Goal: Task Accomplishment & Management: Complete application form

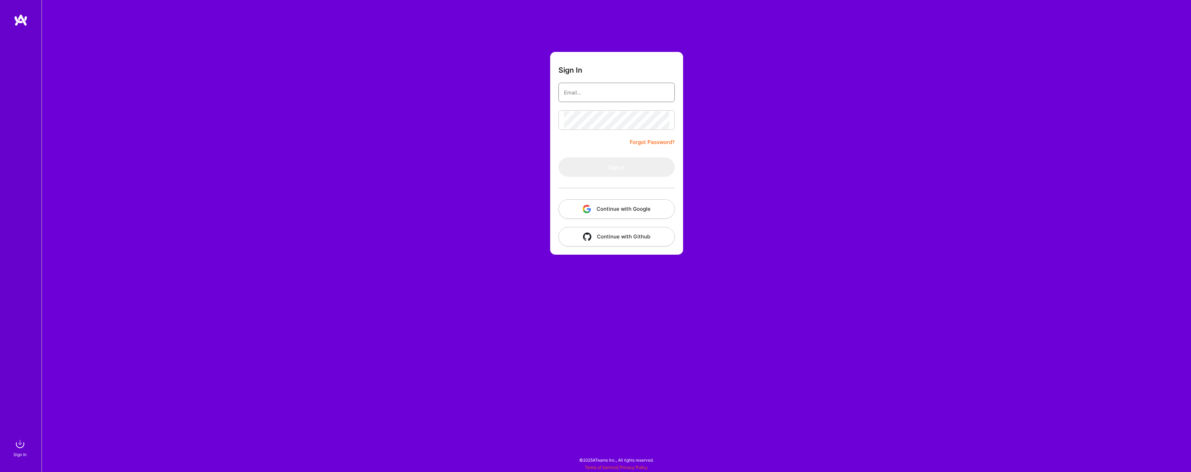
type input "[EMAIL_ADDRESS][PERSON_NAME][DOMAIN_NAME]"
click at [575, 164] on button "Sign In" at bounding box center [617, 167] width 116 height 19
click at [616, 108] on form "Sign In nikoki.ivan@gmail.com Forgot Password? Sign In Continue with Google Con…" at bounding box center [616, 153] width 133 height 203
click at [618, 209] on button "Continue with Google" at bounding box center [617, 208] width 116 height 19
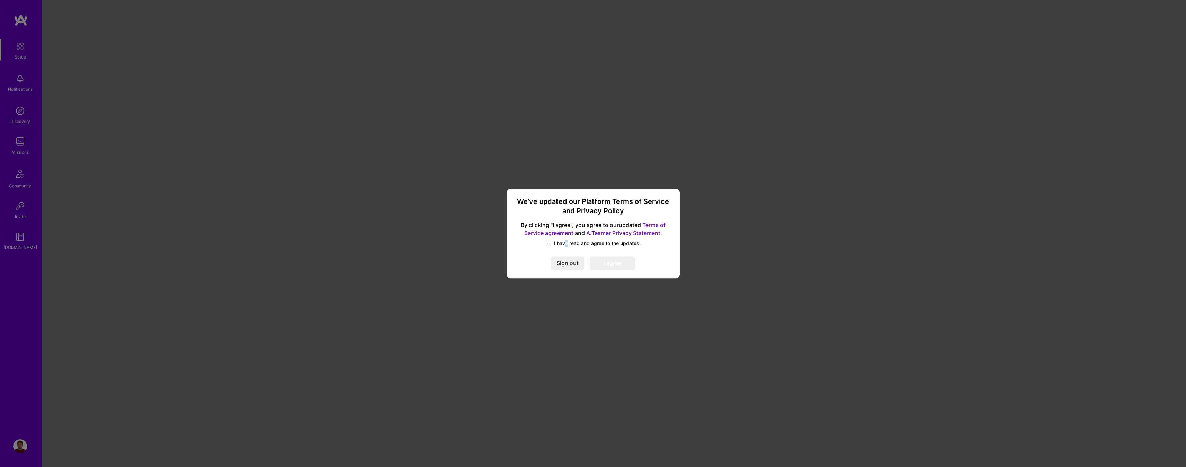
click at [566, 244] on span "I have read and agree to the updates." at bounding box center [597, 243] width 87 height 7
click at [0, 0] on input "I have read and agree to the updates." at bounding box center [0, 0] width 0 height 0
click at [604, 259] on button "I agree" at bounding box center [612, 264] width 45 height 14
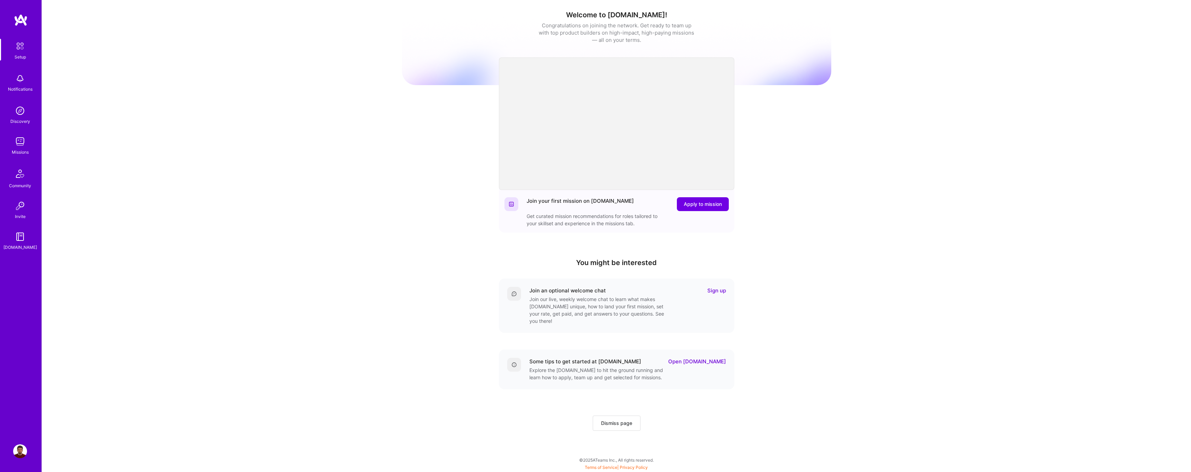
click at [23, 114] on img at bounding box center [20, 111] width 14 height 14
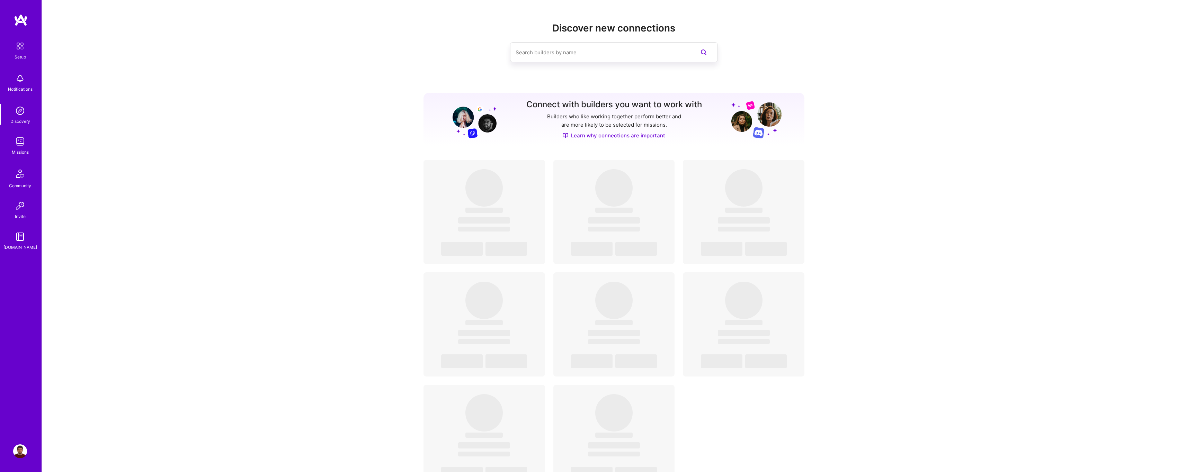
click at [20, 141] on img at bounding box center [20, 142] width 14 height 14
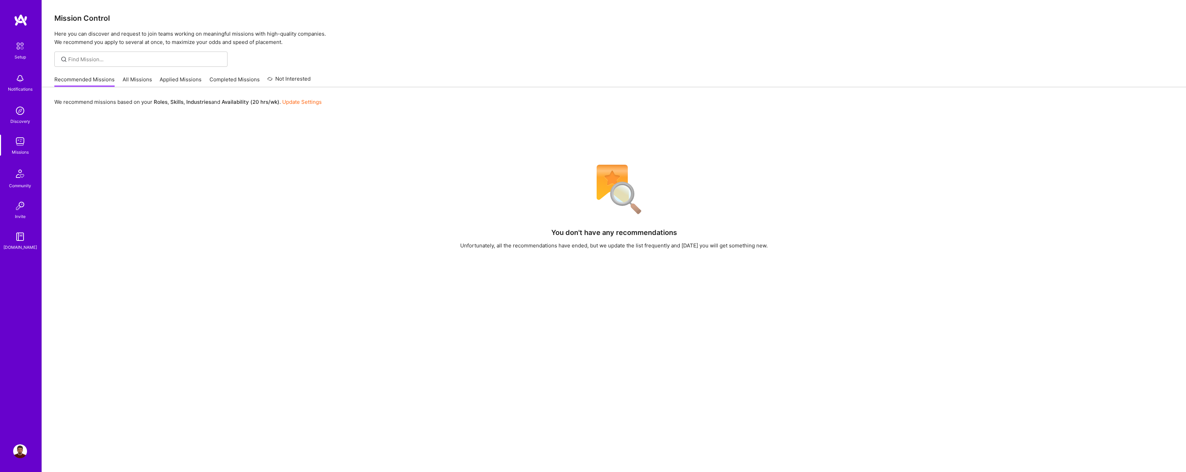
click at [134, 80] on link "All Missions" at bounding box center [137, 81] width 29 height 11
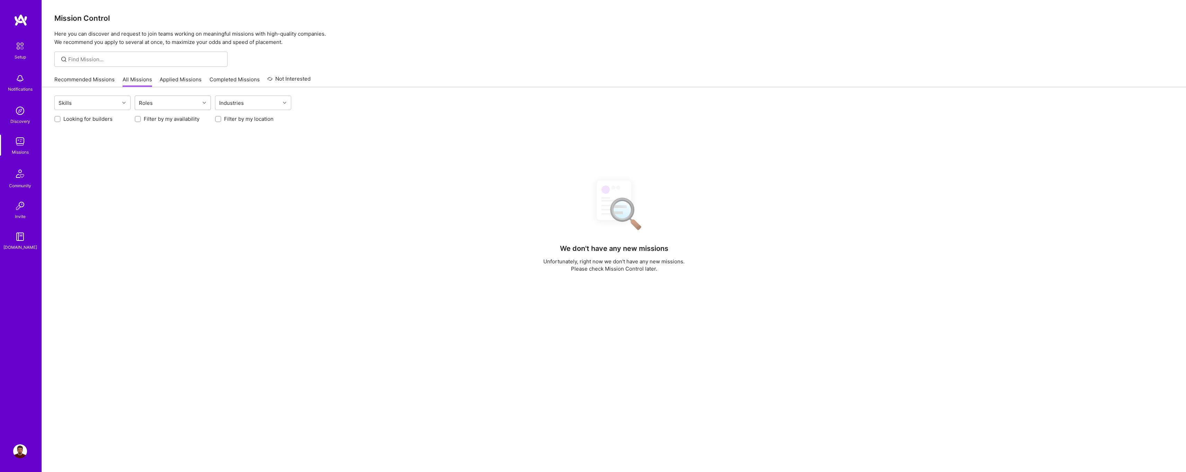
click at [173, 101] on div "Roles" at bounding box center [167, 103] width 65 height 14
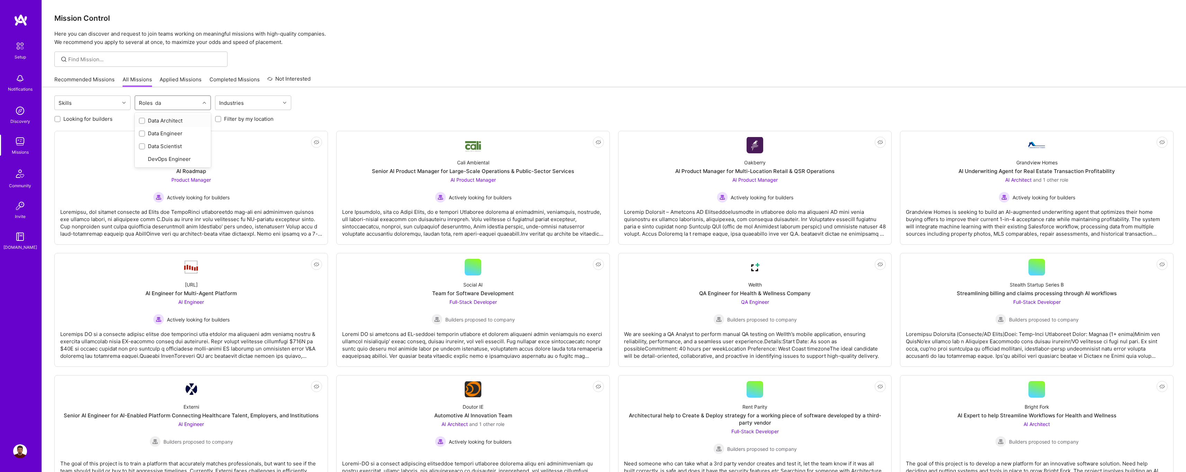
type input "dat"
click at [173, 133] on div "Data Engineer" at bounding box center [173, 133] width 68 height 7
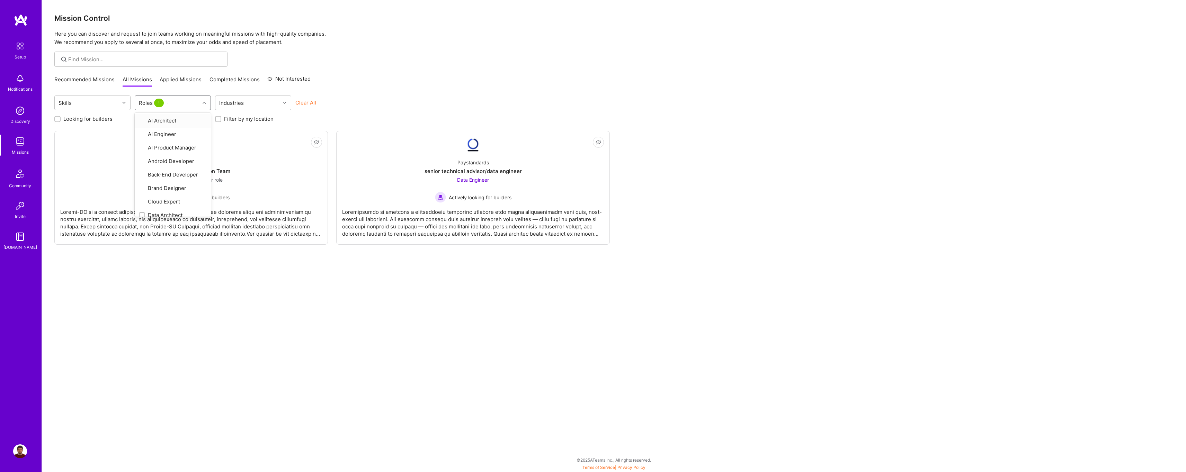
checkbox input "true"
click at [453, 68] on div "Mission Control Here you can discover and request to join teams working on mean…" at bounding box center [616, 236] width 1149 height 472
click at [198, 171] on div "Automotive AI Innovation Team" at bounding box center [192, 171] width 78 height 7
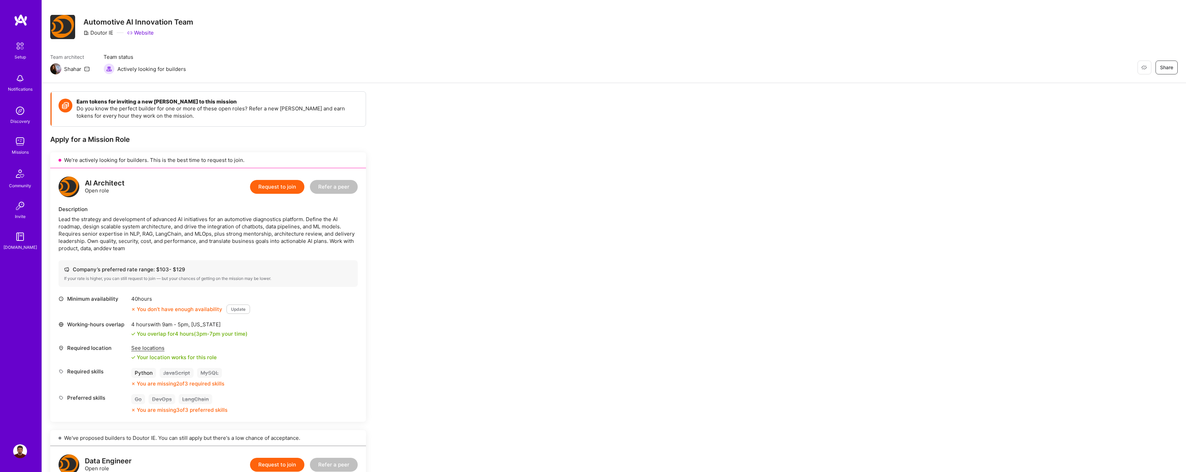
scroll to position [56, 0]
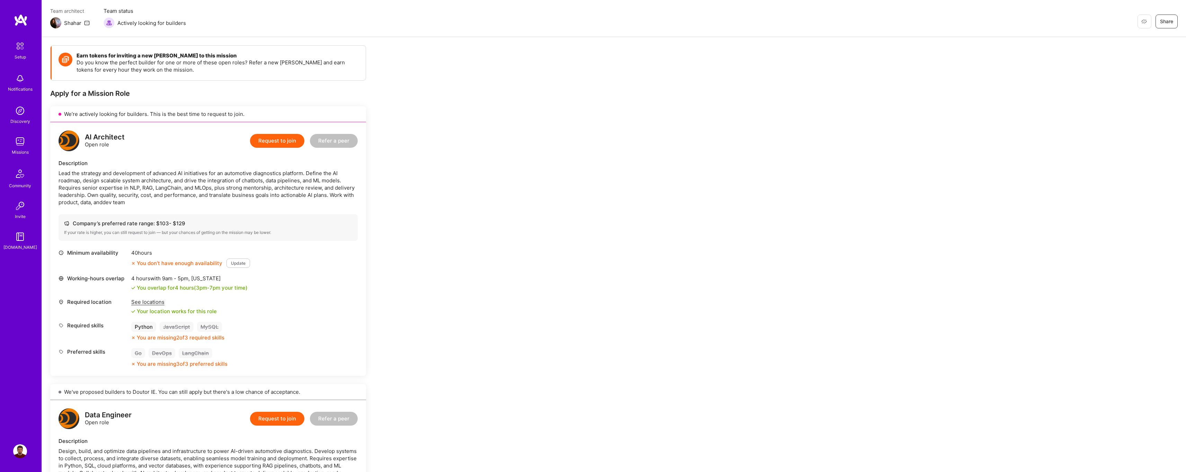
click at [152, 304] on div "See locations" at bounding box center [174, 301] width 86 height 7
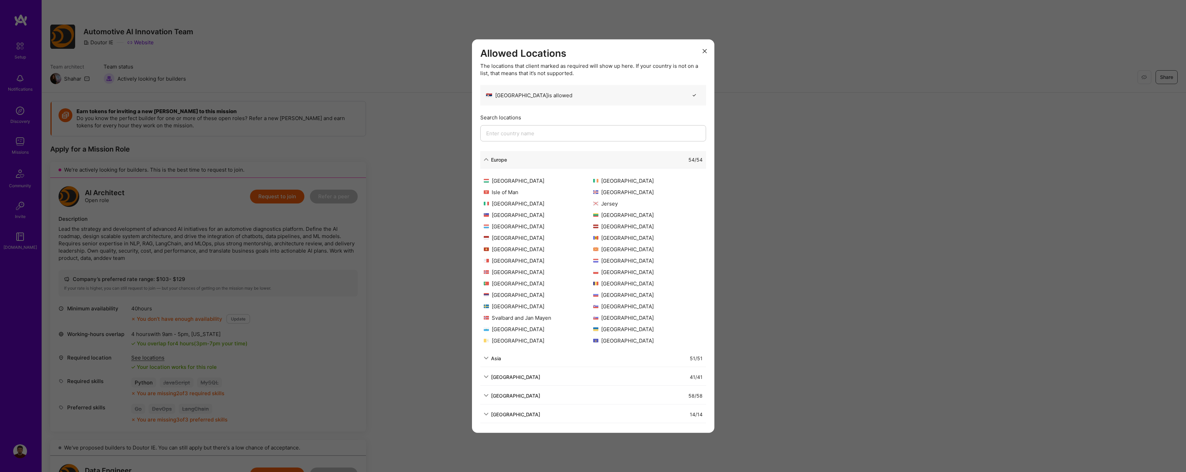
scroll to position [59, 0]
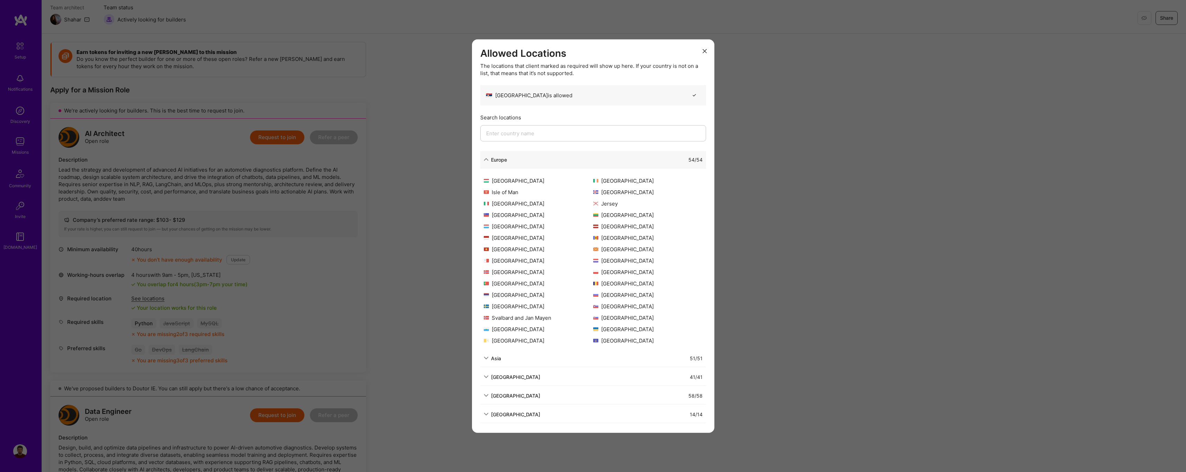
click at [651, 273] on div "Poland" at bounding box center [647, 271] width 109 height 7
click at [790, 252] on div "Allowed Locations The locations that client marked as required will show up her…" at bounding box center [593, 236] width 1186 height 472
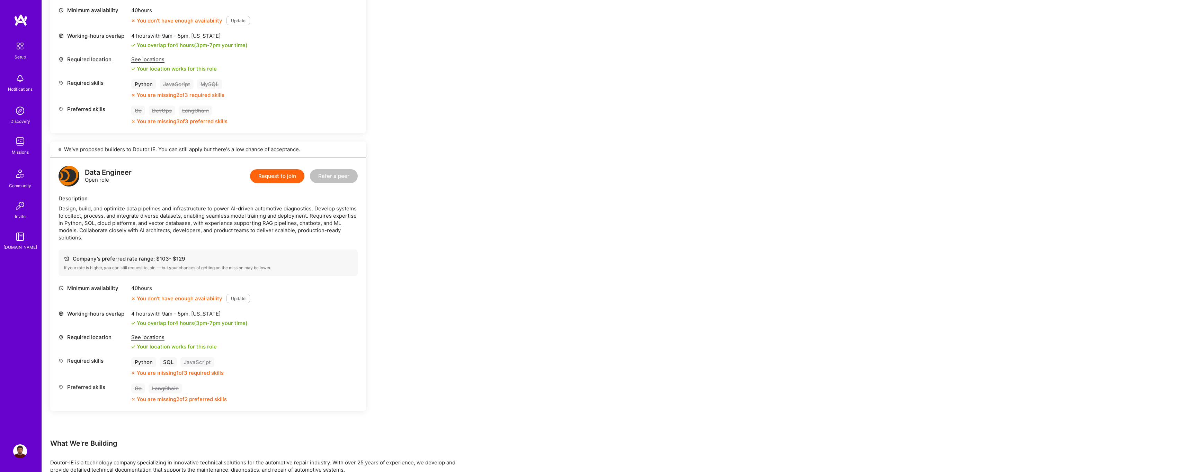
scroll to position [298, 0]
drag, startPoint x: 86, startPoint y: 209, endPoint x: 269, endPoint y: 210, distance: 183.2
click at [269, 210] on div "Design, build, and optimize data pipelines and infrastructure to power AI-drive…" at bounding box center [208, 224] width 299 height 36
click at [269, 209] on div "Design, build, and optimize data pipelines and infrastructure to power AI-drive…" at bounding box center [208, 224] width 299 height 36
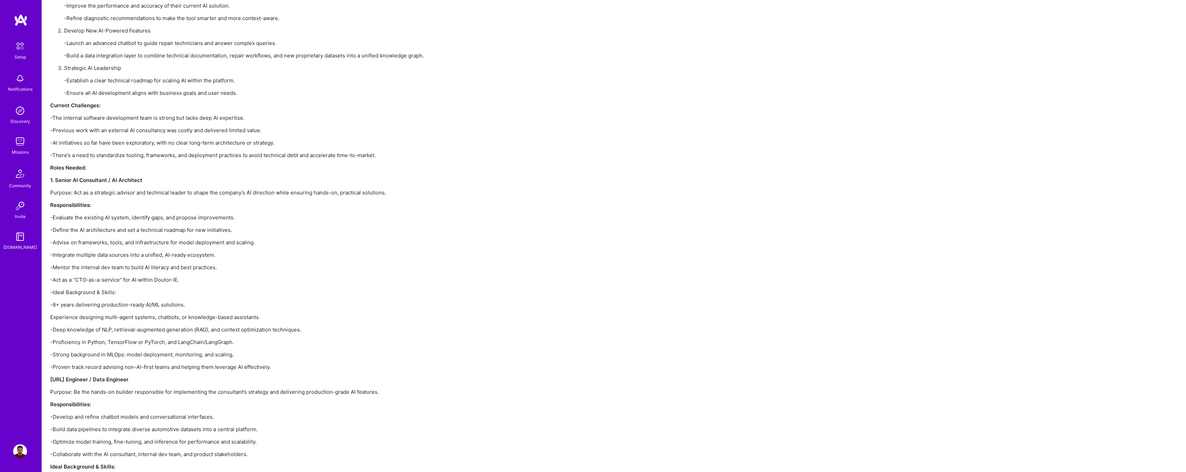
scroll to position [1024, 0]
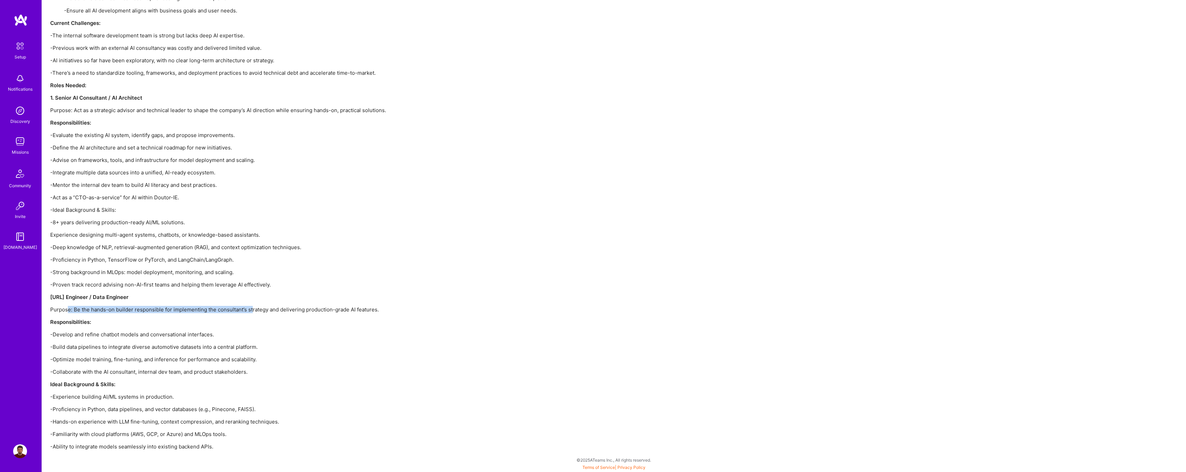
drag, startPoint x: 69, startPoint y: 308, endPoint x: 251, endPoint y: 311, distance: 182.5
click at [251, 311] on p "Purpose: Be the hands-on builder responsible for implementing the consultant’s …" at bounding box center [258, 309] width 416 height 7
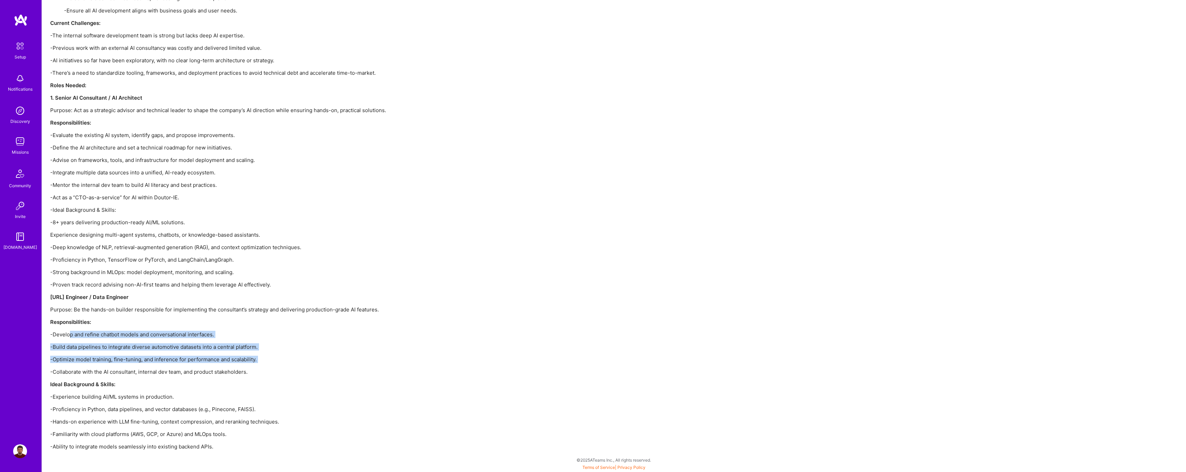
drag, startPoint x: 78, startPoint y: 346, endPoint x: 105, endPoint y: 364, distance: 32.7
click at [101, 364] on div "Doutor-IE is a leading automotive technology company providing advanced tools a…" at bounding box center [258, 141] width 416 height 617
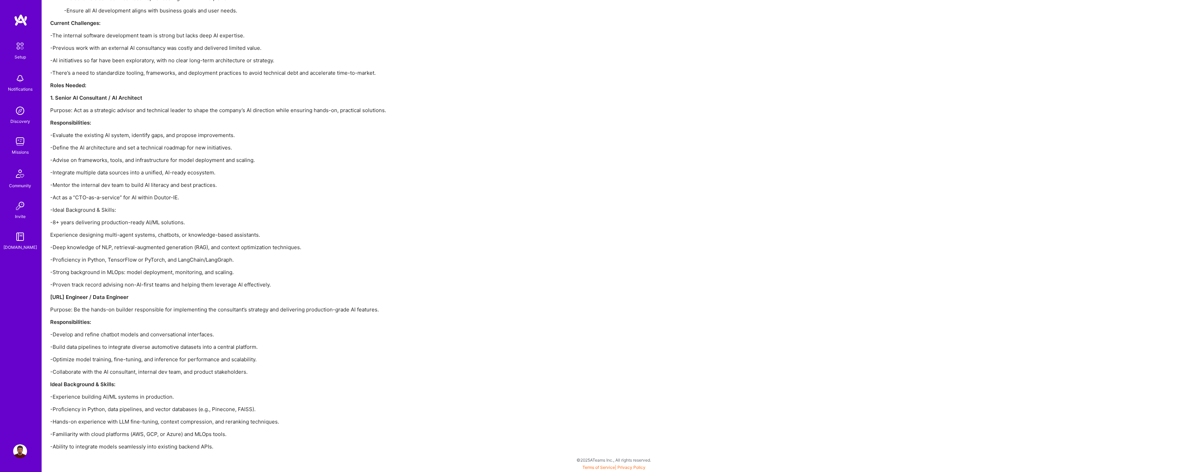
click at [106, 364] on div "Doutor-IE is a leading automotive technology company providing advanced tools a…" at bounding box center [258, 141] width 416 height 617
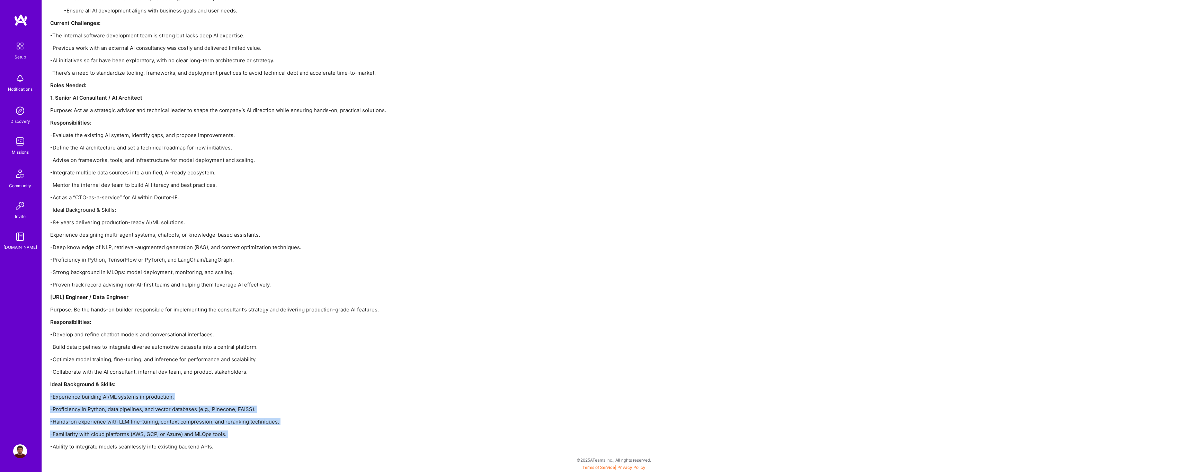
drag, startPoint x: 93, startPoint y: 398, endPoint x: 152, endPoint y: 442, distance: 72.9
click at [150, 443] on div "Doutor-IE is a leading automotive technology company providing advanced tools a…" at bounding box center [258, 141] width 416 height 617
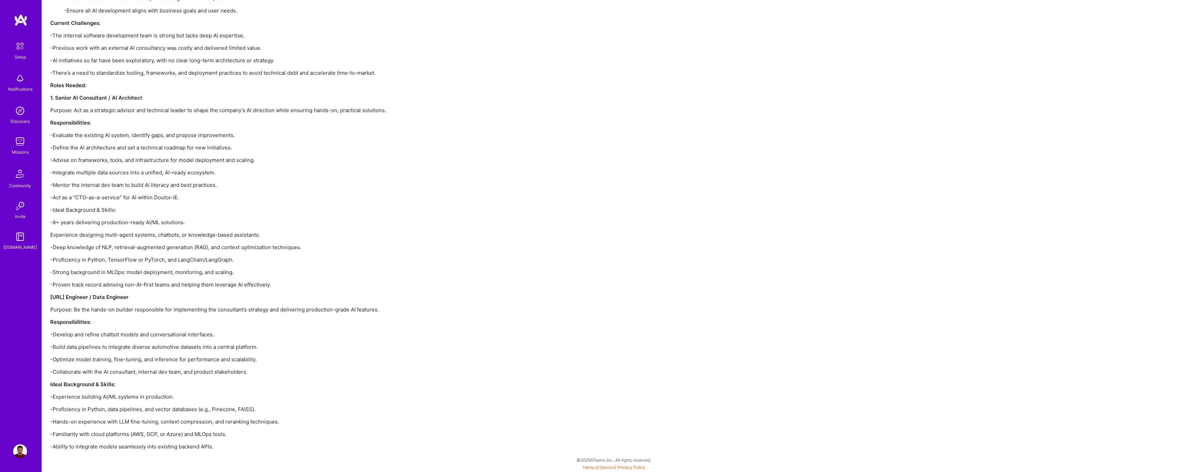
drag, startPoint x: 152, startPoint y: 441, endPoint x: 156, endPoint y: 439, distance: 4.2
click at [152, 441] on div "Doutor-IE is a leading automotive technology company providing advanced tools a…" at bounding box center [258, 141] width 416 height 617
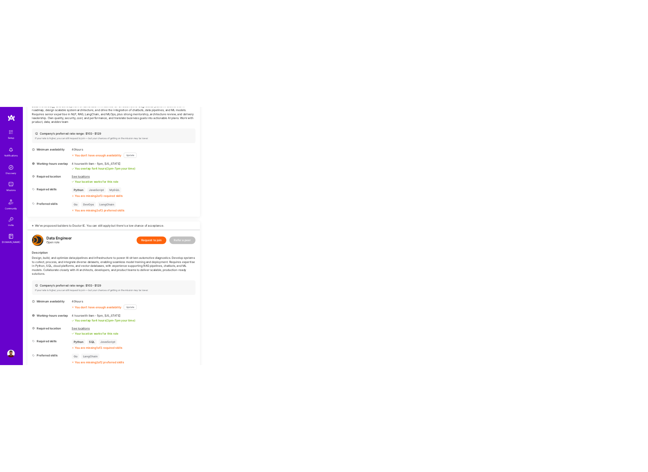
scroll to position [343, 0]
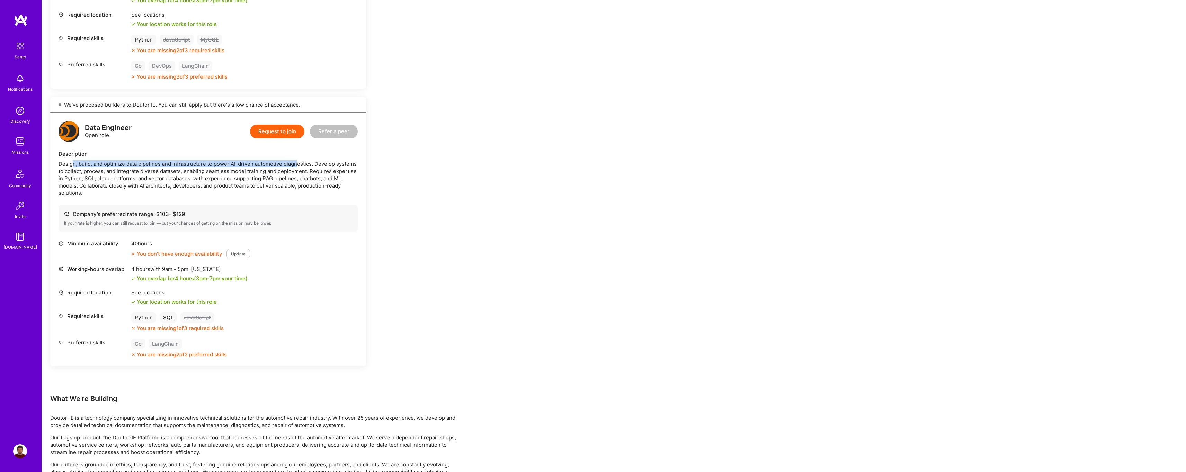
drag, startPoint x: 95, startPoint y: 162, endPoint x: 296, endPoint y: 164, distance: 201.5
click at [296, 164] on div "Design, build, and optimize data pipelines and infrastructure to power AI-drive…" at bounding box center [208, 178] width 299 height 36
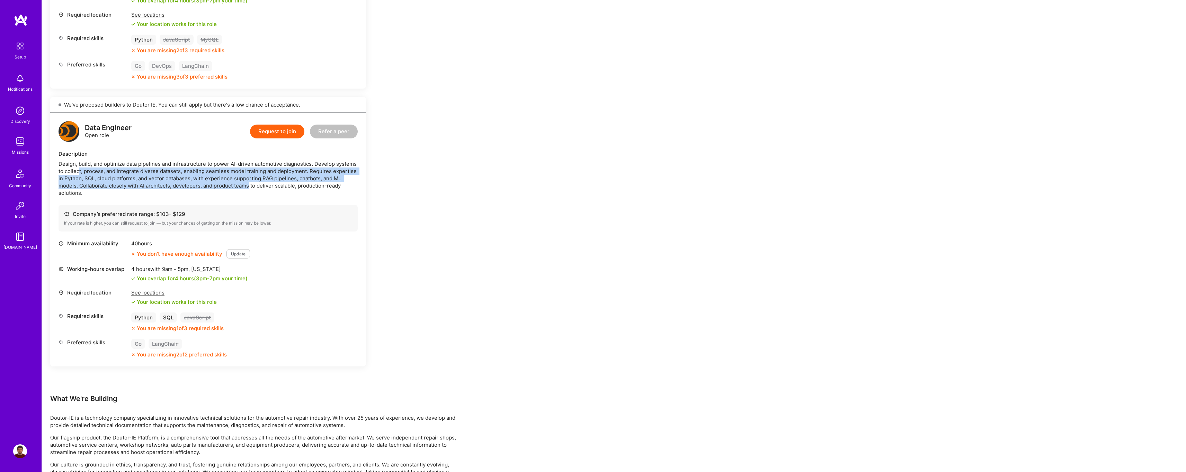
drag, startPoint x: 80, startPoint y: 170, endPoint x: 248, endPoint y: 182, distance: 168.4
click at [248, 183] on div "Design, build, and optimize data pipelines and infrastructure to power AI-drive…" at bounding box center [208, 178] width 299 height 36
click at [247, 182] on div "Design, build, and optimize data pipelines and infrastructure to power AI-drive…" at bounding box center [208, 178] width 299 height 36
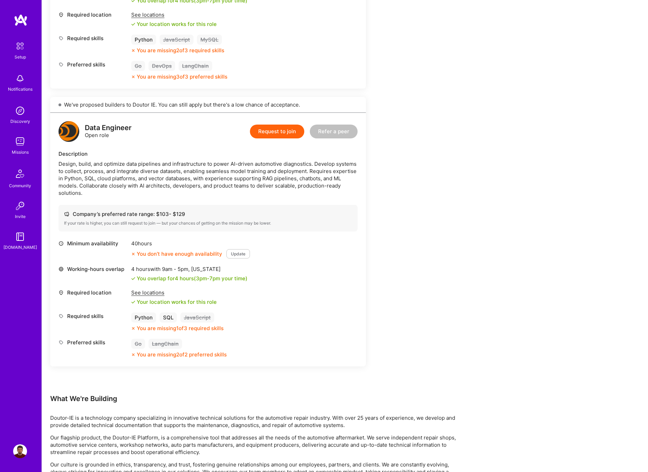
click at [113, 168] on div "Design, build, and optimize data pipelines and infrastructure to power AI-drive…" at bounding box center [208, 178] width 299 height 36
drag, startPoint x: 121, startPoint y: 167, endPoint x: 161, endPoint y: 167, distance: 39.8
click at [161, 167] on div "Design, build, and optimize data pipelines and infrastructure to power AI-drive…" at bounding box center [208, 178] width 299 height 36
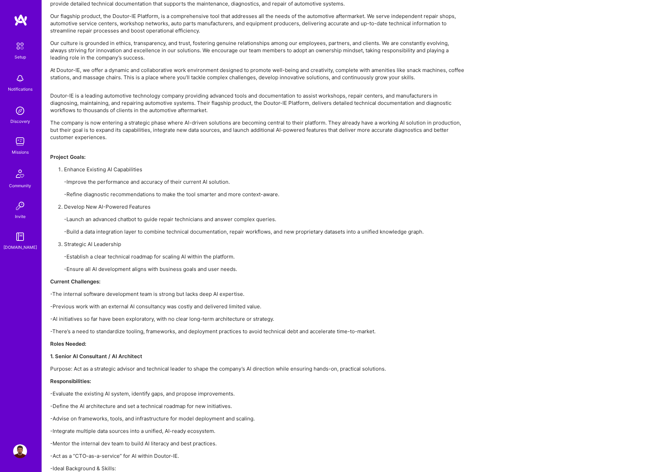
scroll to position [758, 0]
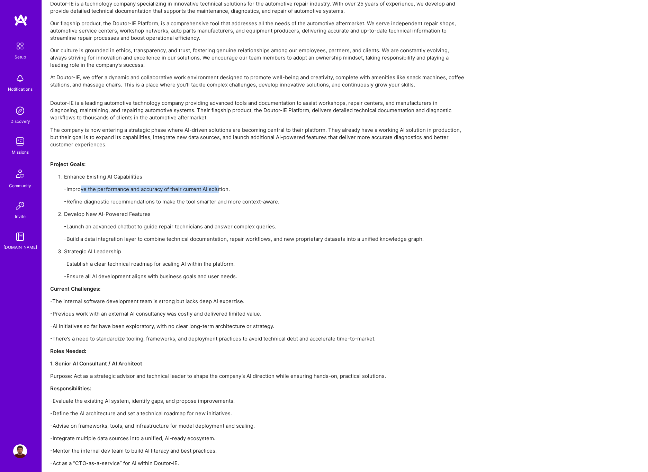
drag, startPoint x: 79, startPoint y: 181, endPoint x: 214, endPoint y: 182, distance: 135.7
click at [218, 186] on p "-Improve the performance and accuracy of their current AI solution." at bounding box center [265, 189] width 402 height 7
drag, startPoint x: 78, startPoint y: 194, endPoint x: 159, endPoint y: 194, distance: 81.0
click at [159, 198] on p "-Refine diagnostic recommendations to make the tool smarter and more context-aw…" at bounding box center [265, 201] width 402 height 7
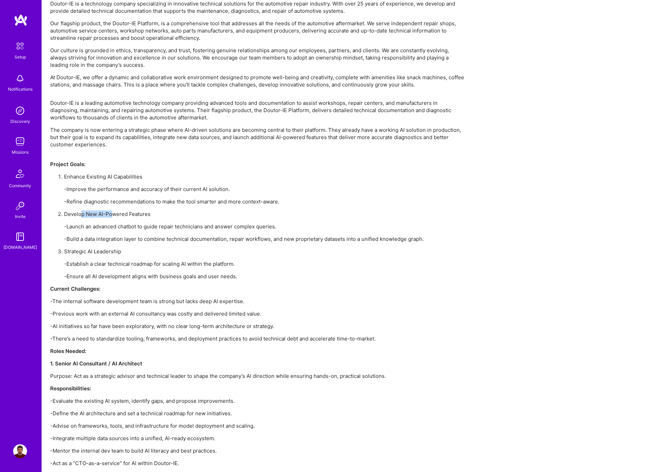
drag, startPoint x: 80, startPoint y: 206, endPoint x: 140, endPoint y: 210, distance: 60.7
click at [130, 211] on p "Develop New AI-Powered Features" at bounding box center [265, 214] width 402 height 7
click at [100, 223] on p "-Launch an advanced chatbot to guide repair technicians and answer complex quer…" at bounding box center [265, 226] width 402 height 7
drag, startPoint x: 116, startPoint y: 231, endPoint x: 179, endPoint y: 233, distance: 63.1
click at [172, 235] on p "-Build a data integration layer to combine technical documentation, repair work…" at bounding box center [265, 238] width 402 height 7
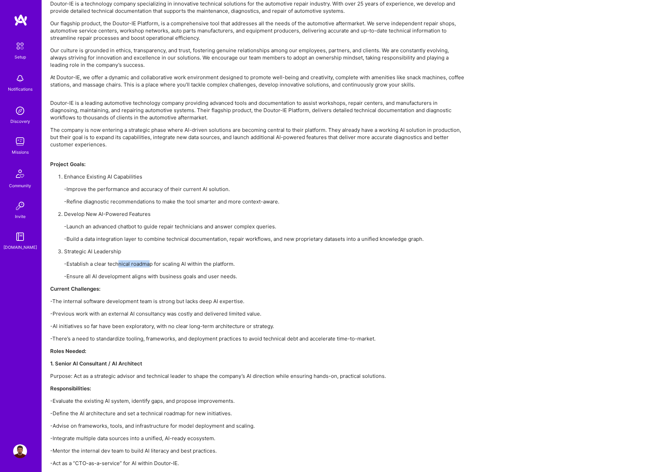
click at [150, 260] on p "-Establish a clear technical roadmap for scaling AI within the platform." at bounding box center [265, 263] width 402 height 7
drag, startPoint x: 140, startPoint y: 268, endPoint x: 167, endPoint y: 268, distance: 26.7
click at [167, 273] on p "-Ensure all AI development aligns with business goals and user needs." at bounding box center [265, 276] width 402 height 7
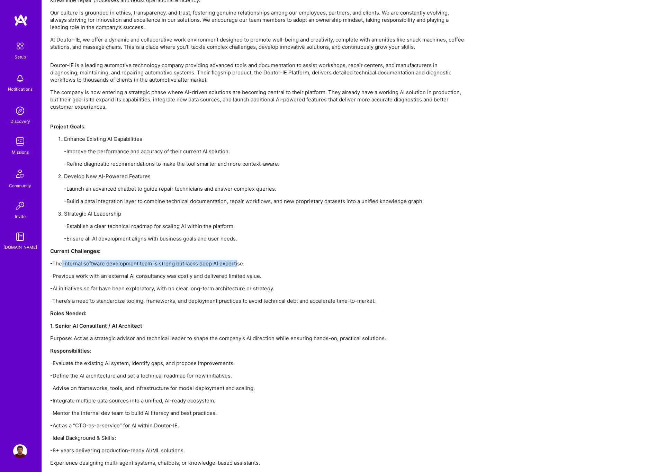
drag, startPoint x: 62, startPoint y: 257, endPoint x: 234, endPoint y: 257, distance: 172.8
click at [234, 260] on p "-The internal software development team is strong but lacks deep AI expertise." at bounding box center [258, 263] width 416 height 7
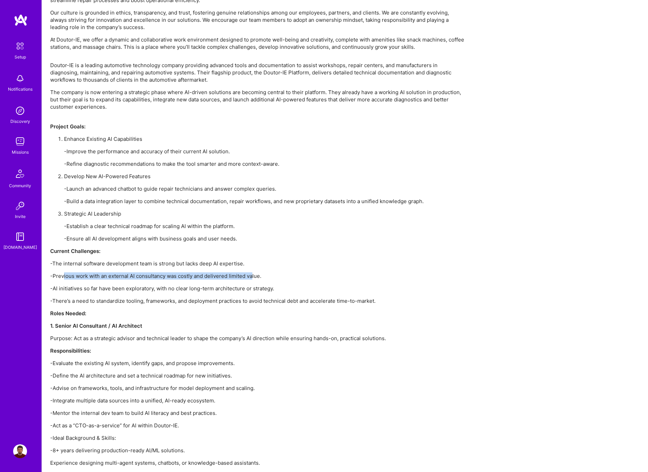
drag, startPoint x: 64, startPoint y: 271, endPoint x: 252, endPoint y: 270, distance: 188.0
click at [250, 273] on p "-Previous work with an external AI consultancy was costly and delivered limited…" at bounding box center [258, 276] width 416 height 7
click at [89, 273] on p "-Previous work with an external AI consultancy was costly and delivered limited…" at bounding box center [258, 276] width 416 height 7
drag, startPoint x: 127, startPoint y: 271, endPoint x: 193, endPoint y: 271, distance: 65.1
click at [193, 273] on p "-Previous work with an external AI consultancy was costly and delivered limited…" at bounding box center [258, 276] width 416 height 7
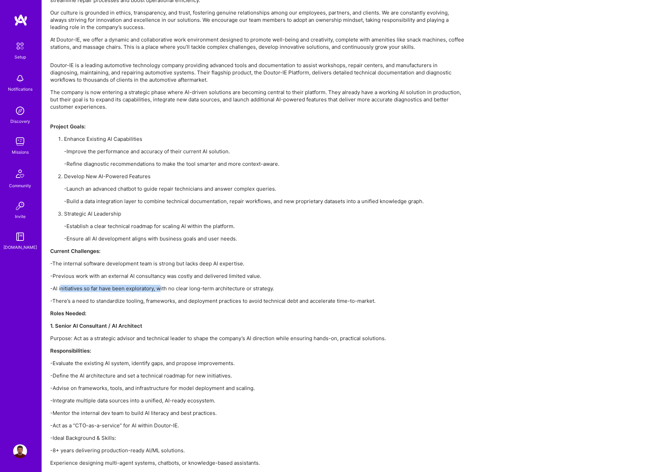
drag, startPoint x: 60, startPoint y: 280, endPoint x: 158, endPoint y: 280, distance: 97.6
click at [158, 285] on p "-AI initiatives so far have been exploratory, with no clear long-term architect…" at bounding box center [258, 288] width 416 height 7
drag, startPoint x: 152, startPoint y: 294, endPoint x: 247, endPoint y: 294, distance: 94.9
click at [246, 297] on p "-There’s a need to standardize tooling, frameworks, and deployment practices to…" at bounding box center [258, 300] width 416 height 7
click at [247, 297] on p "-There’s a need to standardize tooling, frameworks, and deployment practices to…" at bounding box center [258, 300] width 416 height 7
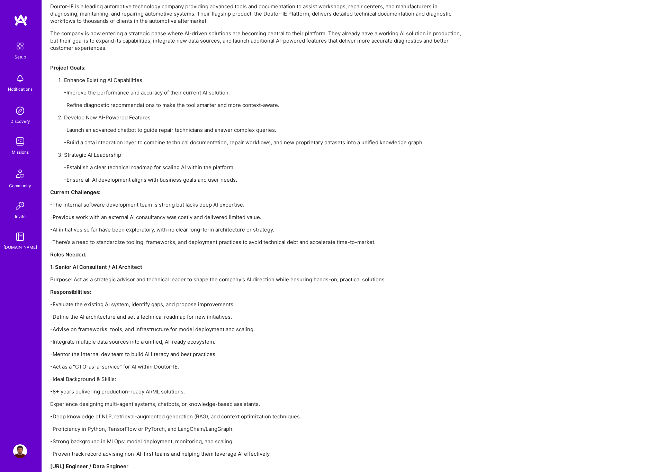
scroll to position [890, 0]
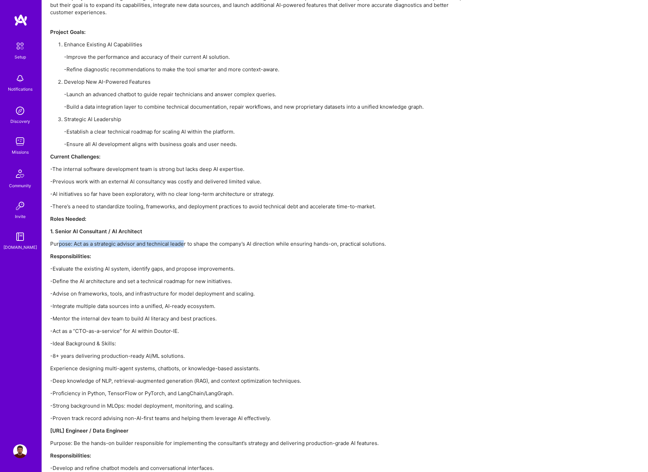
drag, startPoint x: 98, startPoint y: 238, endPoint x: 184, endPoint y: 240, distance: 85.5
click at [184, 240] on p "Purpose: Act as a strategic advisor and technical leader to shape the company’s…" at bounding box center [258, 243] width 416 height 7
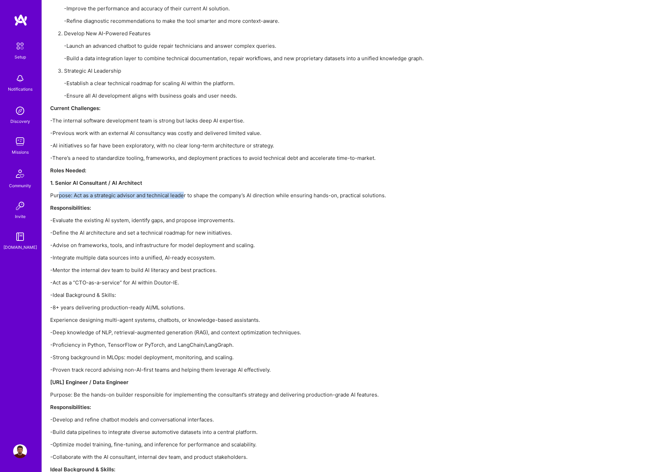
scroll to position [1016, 0]
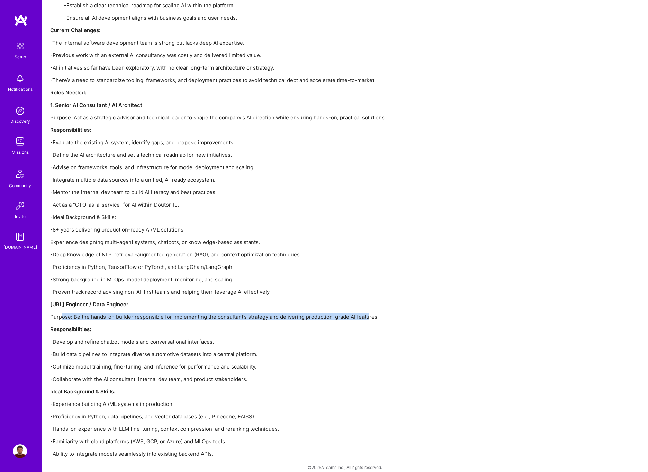
drag, startPoint x: 68, startPoint y: 311, endPoint x: 364, endPoint y: 312, distance: 296.1
click at [364, 313] on p "Purpose: Be the hands-on builder responsible for implementing the consultant’s …" at bounding box center [258, 316] width 416 height 7
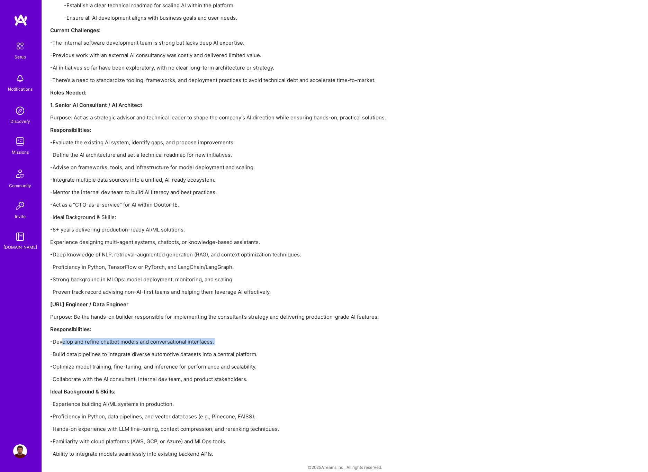
drag, startPoint x: 104, startPoint y: 334, endPoint x: 171, endPoint y: 339, distance: 67.7
click at [171, 339] on div "Doutor-IE is a leading automotive technology company providing advanced tools a…" at bounding box center [258, 149] width 416 height 617
click at [173, 338] on p "-Develop and refine chatbot models and conversational interfaces." at bounding box center [258, 341] width 416 height 7
drag, startPoint x: 148, startPoint y: 336, endPoint x: 173, endPoint y: 336, distance: 24.9
click at [173, 338] on p "-Develop and refine chatbot models and conversational interfaces." at bounding box center [258, 341] width 416 height 7
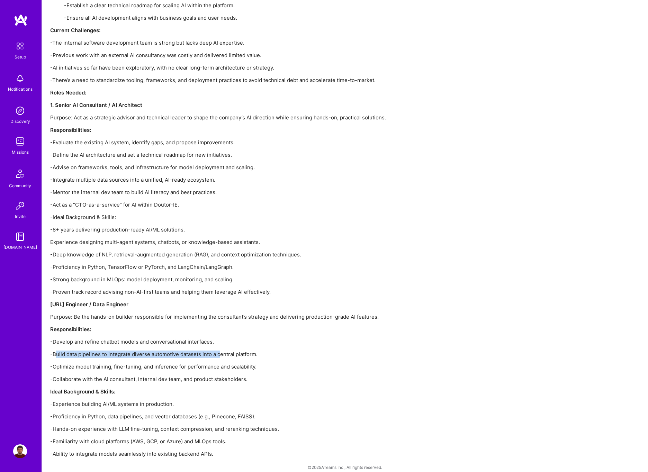
drag, startPoint x: 81, startPoint y: 347, endPoint x: 220, endPoint y: 347, distance: 138.9
click at [220, 351] on p "-Build data pipelines to integrate diverse automotive datasets into a central p…" at bounding box center [258, 354] width 416 height 7
drag, startPoint x: 118, startPoint y: 357, endPoint x: 133, endPoint y: 358, distance: 14.9
click at [133, 363] on p "-Optimize model training, fine-tuning, and inference for performance and scalab…" at bounding box center [258, 366] width 416 height 7
click at [78, 363] on p "-Optimize model training, fine-tuning, and inference for performance and scalab…" at bounding box center [258, 366] width 416 height 7
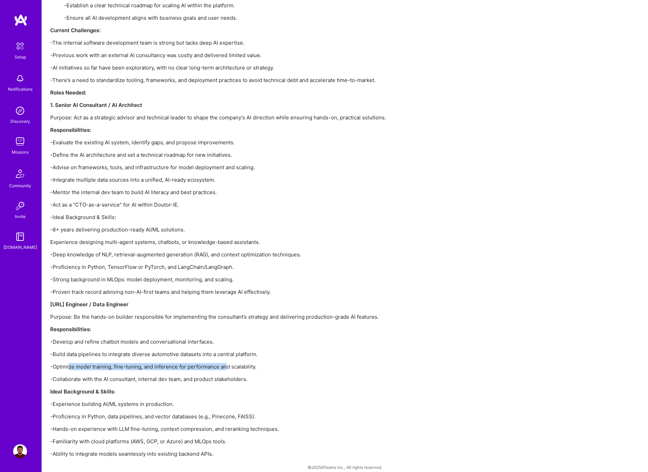
drag, startPoint x: 73, startPoint y: 360, endPoint x: 225, endPoint y: 358, distance: 152.0
click at [225, 363] on p "-Optimize model training, fine-tuning, and inference for performance and scalab…" at bounding box center [258, 366] width 416 height 7
drag, startPoint x: 79, startPoint y: 371, endPoint x: 196, endPoint y: 377, distance: 117.2
click at [196, 377] on div "Doutor-IE is a leading automotive technology company providing advanced tools a…" at bounding box center [258, 149] width 416 height 617
click at [110, 389] on strong "Ideal Background & Skills:" at bounding box center [82, 392] width 65 height 7
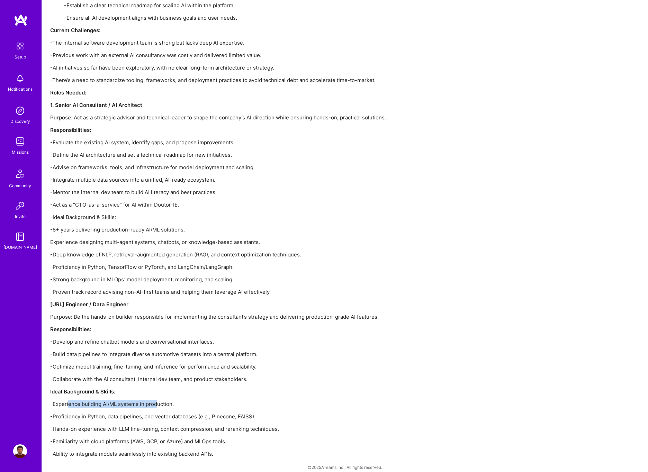
drag, startPoint x: 122, startPoint y: 399, endPoint x: 158, endPoint y: 398, distance: 36.0
click at [155, 401] on p "-Experience building AI/ML systems in production." at bounding box center [258, 404] width 416 height 7
drag, startPoint x: 102, startPoint y: 411, endPoint x: 248, endPoint y: 410, distance: 145.4
click at [247, 413] on p "-Proficiency in Python, data pipelines, and vector databases (e.g., Pinecone, F…" at bounding box center [258, 416] width 416 height 7
drag, startPoint x: 83, startPoint y: 422, endPoint x: 176, endPoint y: 423, distance: 93.2
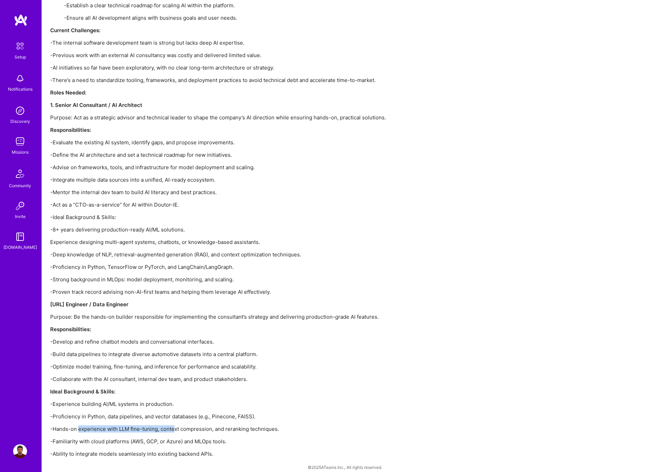
click at [175, 426] on p "-Hands-on experience with LLM fine-tuning, context compression, and reranking t…" at bounding box center [258, 429] width 416 height 7
drag, startPoint x: 66, startPoint y: 436, endPoint x: 188, endPoint y: 429, distance: 122.1
click at [205, 438] on p "-Familiarity with cloud platforms (AWS, GCP, or Azure) and MLOps tools." at bounding box center [258, 441] width 416 height 7
drag, startPoint x: 77, startPoint y: 447, endPoint x: 158, endPoint y: 446, distance: 80.3
click at [158, 450] on p "-Ability to integrate models seamlessly into existing backend APIs." at bounding box center [258, 453] width 416 height 7
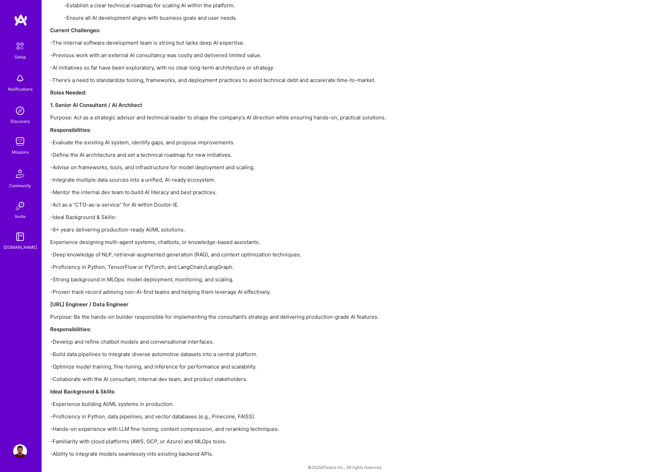
click at [158, 450] on p "-Ability to integrate models seamlessly into existing backend APIs." at bounding box center [258, 453] width 416 height 7
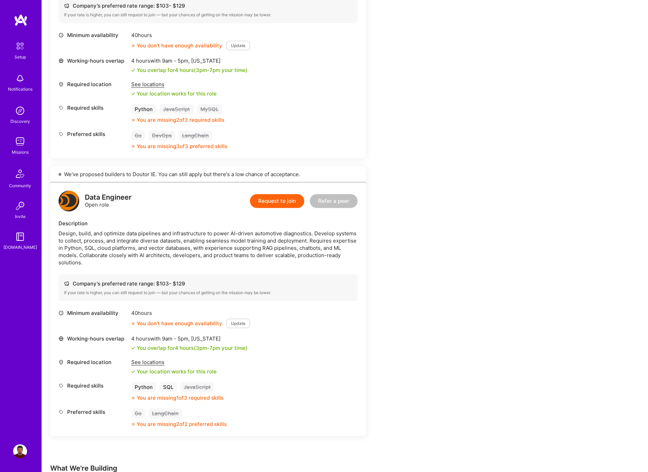
scroll to position [273, 0]
drag, startPoint x: 69, startPoint y: 175, endPoint x: 92, endPoint y: 175, distance: 22.5
click at [92, 175] on div "We've proposed builders to Doutor IE. You can still apply but there's a low cha…" at bounding box center [208, 175] width 316 height 16
drag, startPoint x: 97, startPoint y: 175, endPoint x: 109, endPoint y: 176, distance: 11.9
click at [97, 175] on div "We've proposed builders to Doutor IE. You can still apply but there's a low cha…" at bounding box center [208, 175] width 316 height 16
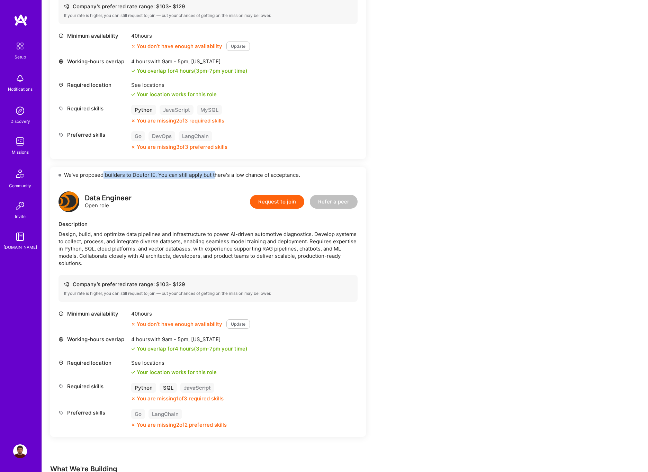
drag, startPoint x: 103, startPoint y: 176, endPoint x: 234, endPoint y: 176, distance: 130.9
click at [229, 176] on div "We've proposed builders to Doutor IE. You can still apply but there's a low cha…" at bounding box center [208, 175] width 316 height 16
click at [234, 176] on div "We've proposed builders to Doutor IE. You can still apply but there's a low cha…" at bounding box center [208, 175] width 316 height 16
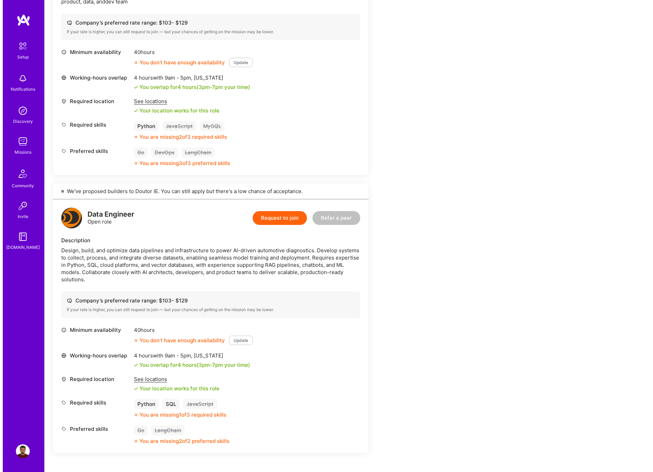
scroll to position [257, 0]
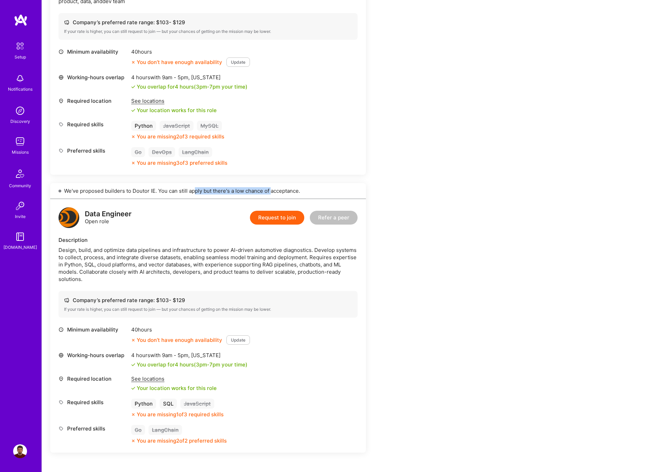
drag, startPoint x: 193, startPoint y: 191, endPoint x: 270, endPoint y: 194, distance: 77.6
click at [270, 194] on div "We've proposed builders to Doutor IE. You can still apply but there's a low cha…" at bounding box center [208, 191] width 316 height 16
click at [270, 193] on div "We've proposed builders to Doutor IE. You can still apply but there's a low cha…" at bounding box center [208, 191] width 316 height 16
click at [283, 219] on button "Request to join" at bounding box center [277, 218] width 54 height 14
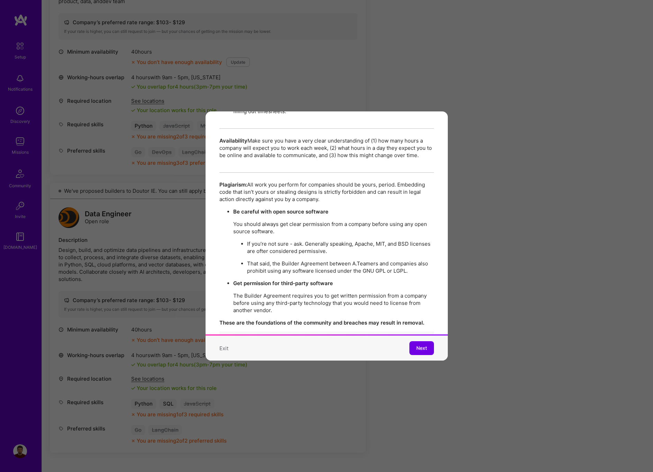
scroll to position [1193, 0]
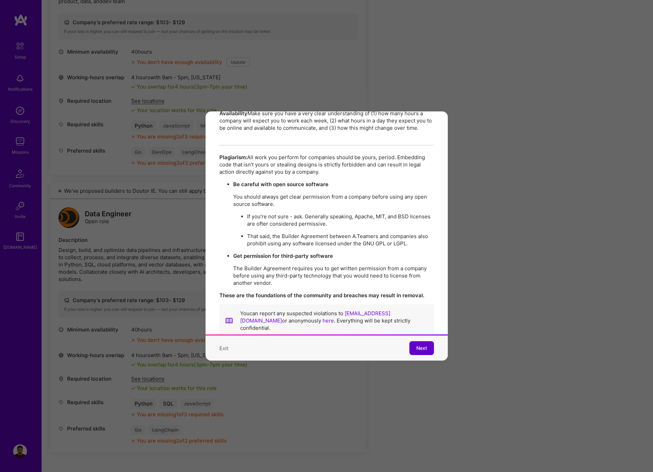
click at [417, 345] on span "Next" at bounding box center [422, 348] width 11 height 7
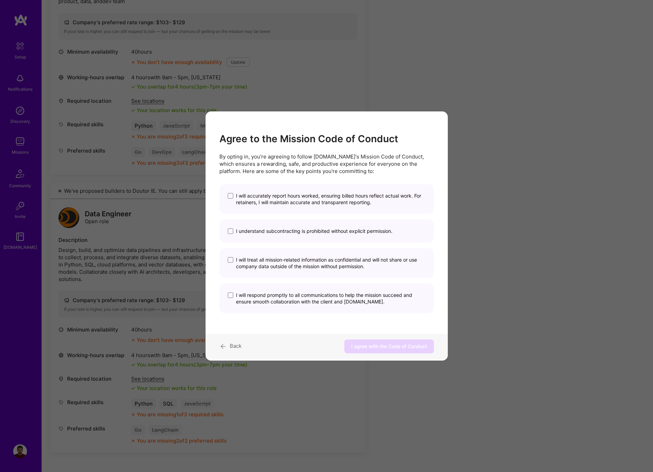
click at [269, 198] on span "I will accurately report hours worked, ensuring billed hours reflect actual wor…" at bounding box center [331, 199] width 190 height 13
click at [0, 0] on input "I will accurately report hours worked, ensuring billed hours reflect actual wor…" at bounding box center [0, 0] width 0 height 0
click at [278, 231] on span "I understand subcontracting is prohibited without explicit permission." at bounding box center [314, 231] width 157 height 7
click at [0, 0] on input "I understand subcontracting is prohibited without explicit permission." at bounding box center [0, 0] width 0 height 0
click at [331, 262] on span "I will treat all mission-related information as confidential and will not share…" at bounding box center [331, 263] width 190 height 13
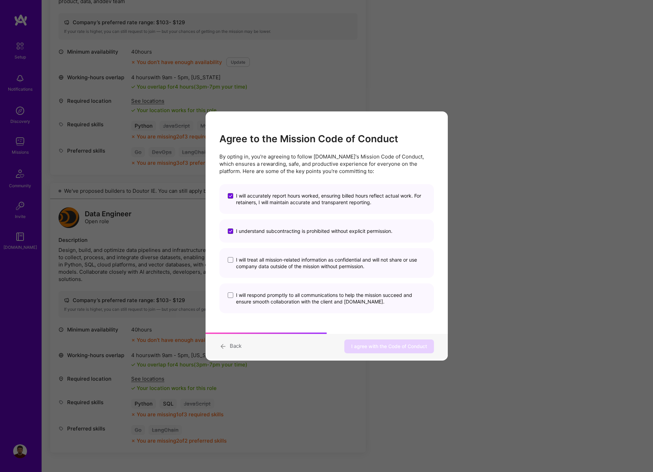
click at [0, 0] on input "I will treat all mission-related information as confidential and will not share…" at bounding box center [0, 0] width 0 height 0
click at [319, 297] on span "I will respond promptly to all communications to help the mission succeed and e…" at bounding box center [331, 298] width 190 height 13
click at [0, 0] on input "I will respond promptly to all communications to help the mission succeed and e…" at bounding box center [0, 0] width 0 height 0
click at [389, 346] on span "I agree with the Code of Conduct" at bounding box center [389, 346] width 76 height 7
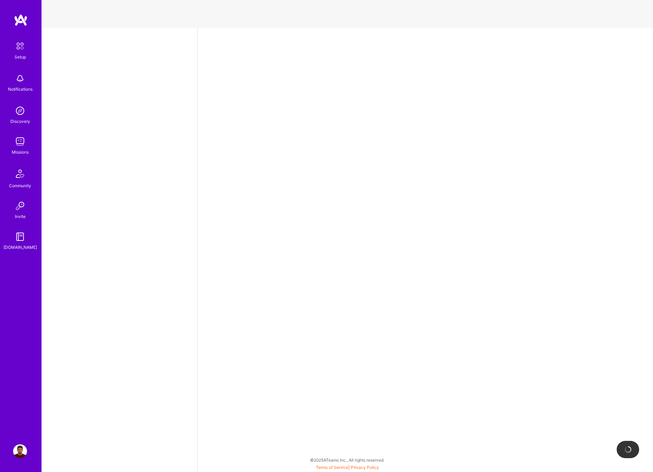
select select "RS"
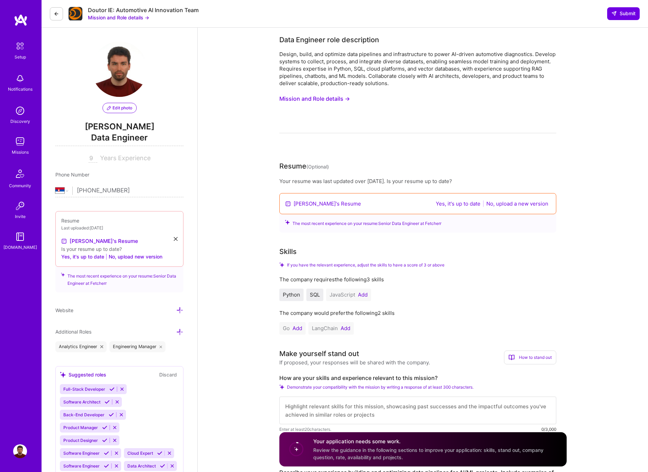
click at [514, 204] on button "No, upload a new version" at bounding box center [517, 204] width 66 height 8
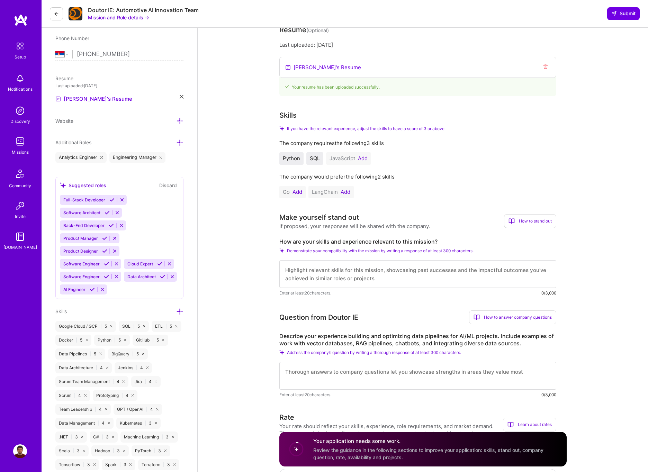
scroll to position [137, 0]
drag, startPoint x: 293, startPoint y: 241, endPoint x: 421, endPoint y: 241, distance: 128.8
click at [421, 241] on label "How are your skills and experience relevant to this mission?" at bounding box center [417, 241] width 277 height 7
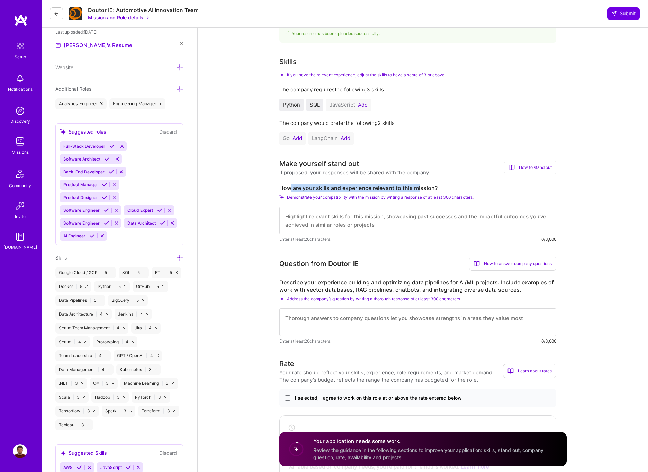
click at [341, 228] on textarea at bounding box center [417, 221] width 277 height 28
click at [345, 215] on textarea "To enrich screen reader interactions, please activate Accessibility in Grammarl…" at bounding box center [417, 221] width 277 height 28
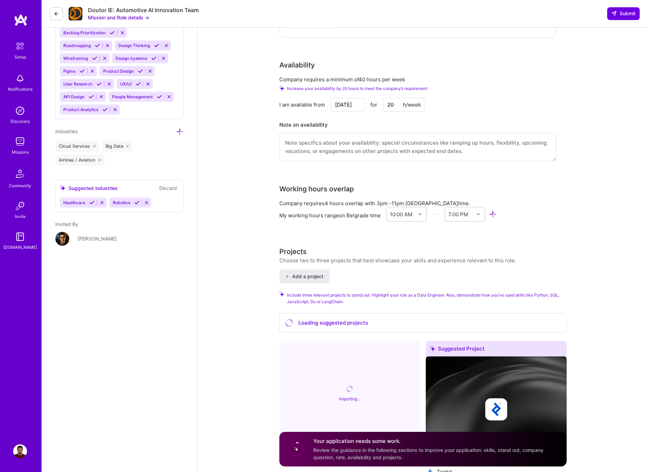
scroll to position [519, 0]
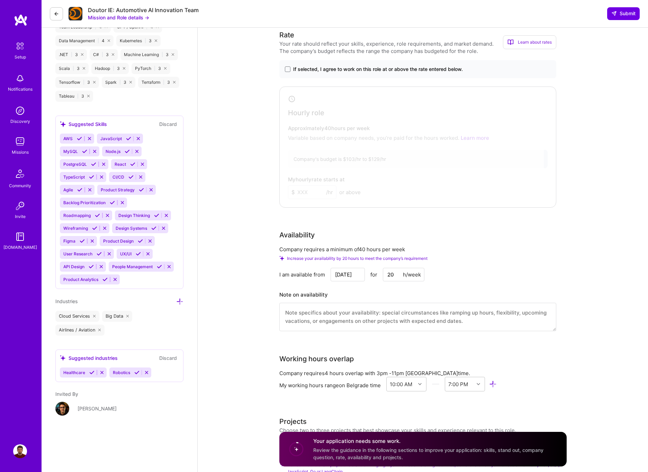
click at [351, 275] on input "Aug 28" at bounding box center [348, 275] width 34 height 14
click at [357, 177] on div at bounding box center [413, 146] width 262 height 114
click at [348, 278] on input "Aug 28" at bounding box center [348, 275] width 34 height 14
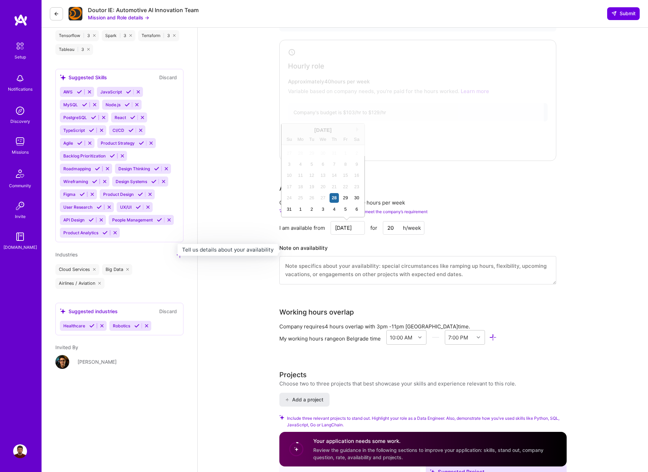
scroll to position [571, 0]
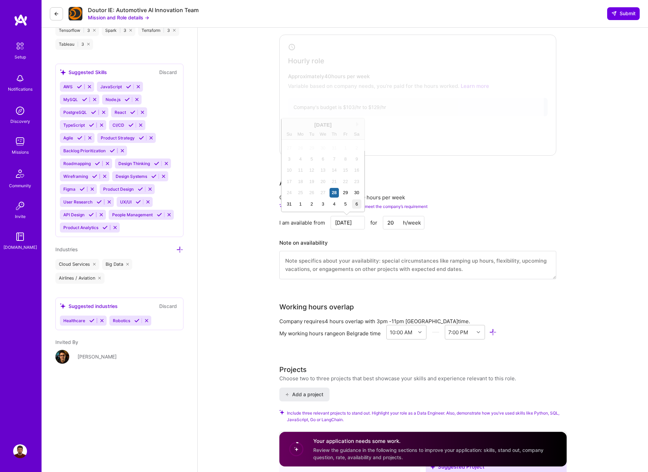
click at [356, 204] on div "6" at bounding box center [356, 203] width 9 height 9
click at [350, 225] on input "Sep 6" at bounding box center [348, 223] width 34 height 14
click at [323, 200] on div "1" at bounding box center [322, 203] width 9 height 9
type input "Oct 1"
click at [396, 224] on input "20" at bounding box center [404, 223] width 42 height 14
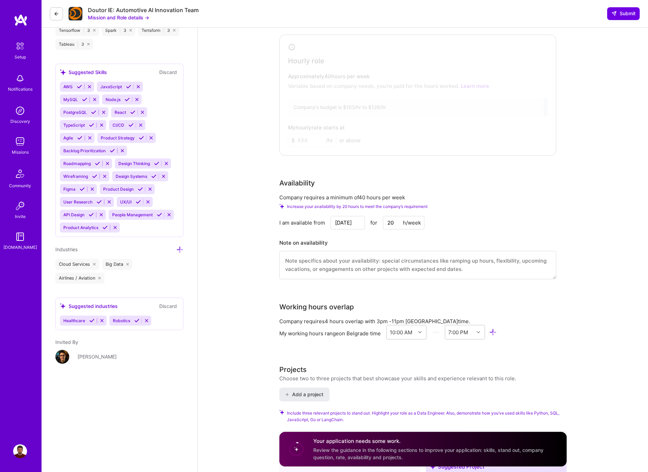
click at [391, 224] on input "20" at bounding box center [404, 223] width 42 height 14
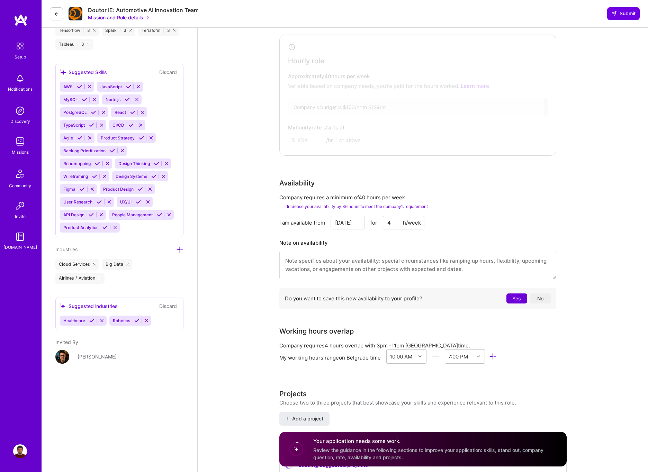
type input "40"
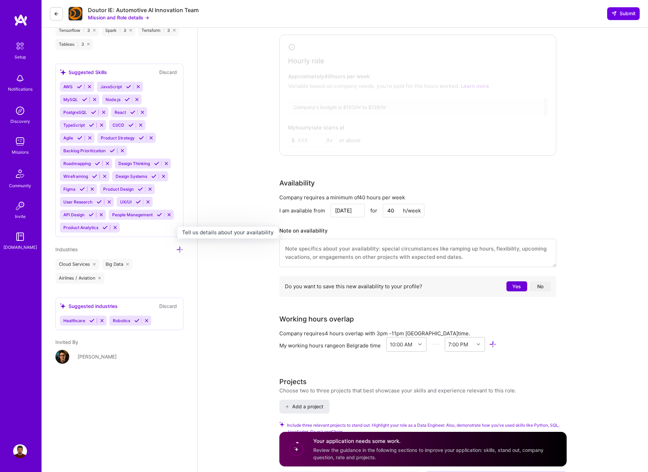
click at [366, 236] on h3 "Note on availability" at bounding box center [417, 231] width 277 height 10
click at [540, 287] on button "No" at bounding box center [540, 287] width 21 height 10
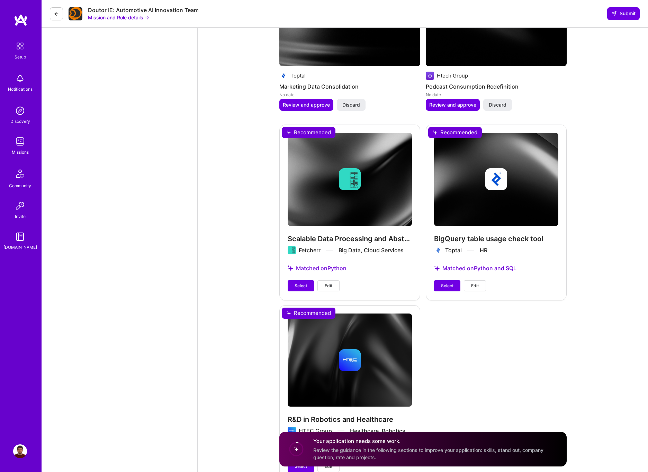
scroll to position [1410, 0]
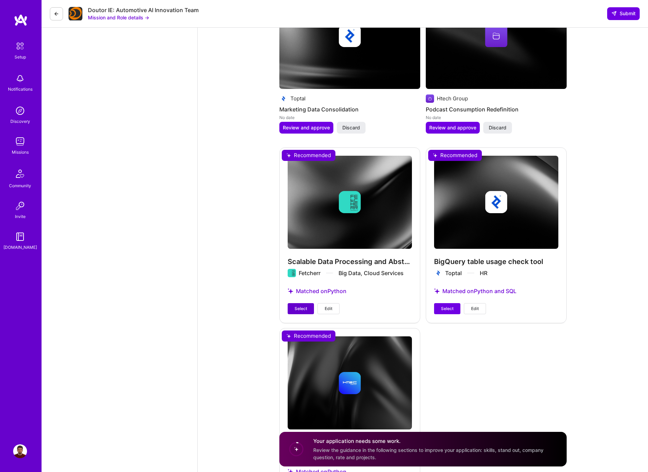
click at [301, 311] on span "Select" at bounding box center [301, 309] width 12 height 6
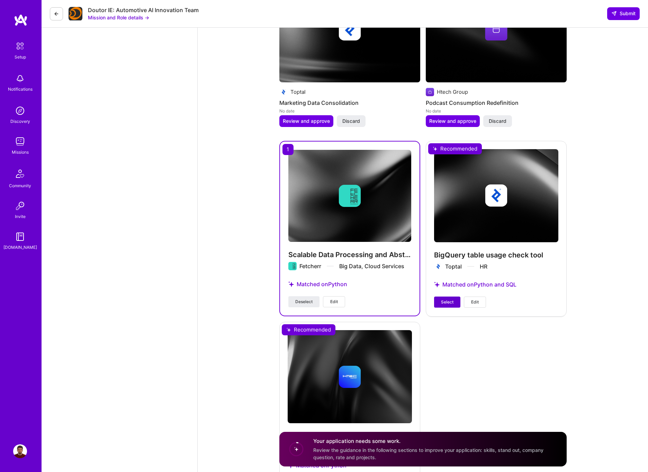
click at [444, 302] on span "Select" at bounding box center [447, 302] width 12 height 6
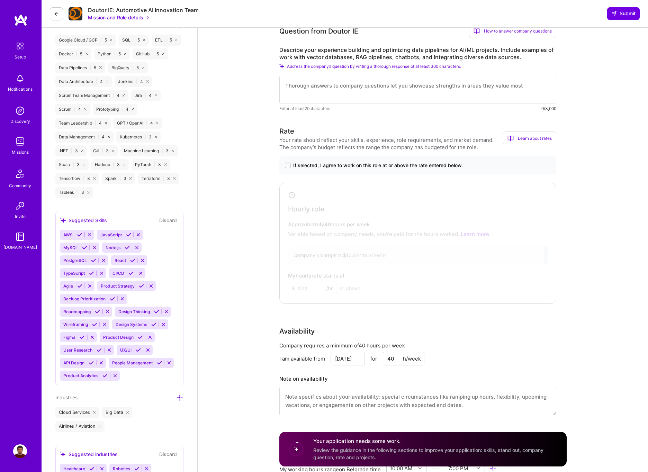
scroll to position [320, 0]
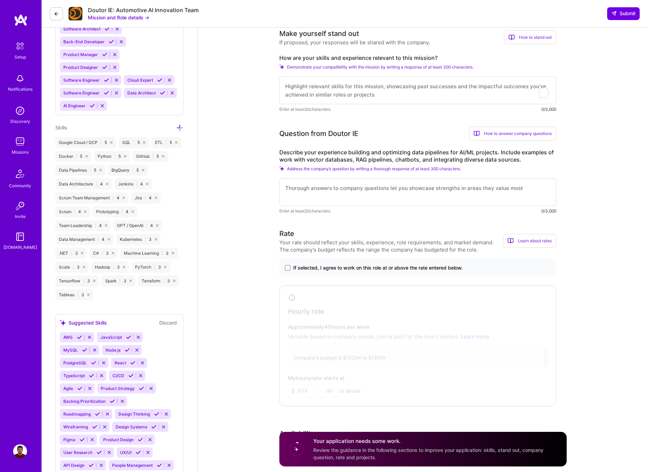
click at [306, 268] on span "If selected, I agree to work on this role at or above the rate entered below." at bounding box center [378, 268] width 170 height 7
click at [0, 0] on input "If selected, I agree to work on this role at or above the rate entered below." at bounding box center [0, 0] width 0 height 0
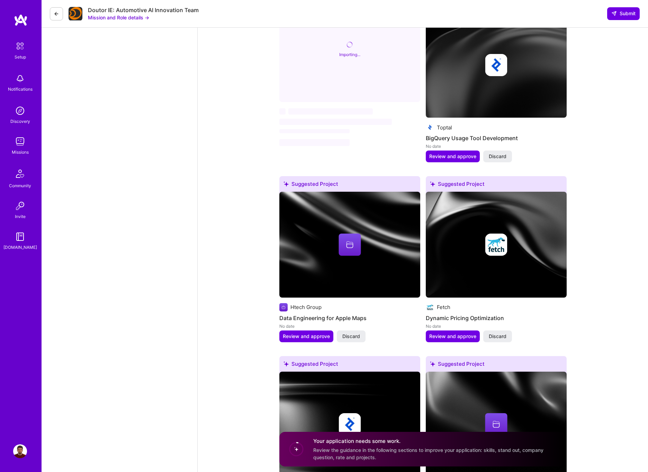
scroll to position [1491, 0]
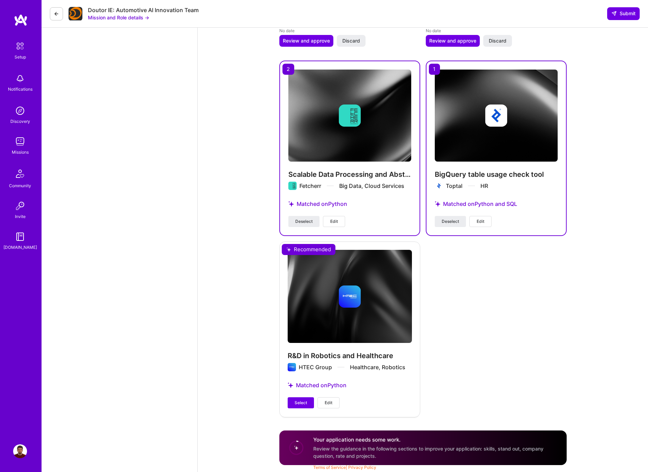
click at [359, 449] on span "Review the guidance in the following sections to improve your application: skil…" at bounding box center [428, 452] width 230 height 13
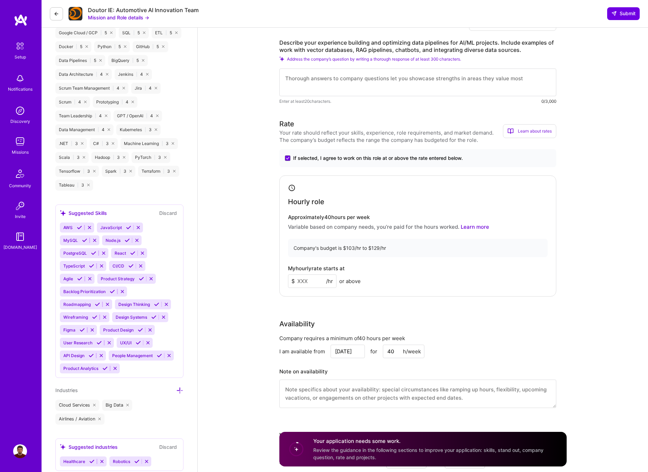
scroll to position [433, 0]
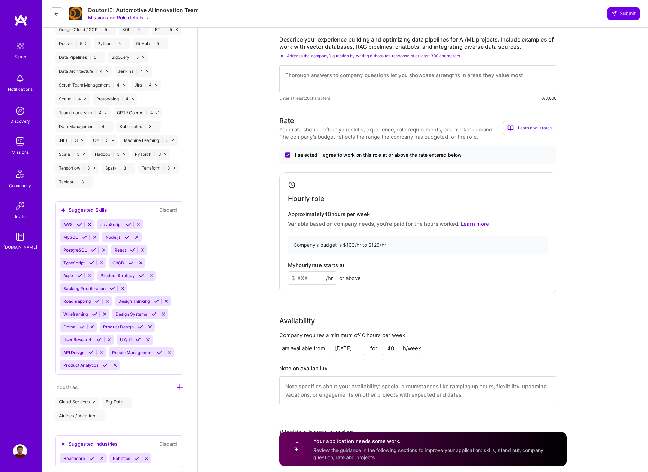
click at [314, 275] on input at bounding box center [312, 278] width 48 height 14
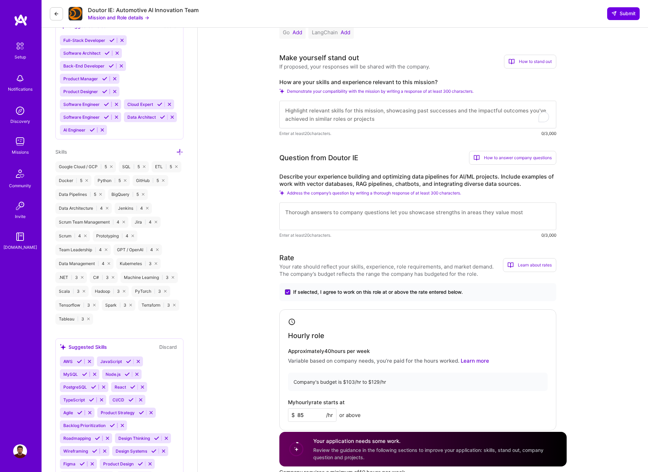
type input "85"
click at [345, 213] on textarea "To enrich screen reader interactions, please activate Accessibility in Grammarl…" at bounding box center [417, 217] width 277 height 28
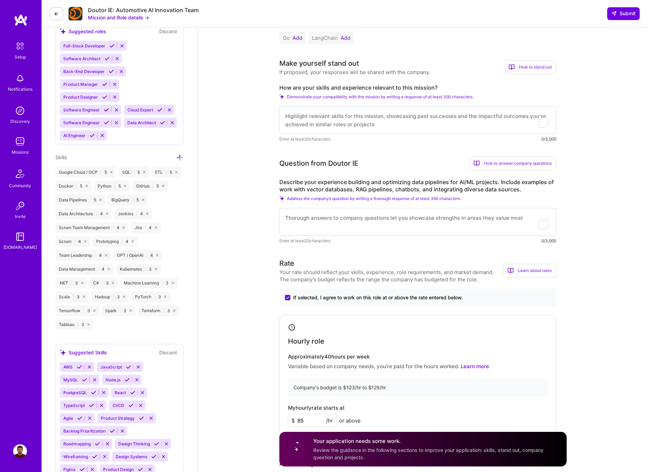
scroll to position [243, 0]
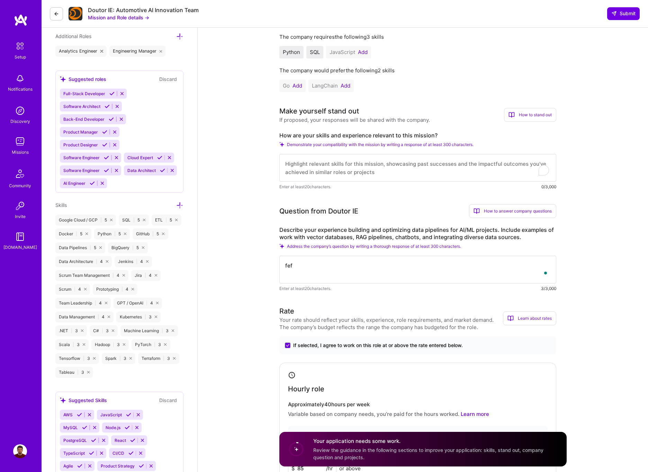
type textarea "fef"
click at [327, 176] on textarea "To enrich screen reader interactions, please activate Accessibility in Grammarl…" at bounding box center [417, 168] width 277 height 28
type textarea "faefaaefaefawefawefawefawefawefawefawefawef"
click at [347, 265] on textarea "fef" at bounding box center [417, 270] width 277 height 28
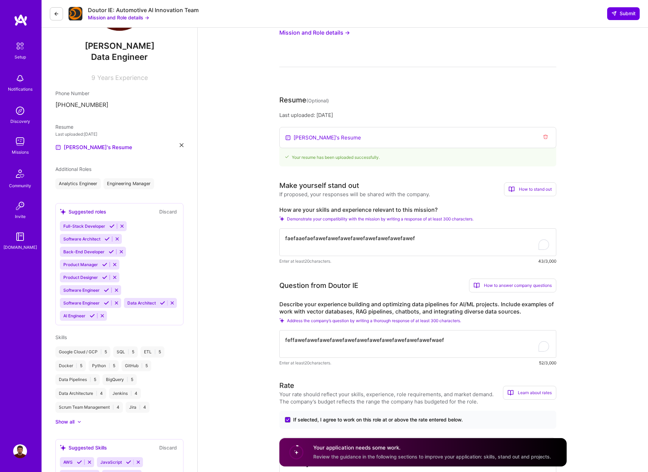
scroll to position [66, 0]
type textarea "feffawefawefawefawefawefawefawefawefawefawefawefwaef"
click at [361, 237] on textarea "faefaaefaefawefawefawefawefawefawefawefawef" at bounding box center [417, 243] width 277 height 28
drag, startPoint x: 361, startPoint y: 237, endPoint x: 365, endPoint y: 237, distance: 4.5
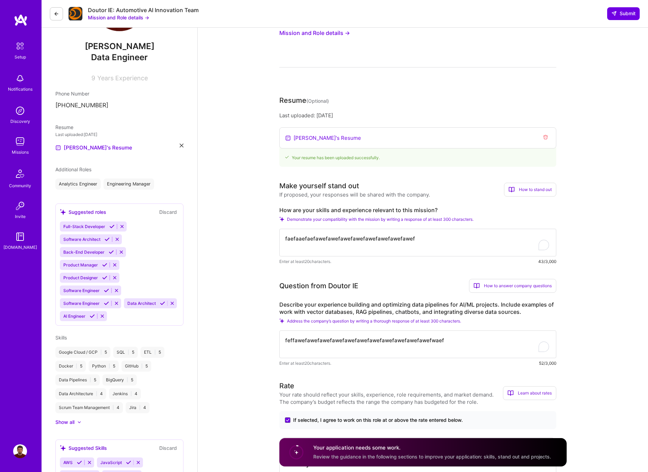
click at [361, 237] on textarea "faefaaefaefawefawefawefawefawefawefawefawef" at bounding box center [417, 243] width 277 height 28
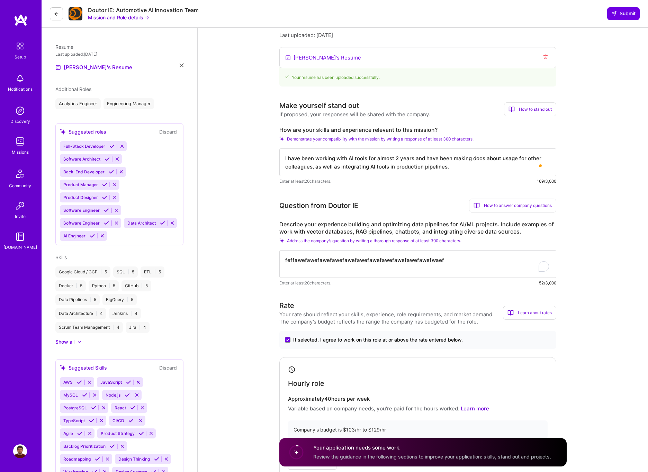
scroll to position [167, 0]
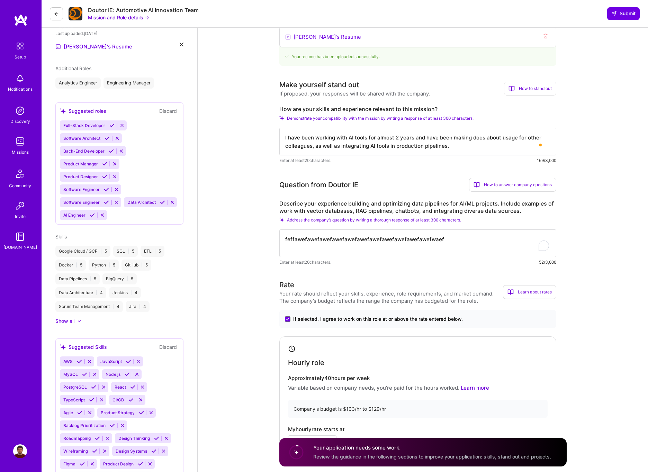
type textarea "I have been working with AI tools for almost 2 years and have been making docs …"
drag, startPoint x: 451, startPoint y: 240, endPoint x: 280, endPoint y: 239, distance: 171.4
click at [280, 239] on textarea "feffawefawefawefawefawefawefawefawefawefawefawefwaef" at bounding box center [417, 244] width 277 height 28
click at [425, 246] on textarea "feffawefawefawefawefawefawefawefawefawefawefawefwaef" at bounding box center [417, 244] width 277 height 28
click at [422, 240] on textarea "feffawefawefawefawefawefawefawefawefawefawefawefwaef" at bounding box center [417, 244] width 277 height 28
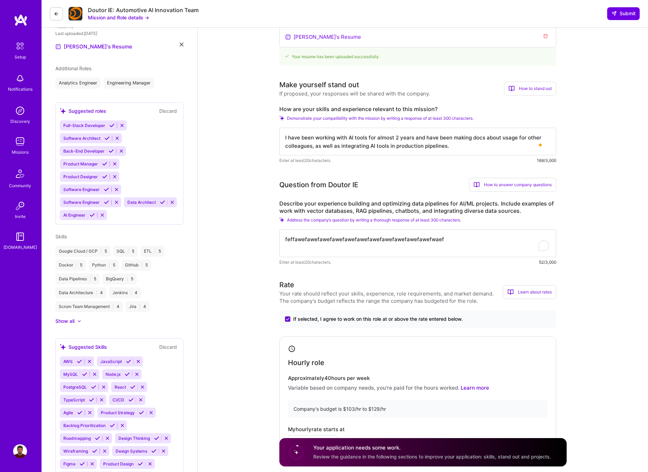
click at [422, 240] on textarea "feffawefawefawefawefawefawefawefawefawefawefawefwaef" at bounding box center [417, 244] width 277 height 28
click at [470, 243] on textarea "At Toptal I integrated ChatGPT into the data pipeline to enhance the data" at bounding box center [417, 244] width 277 height 28
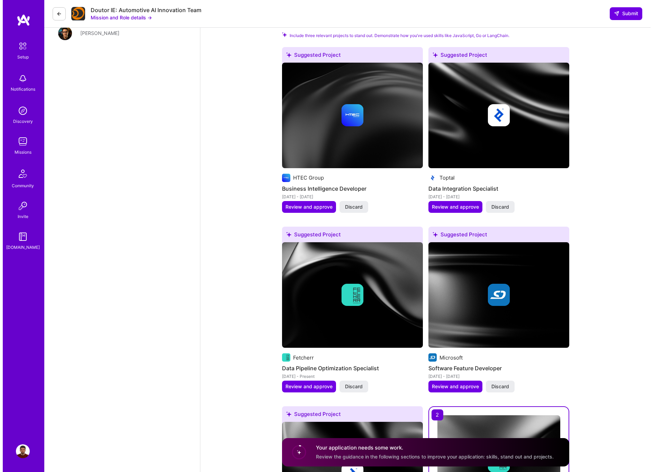
scroll to position [810, 0]
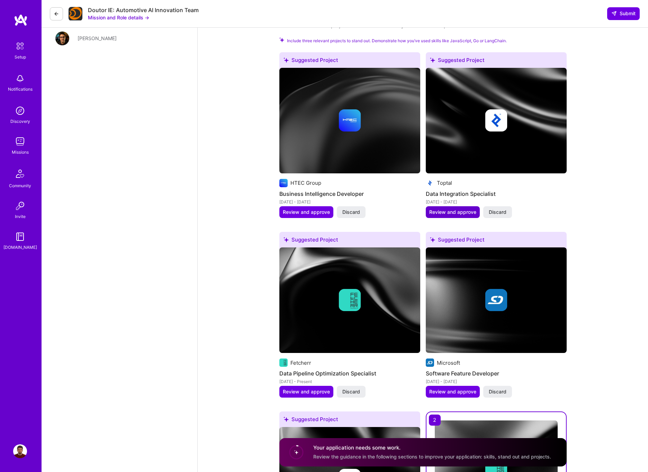
click at [449, 212] on span "Review and approve" at bounding box center [452, 212] width 47 height 7
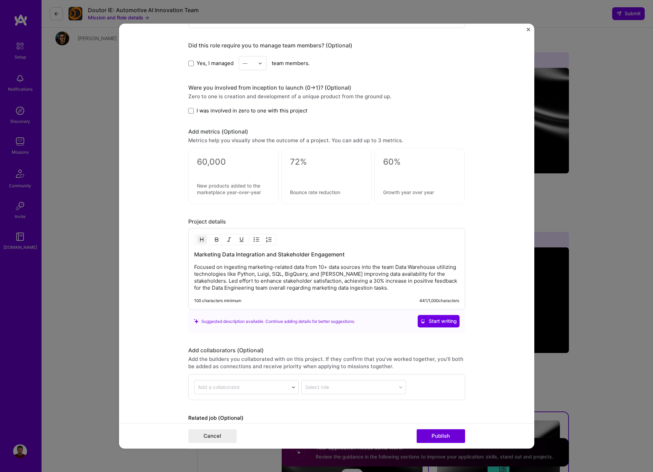
scroll to position [520, 0]
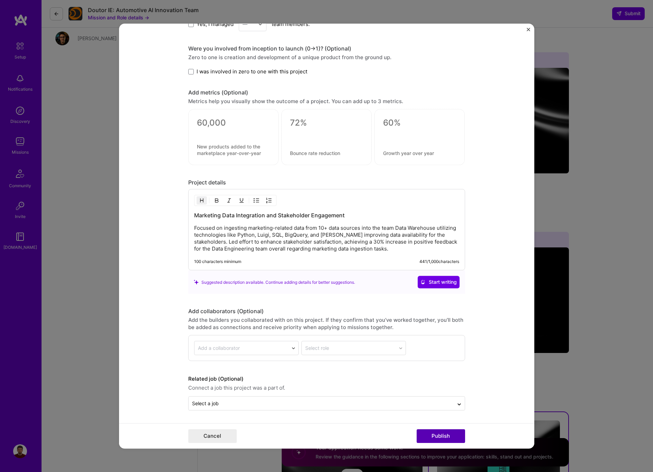
click at [440, 436] on button "Publish" at bounding box center [441, 436] width 48 height 14
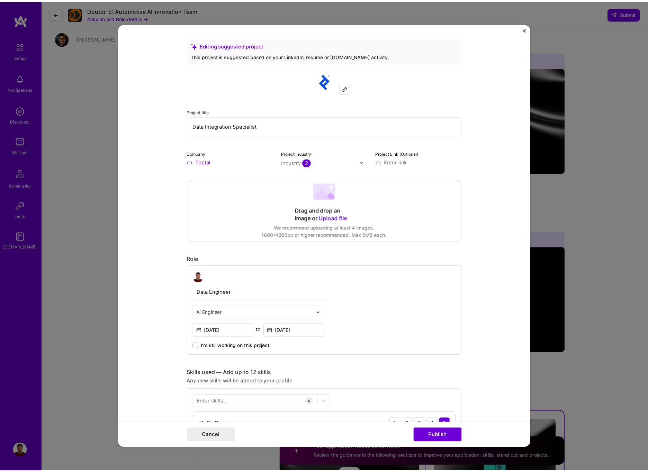
scroll to position [15, 0]
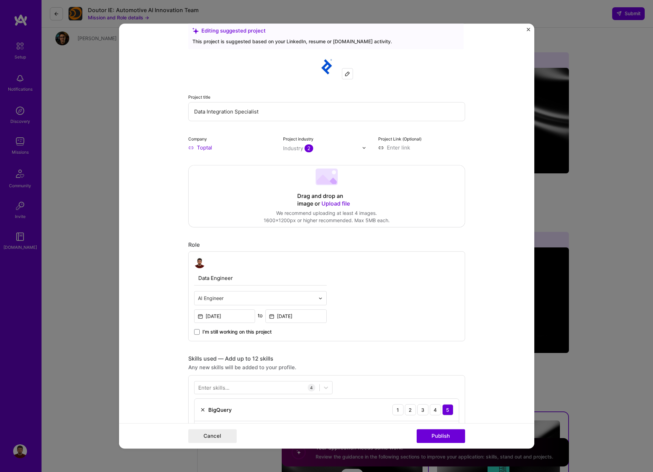
click at [528, 30] on img "Close" at bounding box center [528, 29] width 3 height 3
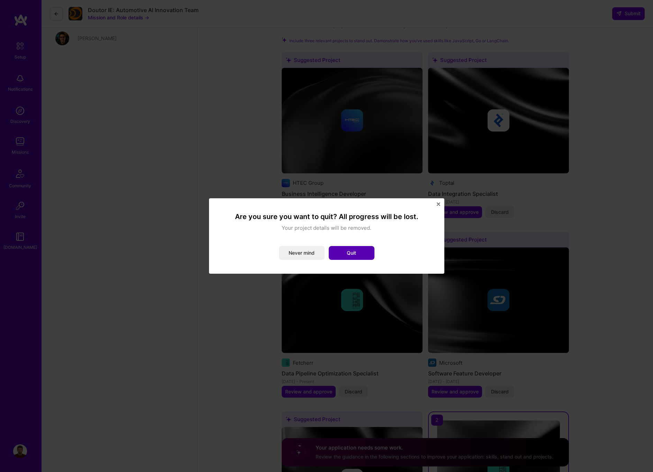
click at [352, 253] on button "Quit" at bounding box center [352, 253] width 46 height 14
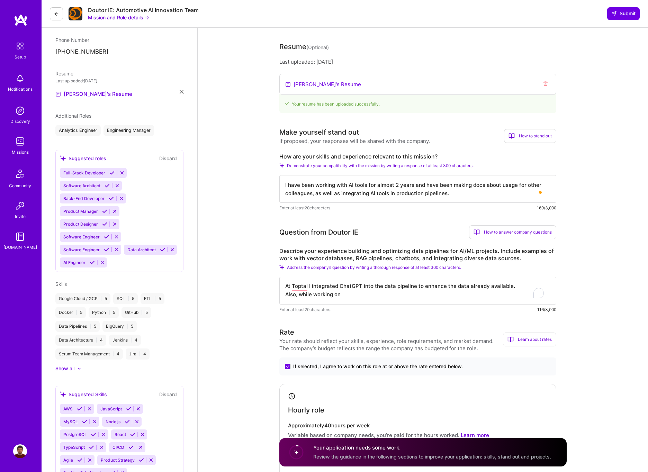
scroll to position [0, 0]
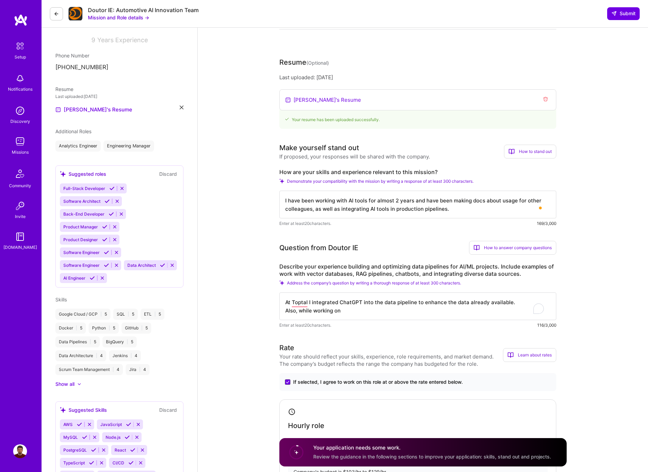
click at [352, 312] on textarea "At Toptal I integrated ChatGPT into the data pipeline to enhance the data alrea…" at bounding box center [417, 307] width 277 height 28
click at [439, 313] on textarea "At Toptal I integrated ChatGPT into the data pipeline to enhance the data alrea…" at bounding box center [417, 307] width 277 height 28
click at [438, 327] on div "Enter at least 20 characters. 172/3,000" at bounding box center [417, 325] width 277 height 7
click at [434, 307] on textarea "At Toptal I integrated ChatGPT into the data pipeline to enhance the data alrea…" at bounding box center [417, 307] width 277 height 28
click at [434, 310] on textarea "At Toptal I integrated ChatGPT into the data pipeline to enhance the data alrea…" at bounding box center [417, 307] width 277 height 28
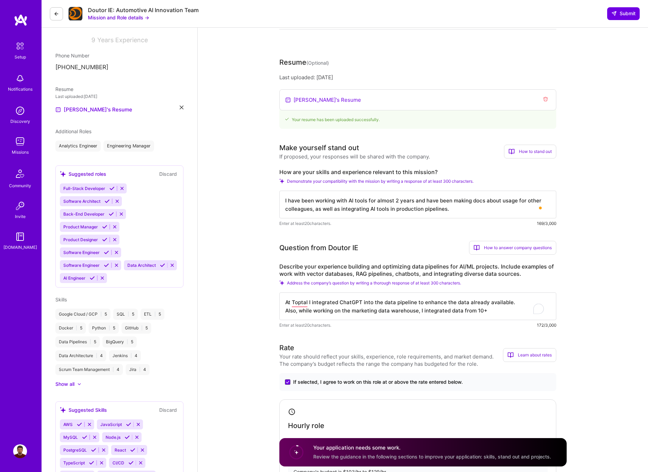
click at [492, 309] on textarea "At Toptal I integrated ChatGPT into the data pipeline to enhance the data alrea…" at bounding box center [417, 307] width 277 height 28
click at [622, 14] on span "Submit" at bounding box center [623, 13] width 24 height 7
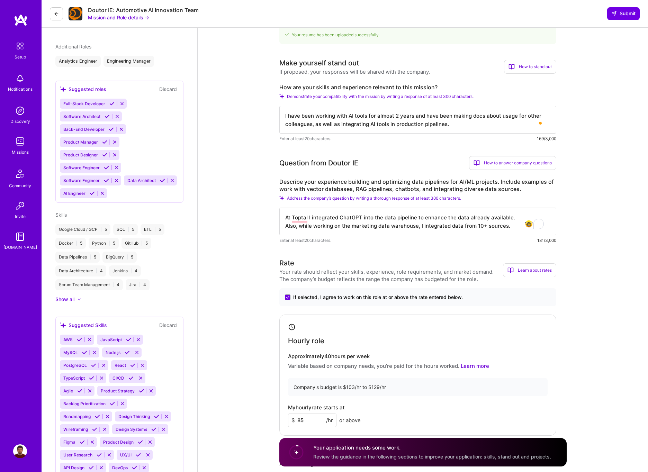
scroll to position [258, 0]
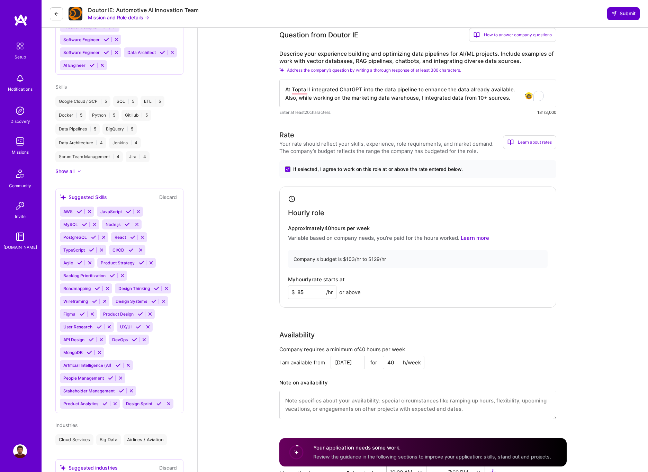
click at [627, 13] on span "Submit" at bounding box center [623, 13] width 24 height 7
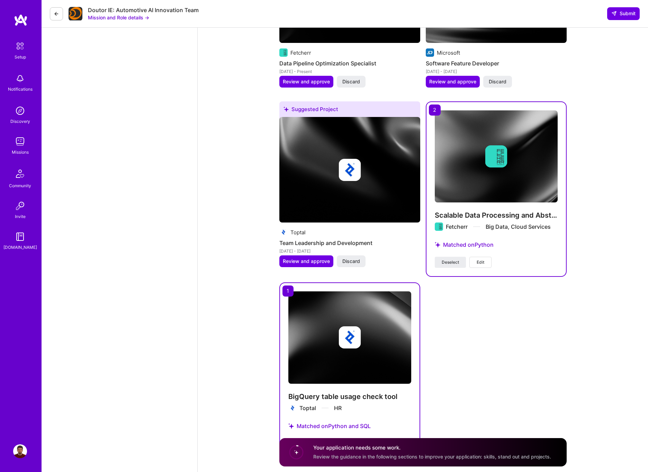
scroll to position [1157, 0]
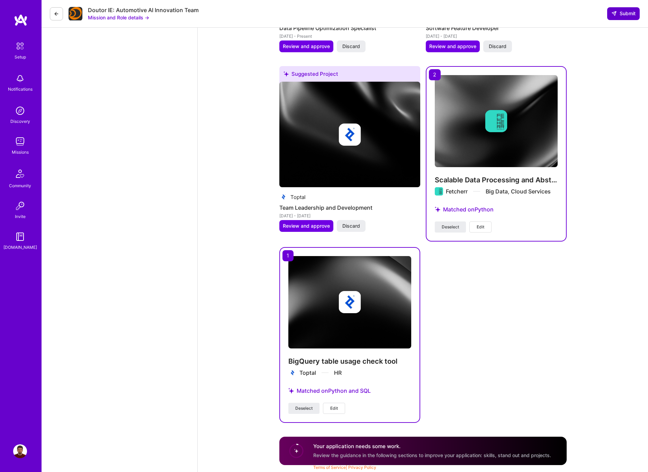
click at [621, 16] on span "Submit" at bounding box center [623, 13] width 24 height 7
click at [333, 449] on h4 "Your application needs some work." at bounding box center [432, 446] width 238 height 7
drag, startPoint x: 325, startPoint y: 453, endPoint x: 453, endPoint y: 453, distance: 128.1
click at [453, 453] on span "Review the guidance in the following sections to improve your application: skil…" at bounding box center [432, 456] width 238 height 6
click at [456, 452] on div "Your application needs some work. Review the guidance in the following sections…" at bounding box center [432, 451] width 238 height 16
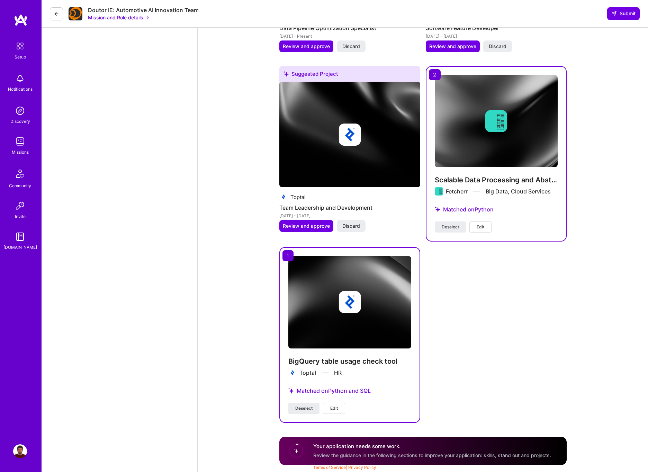
click at [535, 455] on span "Review the guidance in the following sections to improve your application: skil…" at bounding box center [432, 456] width 238 height 6
click at [499, 440] on div "Your application needs some work. Review the guidance in the following sections…" at bounding box center [422, 451] width 287 height 28
click at [373, 449] on h4 "Your application needs some work." at bounding box center [432, 446] width 238 height 7
click at [298, 450] on circle at bounding box center [296, 451] width 13 height 13
drag, startPoint x: 367, startPoint y: 445, endPoint x: 366, endPoint y: 439, distance: 6.4
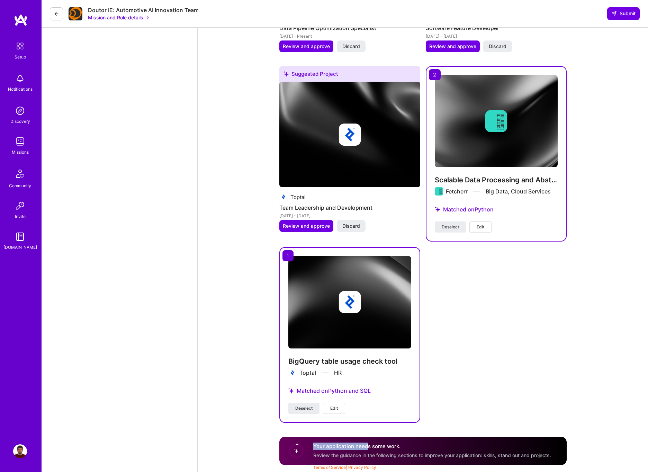
click at [366, 439] on div "Your application needs some work. Review the guidance in the following sections…" at bounding box center [422, 451] width 287 height 28
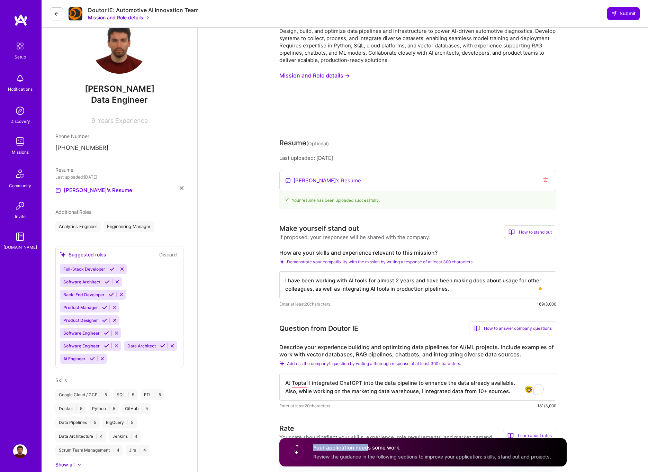
scroll to position [0, 0]
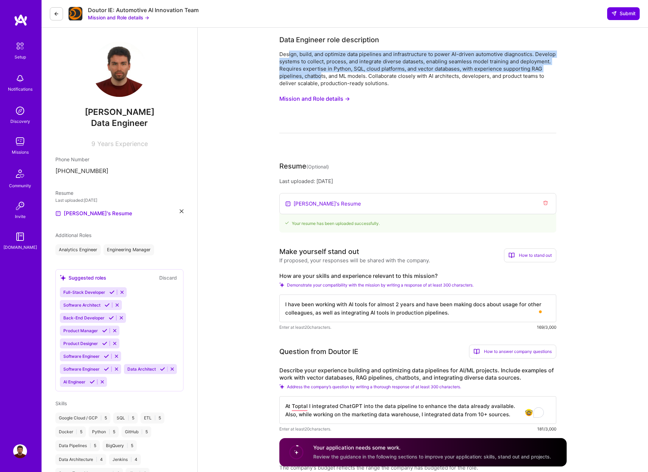
drag, startPoint x: 289, startPoint y: 54, endPoint x: 325, endPoint y: 72, distance: 40.1
click at [322, 75] on div "Design, build, and optimize data pipelines and infrastructure to power AI-drive…" at bounding box center [417, 69] width 277 height 36
click at [328, 71] on div "Design, build, and optimize data pipelines and infrastructure to power AI-drive…" at bounding box center [417, 69] width 277 height 36
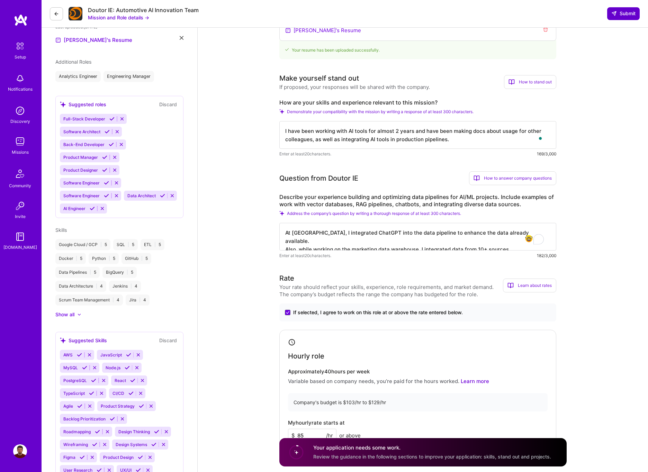
type textarea "At Toptal, I integrated ChatGPT into the data pipeline to enhance the data alre…"
click at [625, 14] on span "Submit" at bounding box center [623, 13] width 24 height 7
click at [624, 14] on span "Submit" at bounding box center [623, 13] width 24 height 7
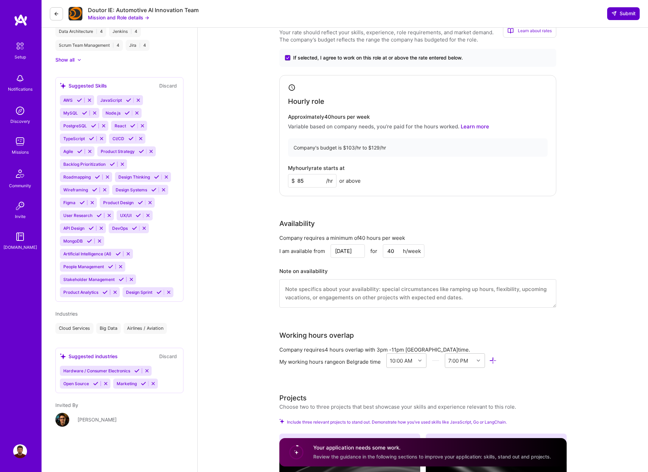
click at [618, 17] on span "Submit" at bounding box center [623, 13] width 24 height 7
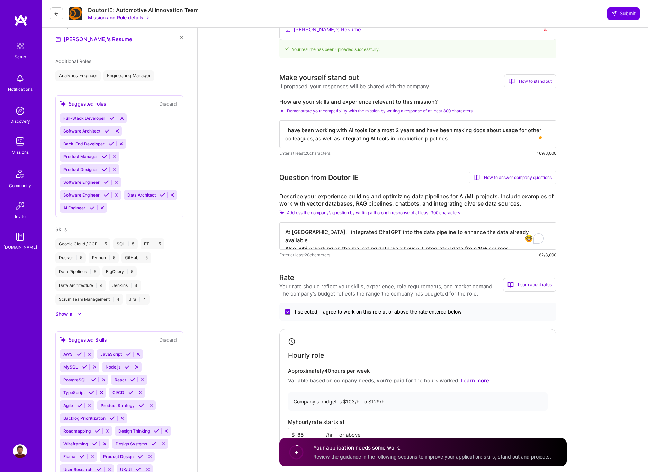
scroll to position [123, 0]
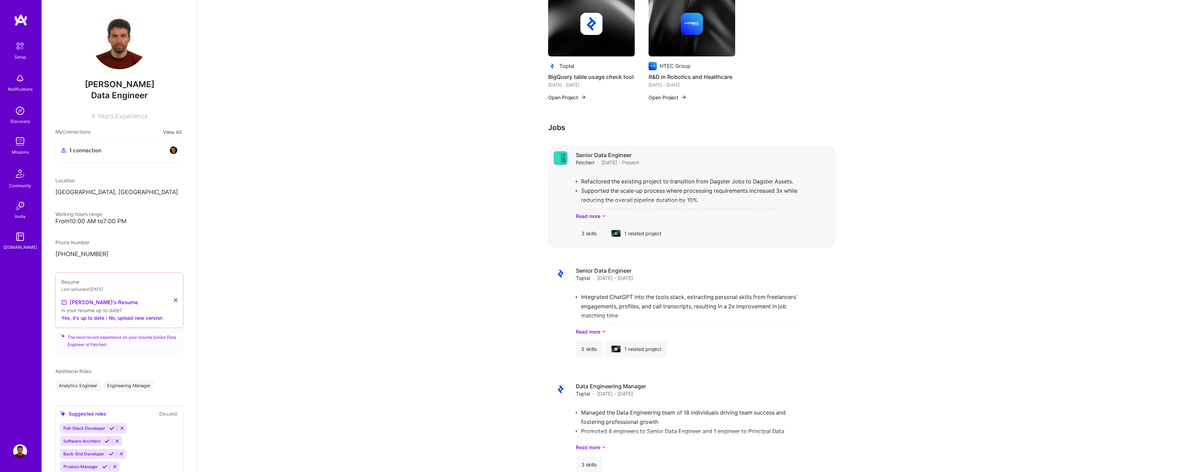
scroll to position [473, 0]
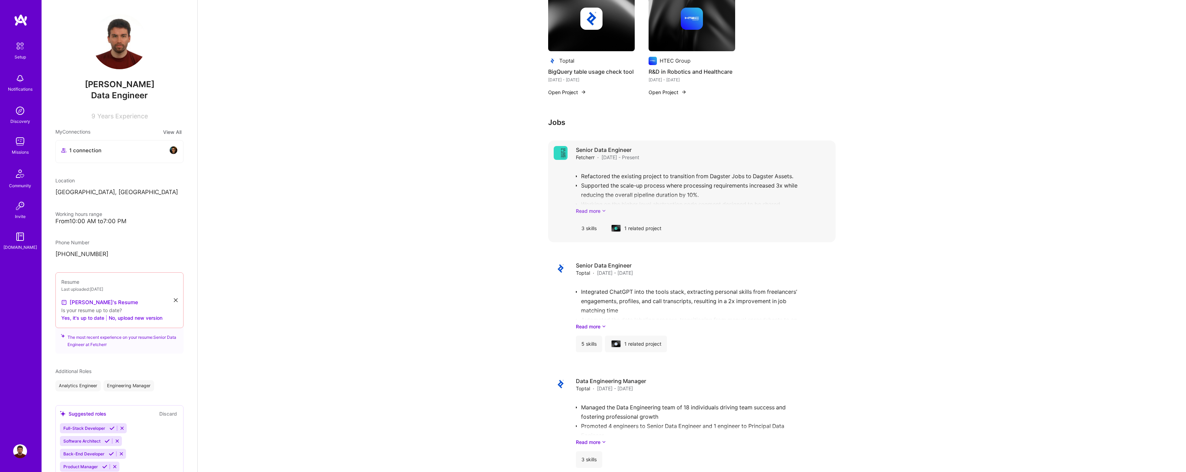
click at [600, 208] on link "Read more" at bounding box center [703, 210] width 254 height 7
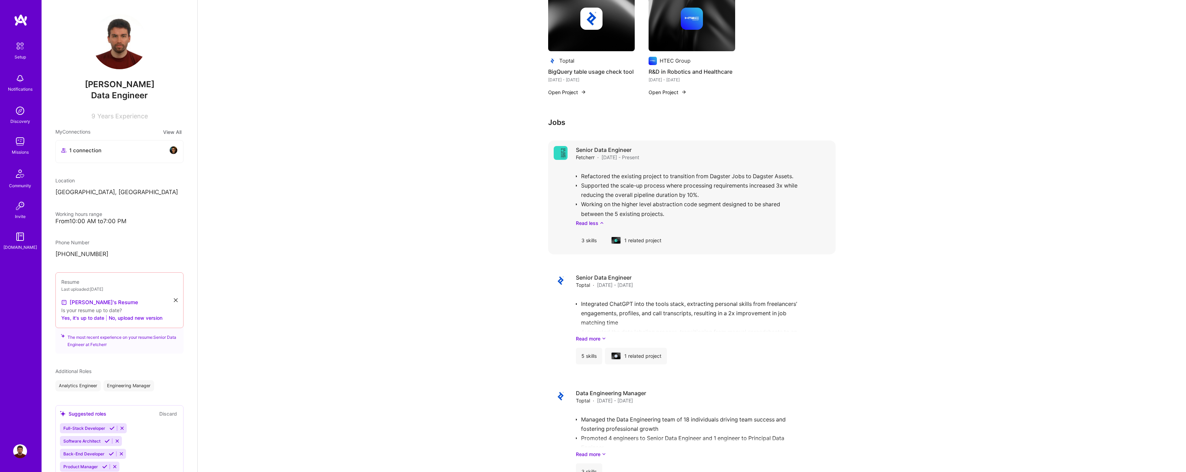
click at [630, 188] on div "Refactored the existing project to transition from Dagster Jobs to Dagster Asse…" at bounding box center [703, 197] width 254 height 60
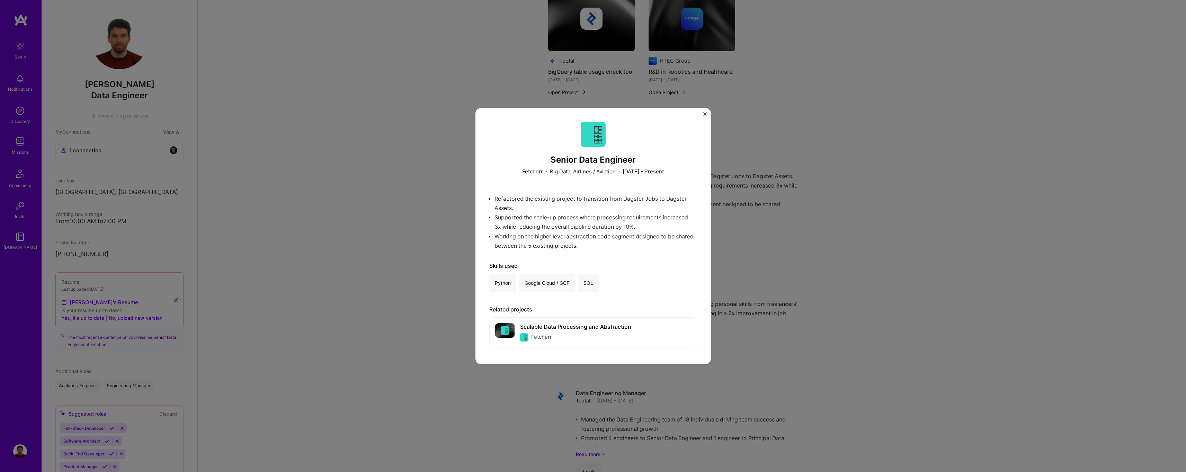
click at [705, 112] on div "Senior Data Engineer Fetcherr · Big Data, Airlines / Aviation · December 2024 -…" at bounding box center [592, 236] width 235 height 256
click at [705, 115] on img "Close" at bounding box center [704, 113] width 3 height 3
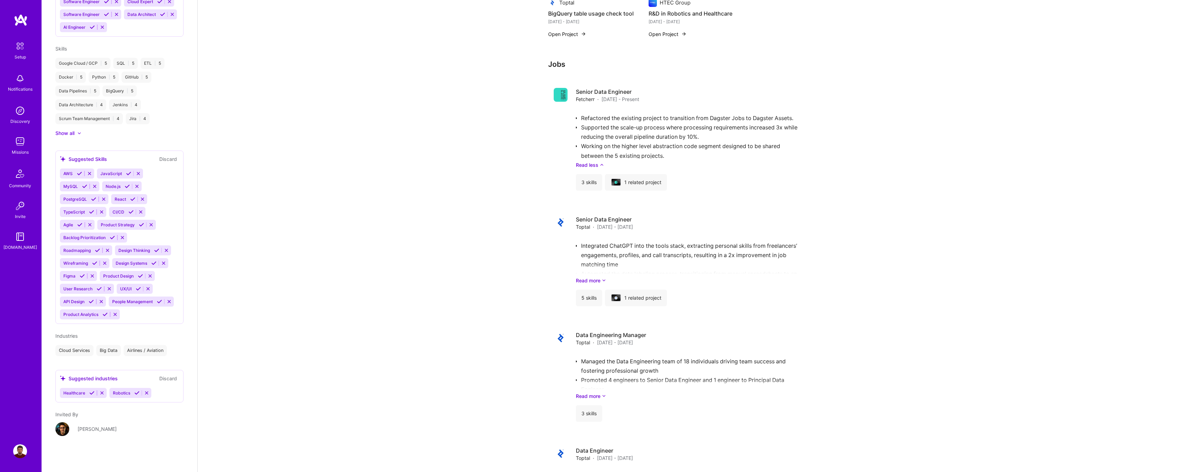
scroll to position [745, 0]
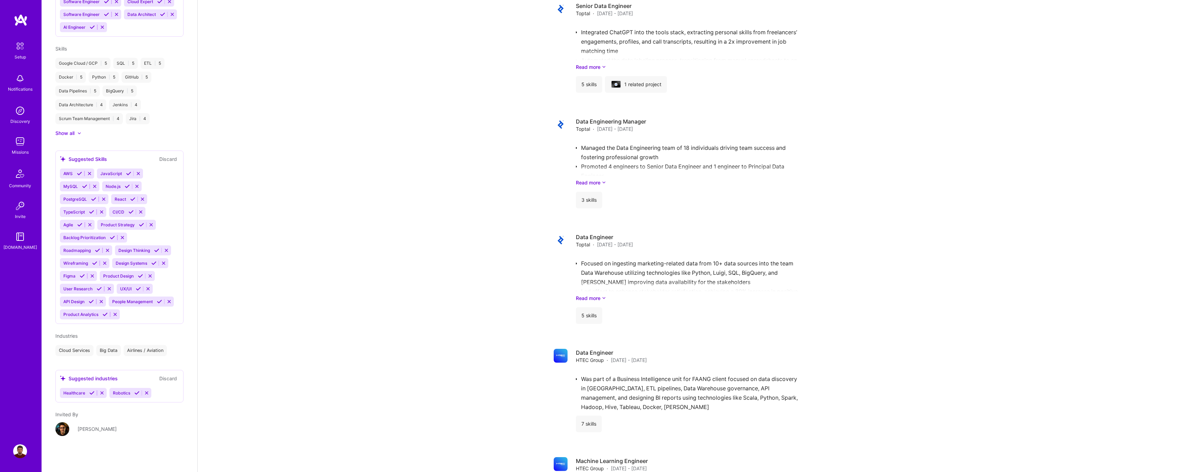
click at [19, 454] on img at bounding box center [20, 452] width 14 height 14
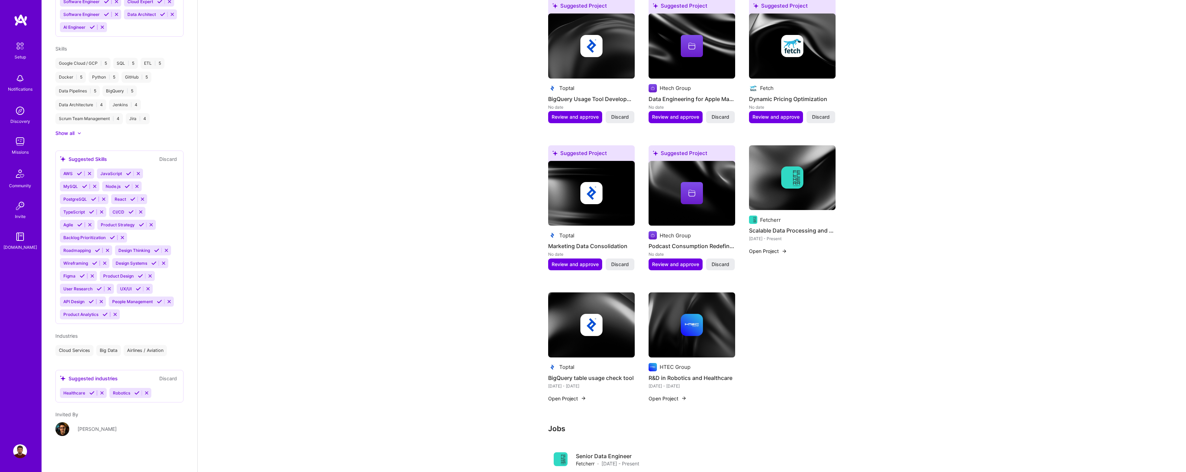
scroll to position [0, 0]
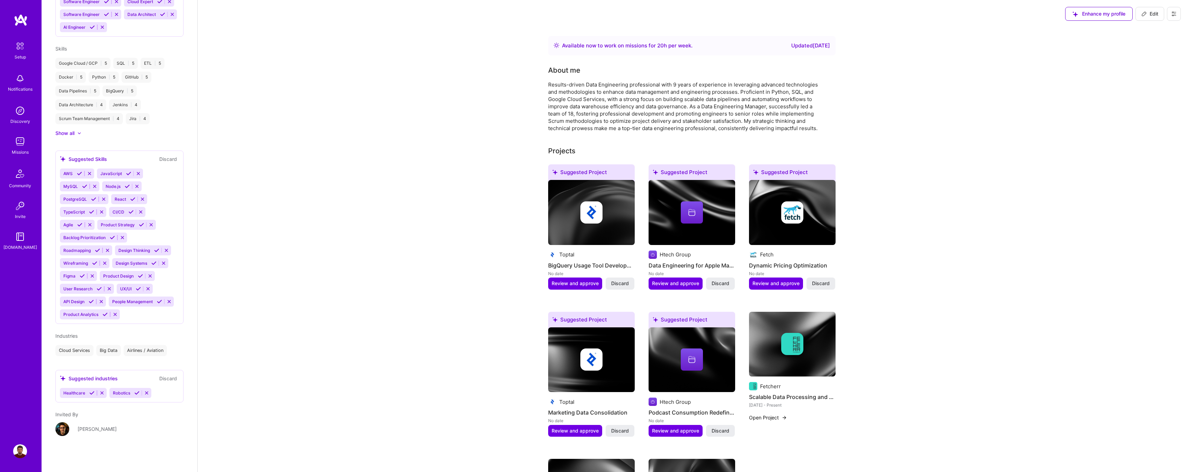
click at [1151, 14] on span "Edit" at bounding box center [1149, 13] width 17 height 7
select select "RS"
select select "Right Now"
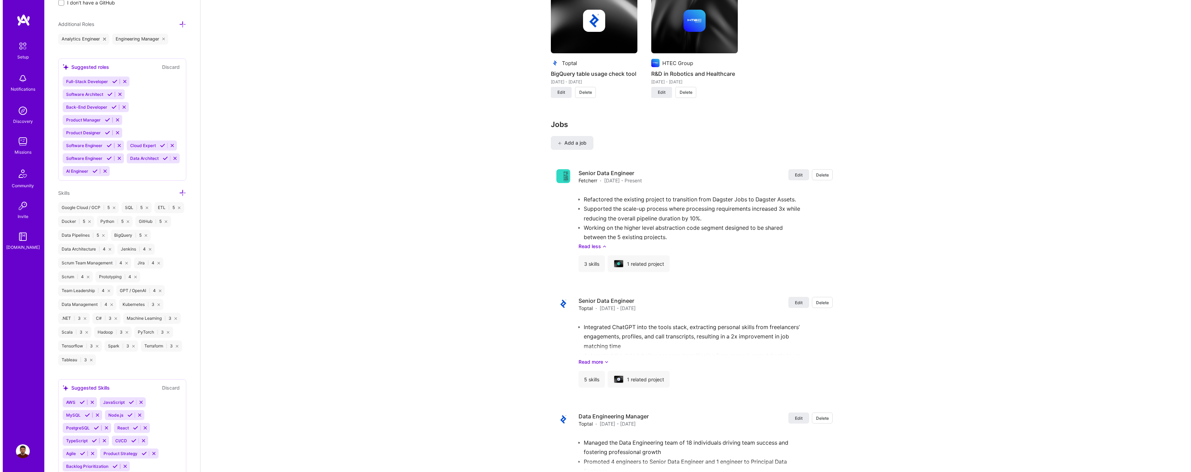
scroll to position [788, 0]
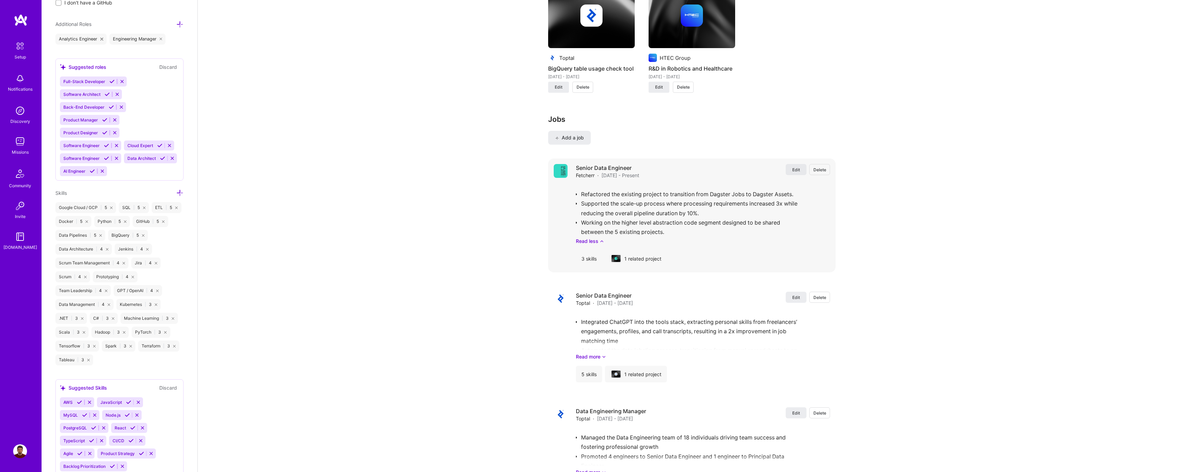
click at [792, 170] on span "Edit" at bounding box center [796, 170] width 8 height 6
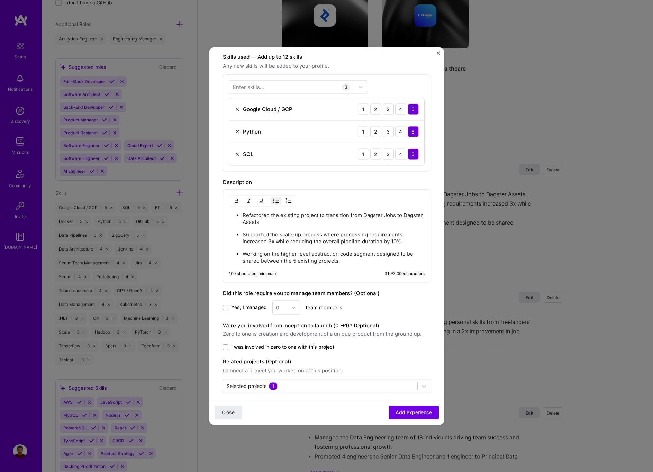
scroll to position [185, 0]
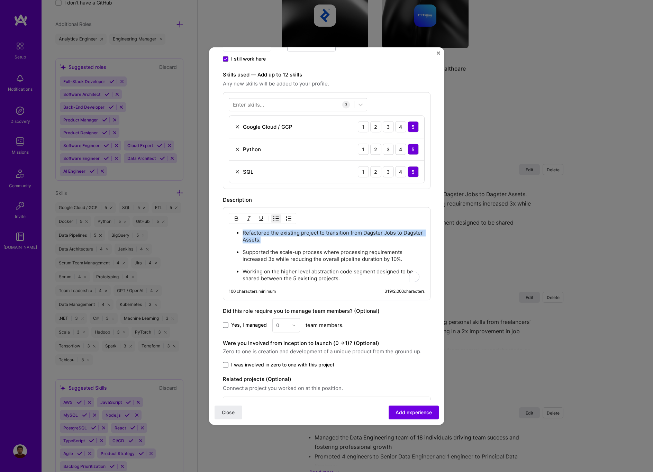
drag, startPoint x: 289, startPoint y: 240, endPoint x: 243, endPoint y: 233, distance: 46.9
click at [243, 233] on p "Refactored the existing project to transition from Dagster Jobs to Dagster Asse…" at bounding box center [334, 237] width 182 height 14
click at [375, 238] on p "Refactored the existing project to transition from using only Dagster Jobs to D…" at bounding box center [334, 237] width 182 height 14
click at [385, 244] on ul "Refactored the existing project to transition from using only Dagster Jobs to D…" at bounding box center [327, 255] width 196 height 53
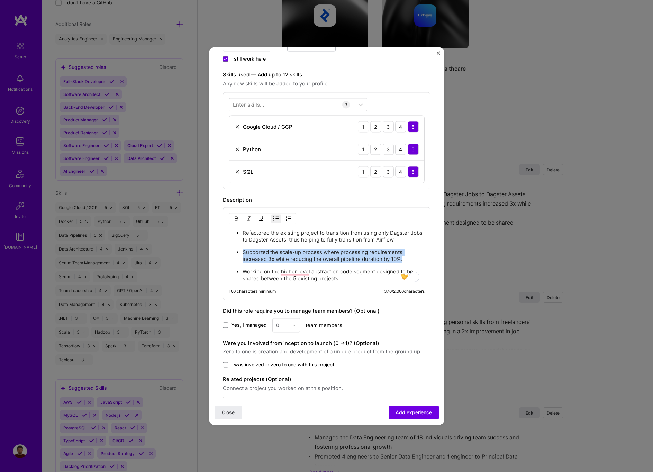
drag, startPoint x: 404, startPoint y: 260, endPoint x: 243, endPoint y: 253, distance: 161.8
click at [243, 253] on p "Supported the scale-up process where processing requirements increased 3x while…" at bounding box center [334, 256] width 182 height 14
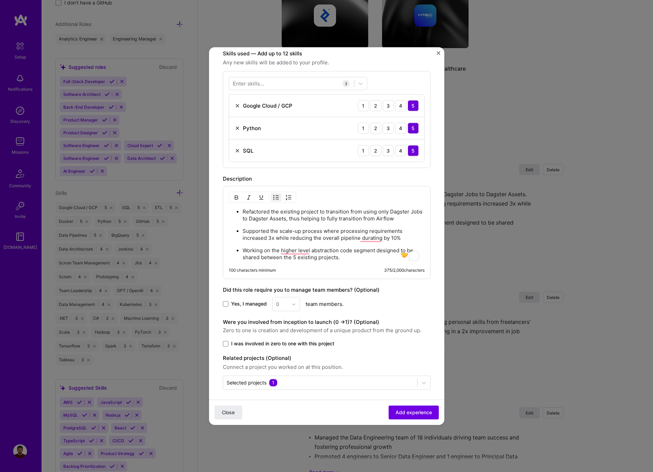
scroll to position [206, 0]
click at [374, 240] on p "Supported the scale-up process where processing requirements increased 3x while…" at bounding box center [334, 236] width 182 height 14
copy p "duration"
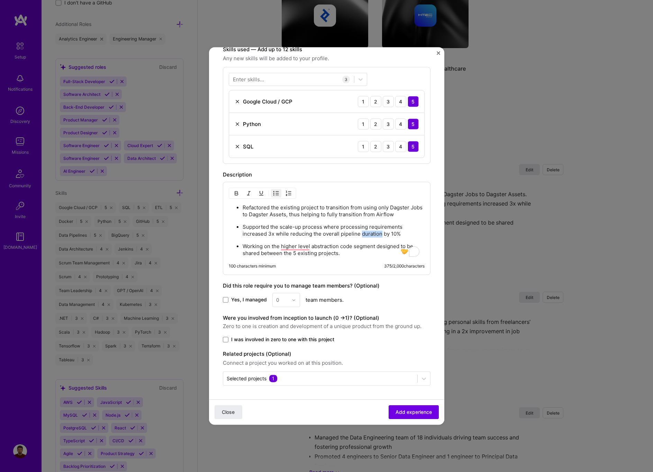
scroll to position [206, 0]
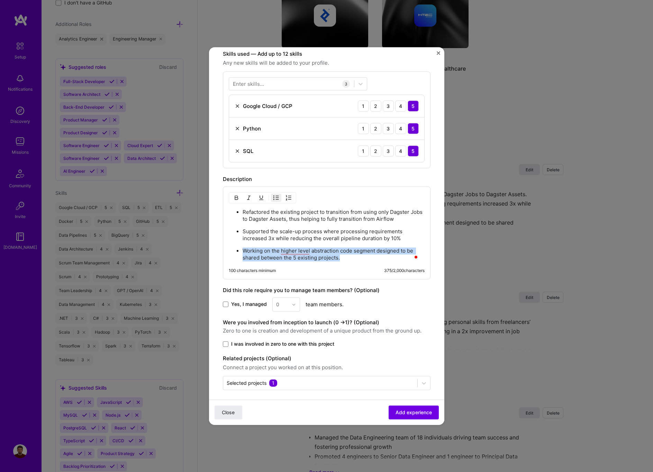
drag, startPoint x: 340, startPoint y: 258, endPoint x: 244, endPoint y: 252, distance: 96.8
click at [244, 252] on p "Working on the higher level abstraction code segment designed to be shared betw…" at bounding box center [334, 255] width 182 height 14
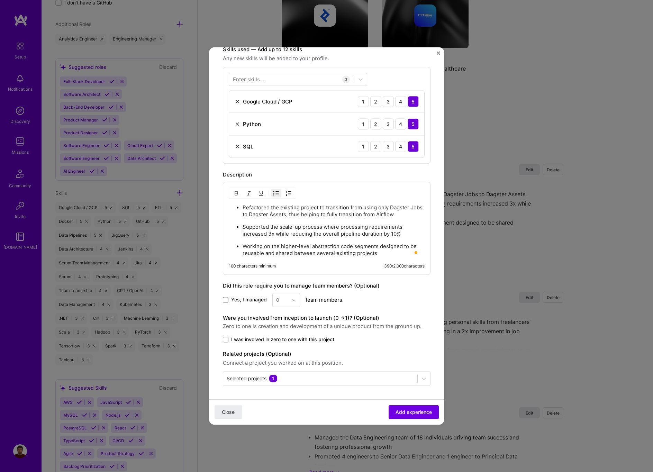
click at [383, 252] on p "Working on the higher-level abstraction code segments designed to be reusable a…" at bounding box center [334, 250] width 182 height 14
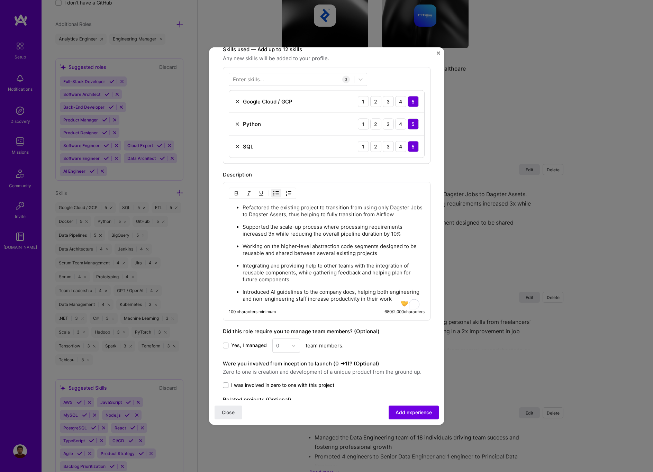
click at [377, 300] on p "Introduced AI guidelines to the company docs, helping both engineering and non-…" at bounding box center [334, 296] width 182 height 14
copy p "productivity"
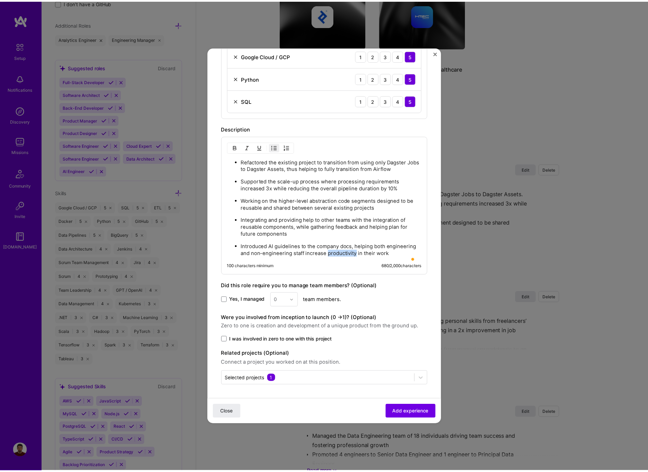
scroll to position [258, 0]
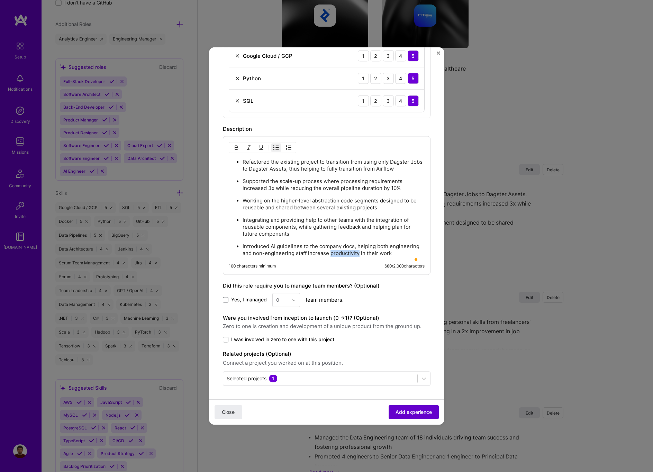
click at [407, 413] on span "Add experience" at bounding box center [414, 412] width 36 height 7
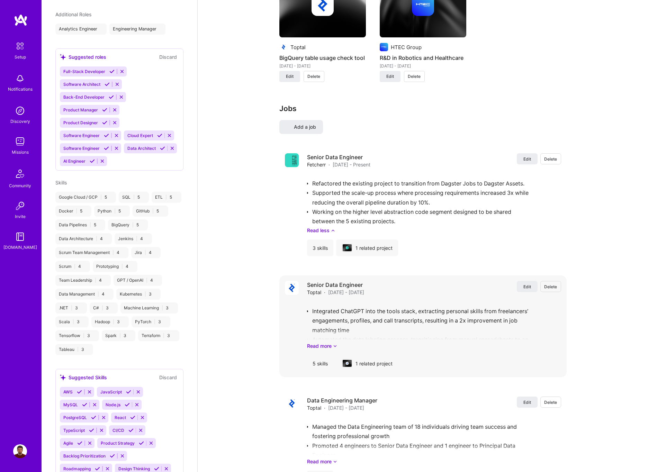
select select "RS"
select select "Right Now"
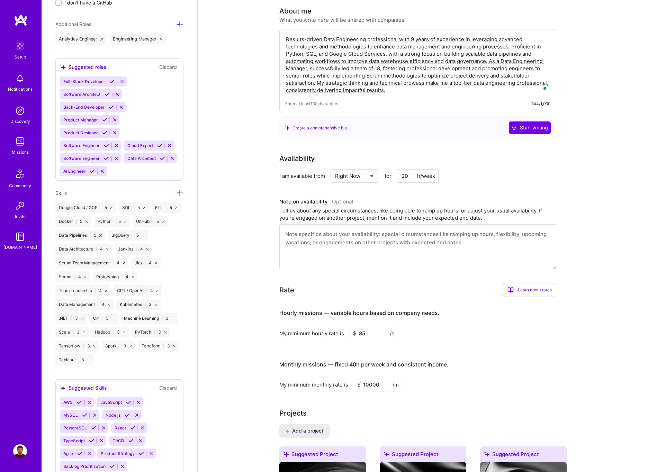
scroll to position [0, 0]
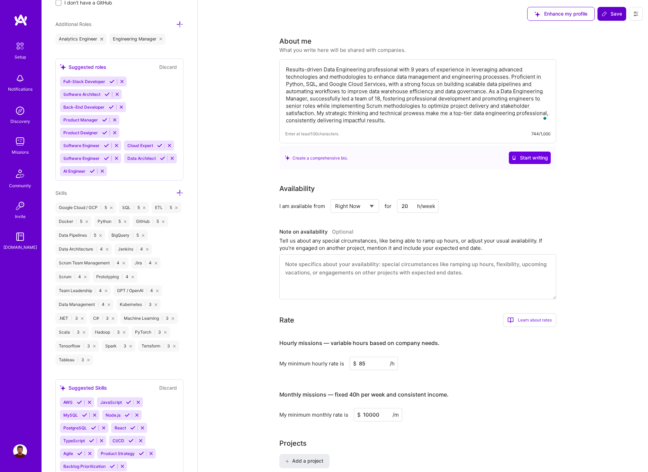
click at [614, 15] on span "Save" at bounding box center [612, 13] width 20 height 7
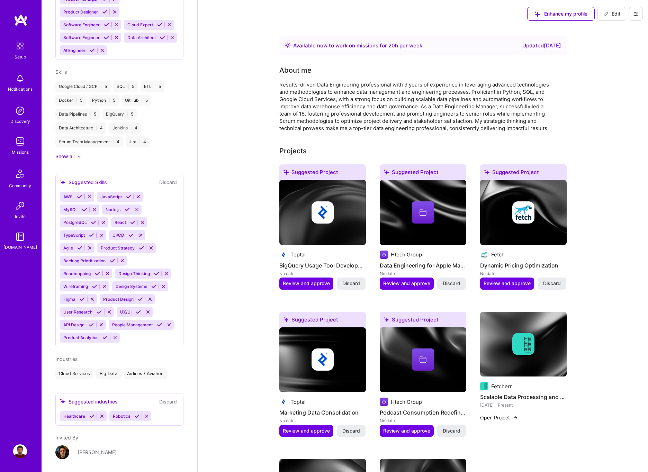
click at [610, 13] on span "Edit" at bounding box center [612, 13] width 17 height 7
select select "RS"
select select "Right Now"
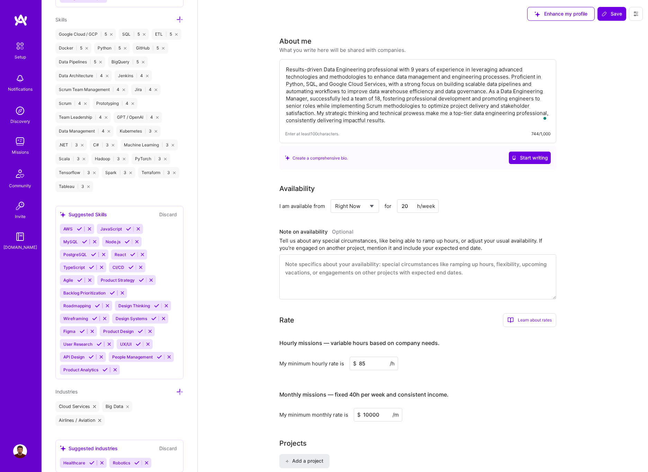
scroll to position [719, 0]
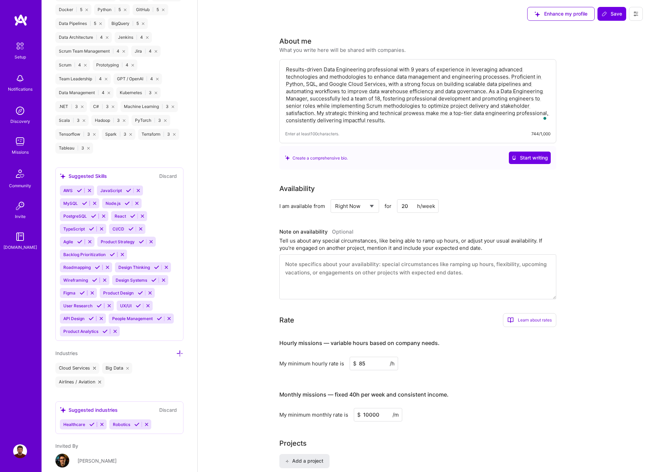
click at [94, 219] on icon at bounding box center [93, 216] width 5 height 5
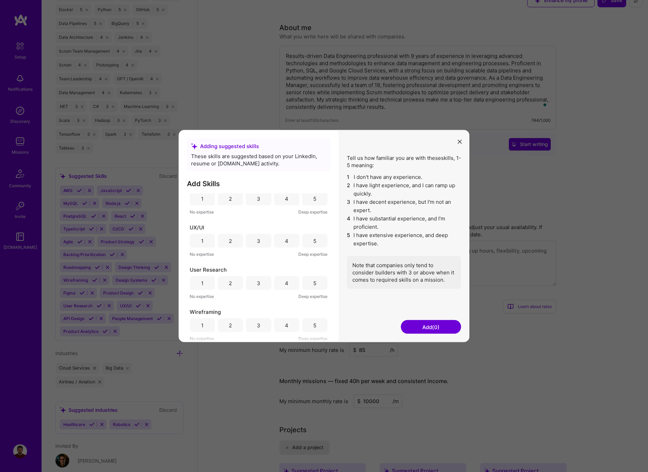
scroll to position [770, 0]
click at [461, 141] on icon "modal" at bounding box center [460, 142] width 4 height 4
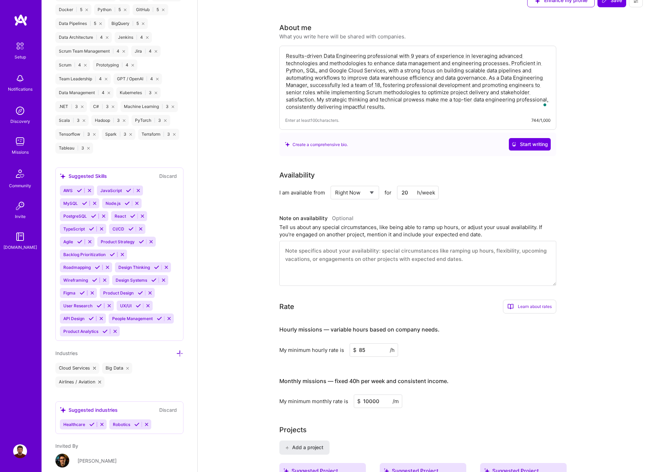
click at [78, 219] on span "PostgreSQL" at bounding box center [75, 216] width 24 height 5
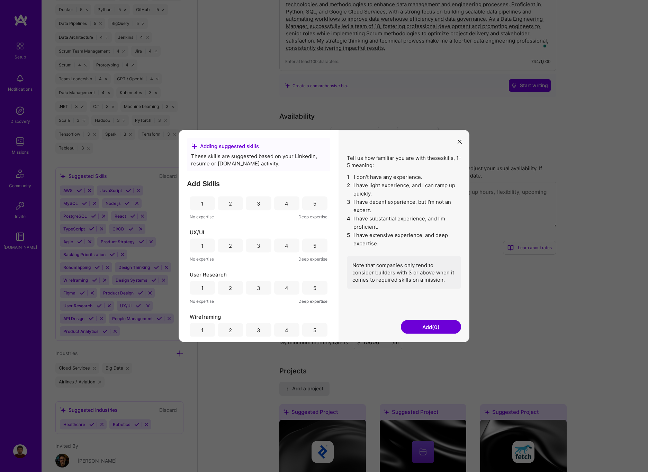
scroll to position [772, 0]
click at [462, 140] on button "modal" at bounding box center [460, 141] width 8 height 11
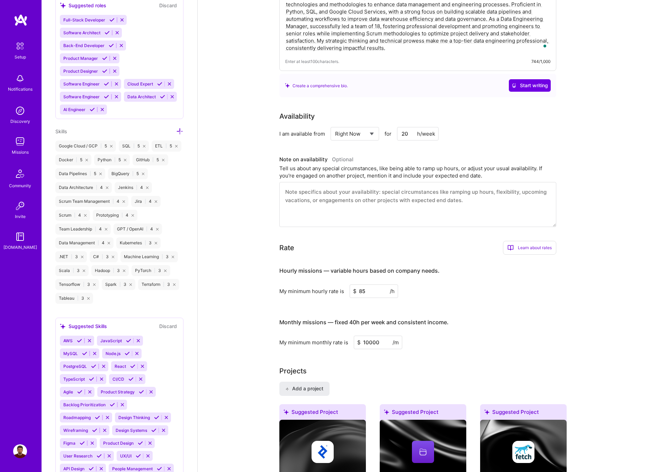
scroll to position [559, 0]
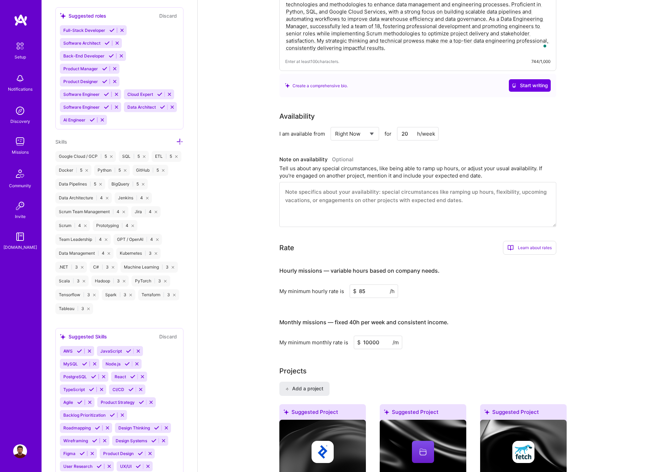
click at [176, 145] on icon at bounding box center [179, 141] width 7 height 7
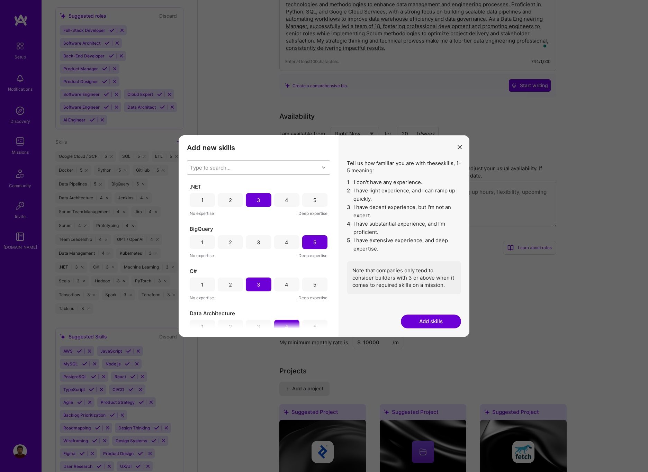
click at [251, 169] on div "Type to search..." at bounding box center [253, 168] width 132 height 14
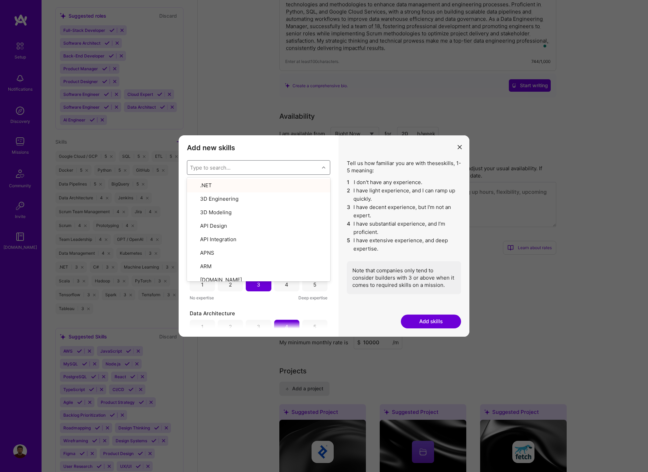
click at [266, 166] on div "Type to search..." at bounding box center [253, 168] width 132 height 14
type input "post"
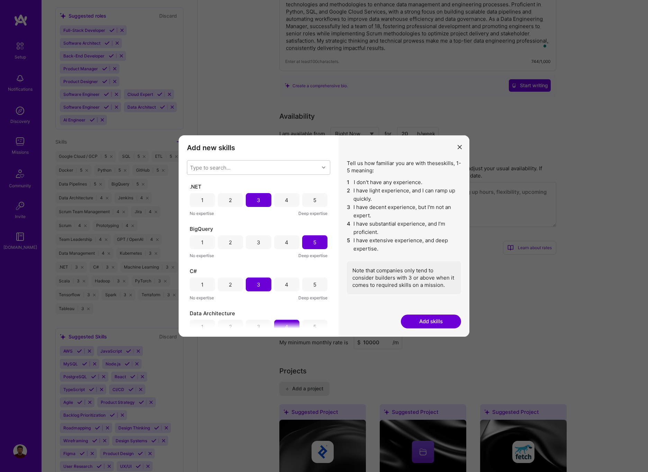
click at [269, 152] on h3 "Add new skills" at bounding box center [258, 148] width 143 height 8
click at [461, 149] on icon "modal" at bounding box center [460, 147] width 4 height 4
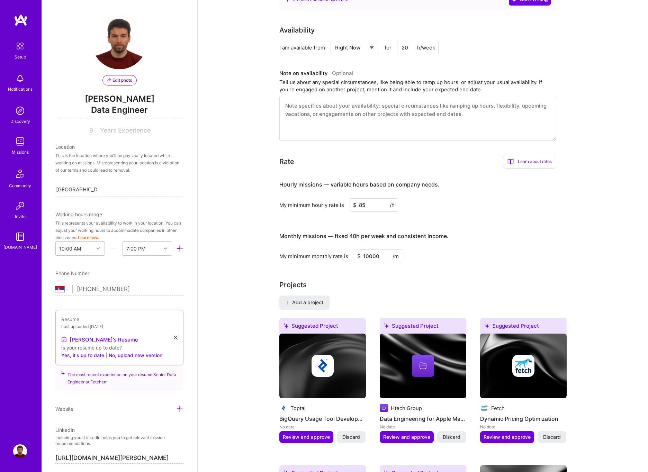
scroll to position [0, 0]
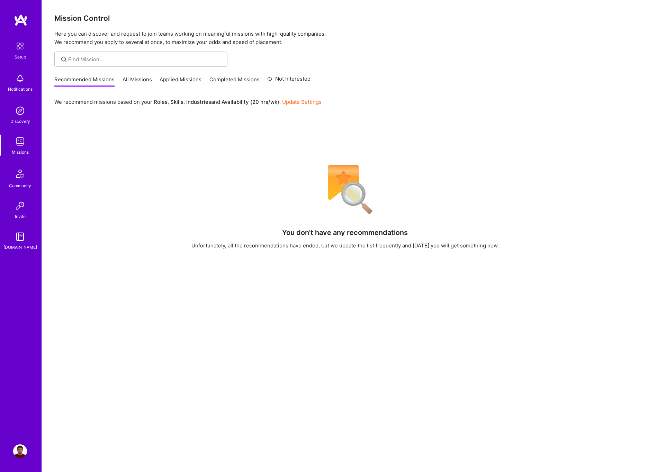
click at [142, 81] on link "All Missions" at bounding box center [137, 81] width 29 height 11
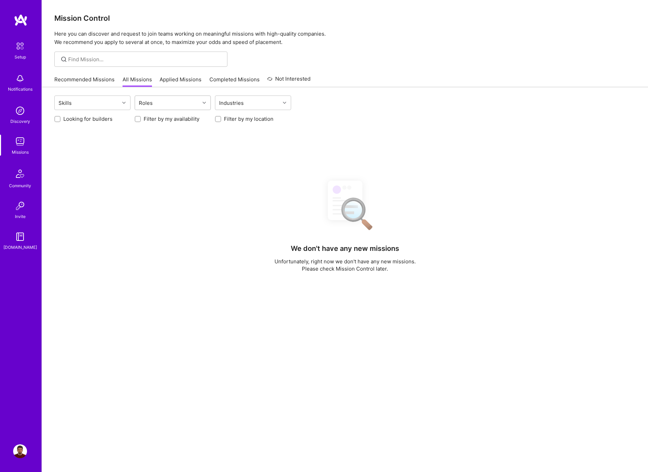
click at [159, 102] on div "Roles" at bounding box center [167, 103] width 65 height 14
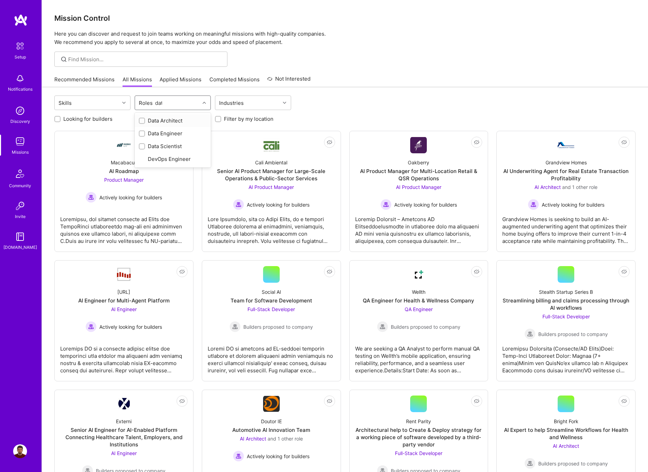
type input "data"
click at [166, 134] on div "Data Engineer" at bounding box center [173, 133] width 68 height 7
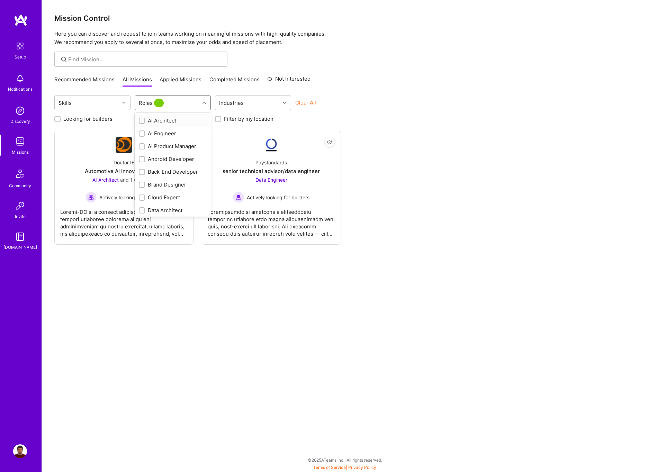
checkbox input "true"
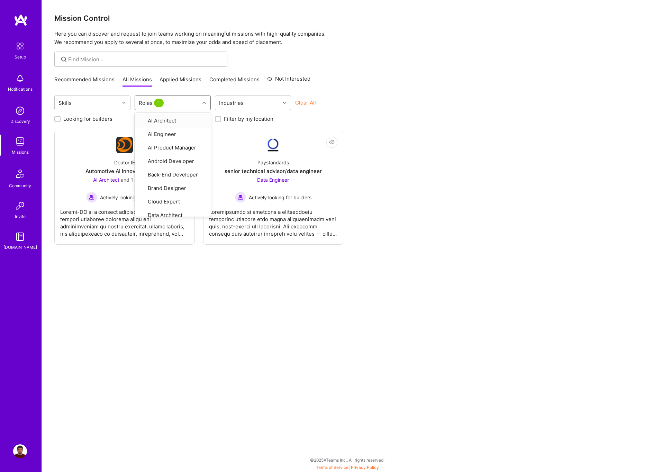
click at [395, 78] on div "Recommended Missions All Missions Applied Missions Completed Missions Not Inter…" at bounding box center [347, 79] width 587 height 15
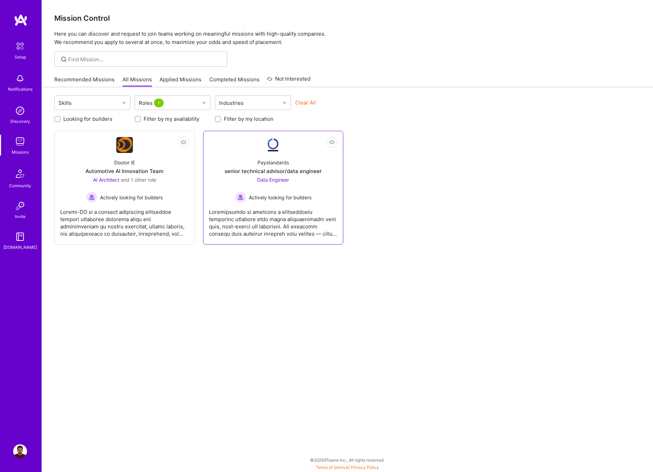
click at [275, 166] on div "Paystandards" at bounding box center [274, 162] width 32 height 7
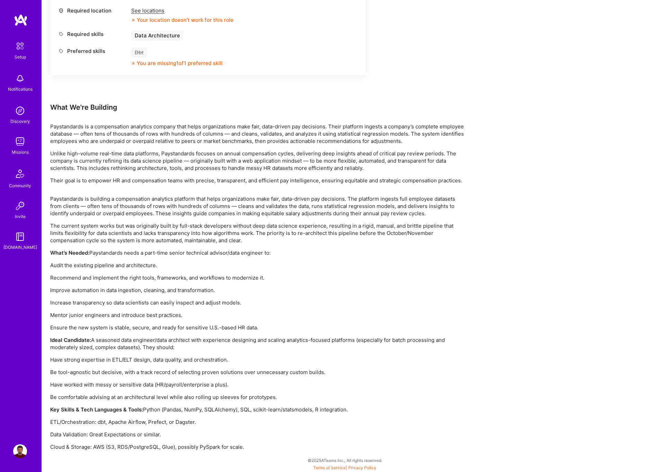
scroll to position [340, 0]
drag, startPoint x: 103, startPoint y: 340, endPoint x: 351, endPoint y: 340, distance: 248.6
click at [351, 340] on p "Ideal Candidate: A seasoned data engineer/data architect with experience design…" at bounding box center [258, 343] width 416 height 15
drag, startPoint x: 68, startPoint y: 347, endPoint x: 155, endPoint y: 347, distance: 87.3
click at [155, 347] on p "Ideal Candidate: A seasoned data engineer/data architect with experience design…" at bounding box center [258, 343] width 416 height 15
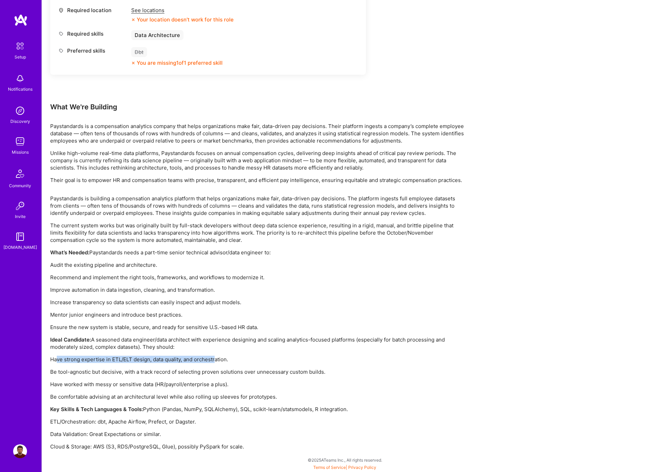
drag, startPoint x: 57, startPoint y: 359, endPoint x: 214, endPoint y: 358, distance: 156.9
click at [214, 358] on p "Have strong expertise in ETL/ELT design, data quality, and orchestration." at bounding box center [258, 359] width 416 height 7
drag, startPoint x: 74, startPoint y: 371, endPoint x: 175, endPoint y: 369, distance: 100.8
click at [190, 368] on div "Paystandards is building a compensation analytics platform that helps organizat…" at bounding box center [258, 323] width 416 height 256
drag, startPoint x: 66, startPoint y: 380, endPoint x: 216, endPoint y: 385, distance: 149.3
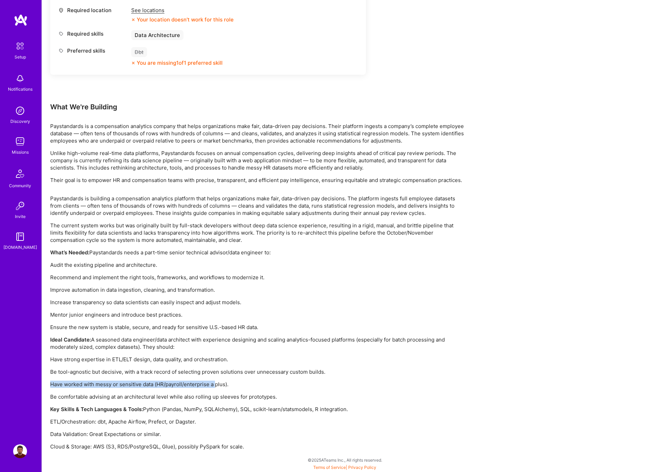
click at [216, 385] on div "Paystandards is building a compensation analytics platform that helps organizat…" at bounding box center [258, 323] width 416 height 256
drag, startPoint x: 79, startPoint y: 399, endPoint x: 119, endPoint y: 399, distance: 40.2
click at [104, 398] on p "Be comfortable advising at an architectural level while also rolling up sleeves…" at bounding box center [258, 396] width 416 height 7
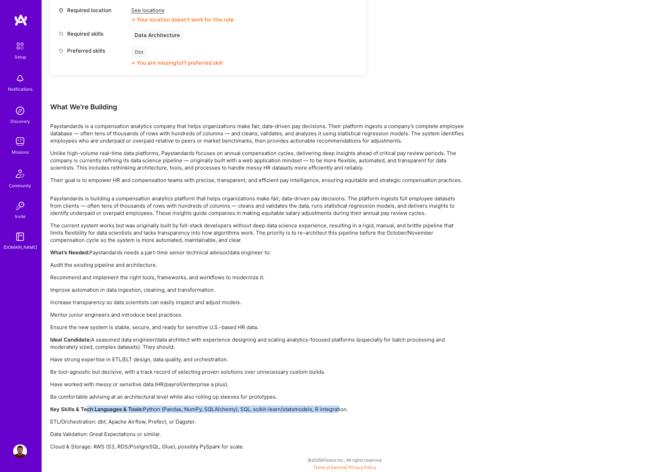
drag, startPoint x: 92, startPoint y: 408, endPoint x: 342, endPoint y: 408, distance: 249.7
click at [342, 408] on p "Key Skills & Tech Languages & Tools: Python (Pandas, NumPy, SQLAlchemy), SQL, s…" at bounding box center [258, 409] width 416 height 7
drag, startPoint x: 69, startPoint y: 421, endPoint x: 179, endPoint y: 421, distance: 110.1
click at [179, 421] on p "ETL/Orchestration: dbt, Apache Airflow, Prefect, or Dagster." at bounding box center [258, 421] width 416 height 7
drag, startPoint x: 76, startPoint y: 434, endPoint x: 139, endPoint y: 430, distance: 63.5
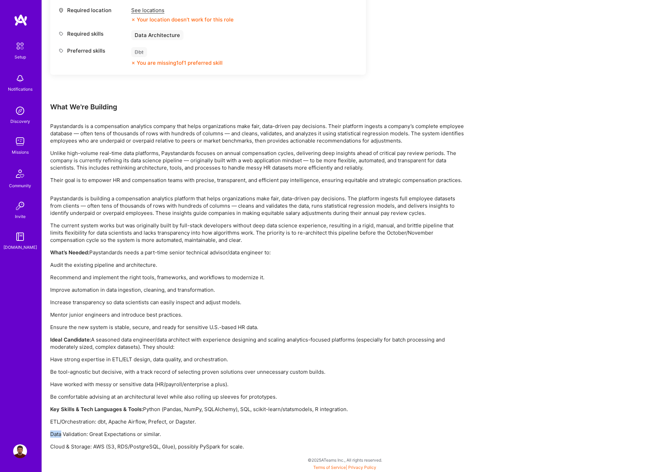
click at [139, 430] on div "Paystandards is building a compensation analytics platform that helps organizat…" at bounding box center [258, 323] width 416 height 256
drag, startPoint x: 139, startPoint y: 433, endPoint x: 169, endPoint y: 432, distance: 30.1
click at [139, 433] on p "Data Validation: Great Expectations or similar." at bounding box center [258, 434] width 416 height 7
drag, startPoint x: 69, startPoint y: 445, endPoint x: 223, endPoint y: 445, distance: 154.1
click at [223, 445] on p "Cloud & Storage: AWS (S3, RDS/PostgreSQL, Glue), possibly PySpark for scale." at bounding box center [258, 446] width 416 height 7
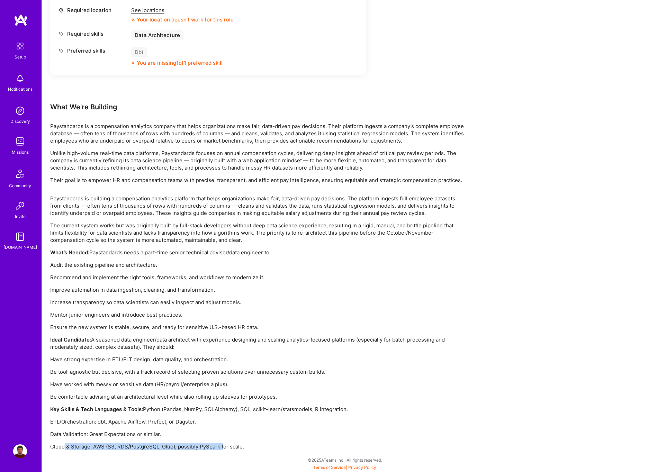
click at [223, 445] on p "Cloud & Storage: AWS (S3, RDS/PostgreSQL, Glue), possibly PySpark for scale." at bounding box center [258, 446] width 416 height 7
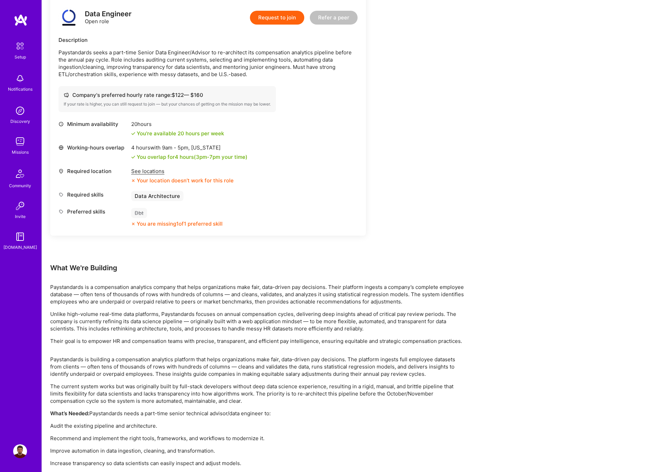
scroll to position [0, 0]
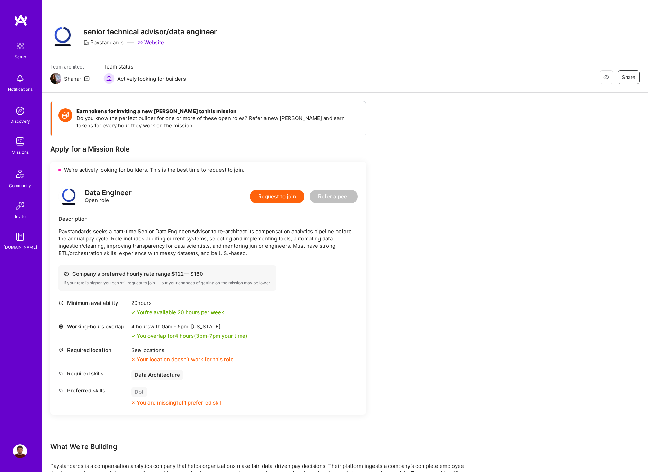
click at [284, 197] on button "Request to join" at bounding box center [277, 197] width 54 height 14
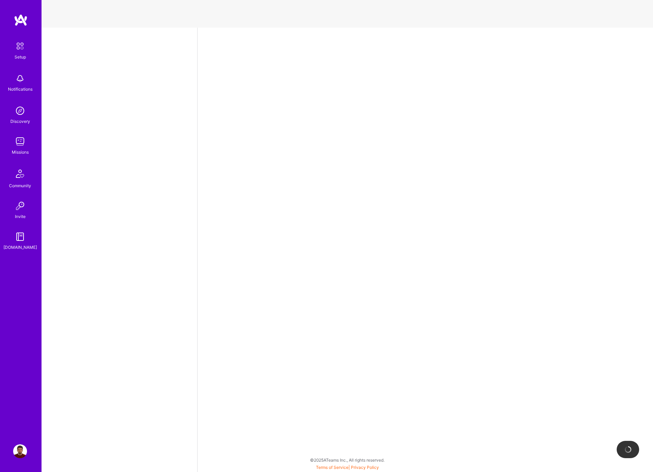
select select "RS"
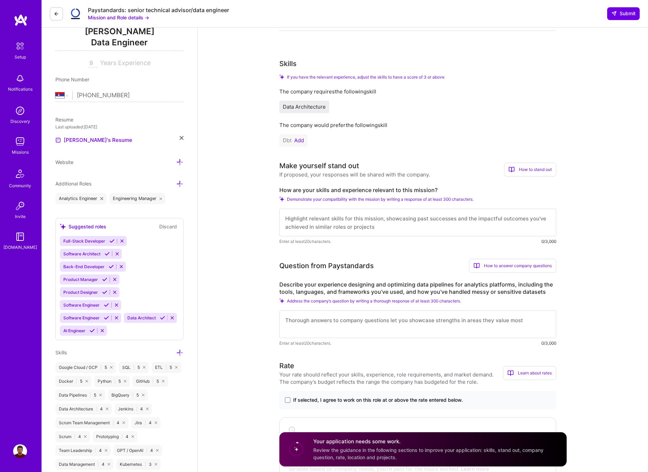
scroll to position [240, 0]
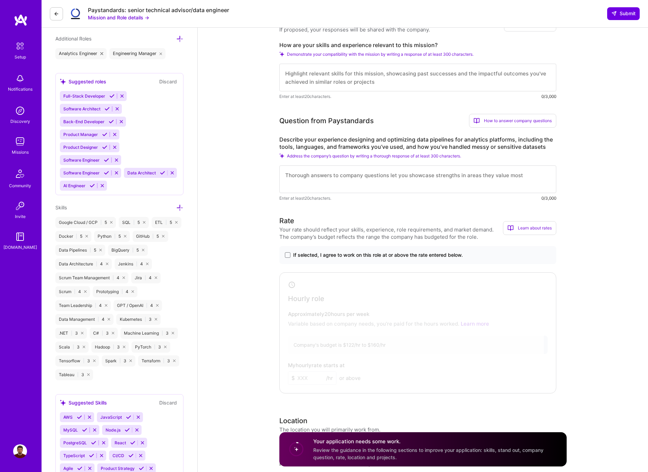
click at [330, 253] on span "If selected, I agree to work on this role at or above the rate entered below." at bounding box center [378, 255] width 170 height 7
click at [0, 0] on input "If selected, I agree to work on this role at or above the rate entered below." at bounding box center [0, 0] width 0 height 0
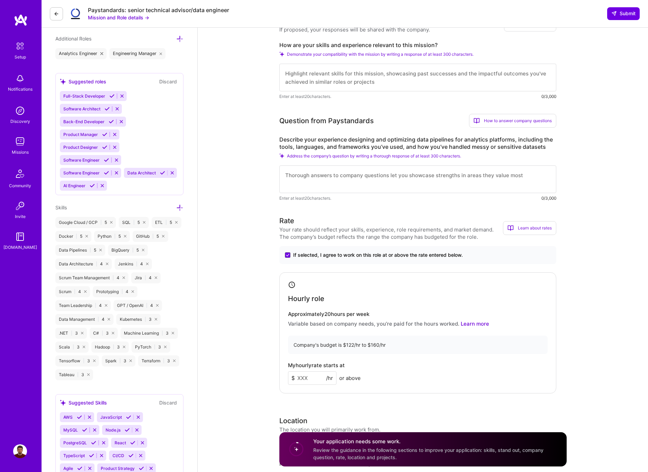
click at [319, 377] on input at bounding box center [312, 379] width 48 height 14
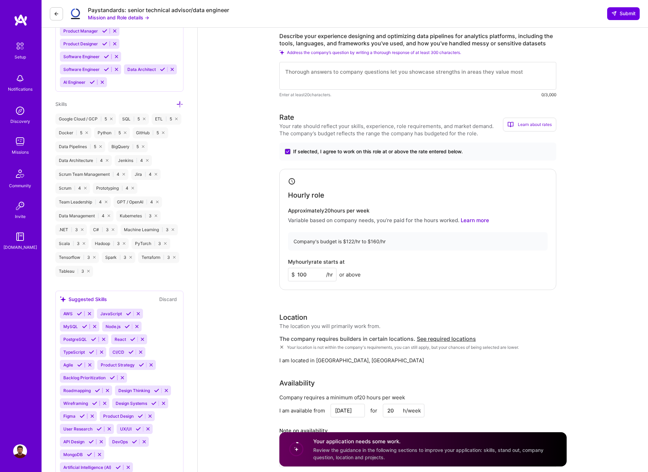
scroll to position [385, 0]
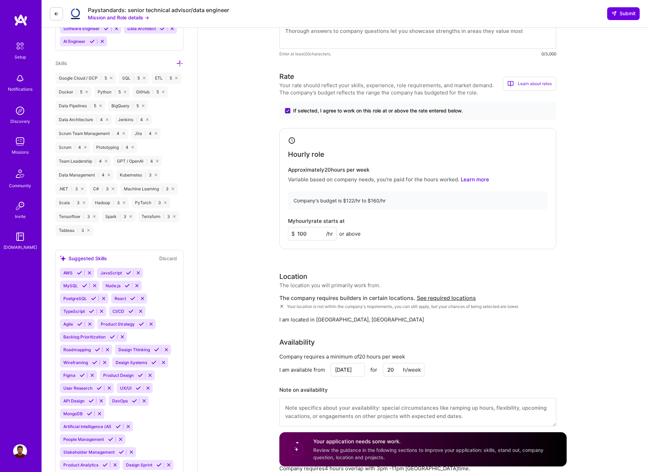
type input "100"
click at [393, 215] on div "Hourly role Approximately 20 hours per week Variable based on company needs, yo…" at bounding box center [417, 188] width 277 height 121
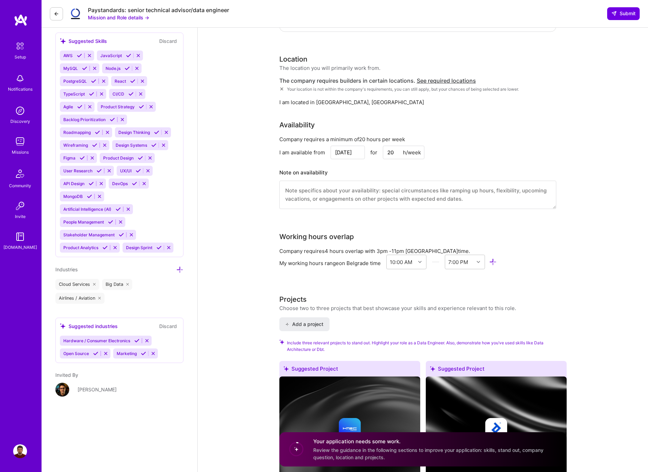
scroll to position [582, 0]
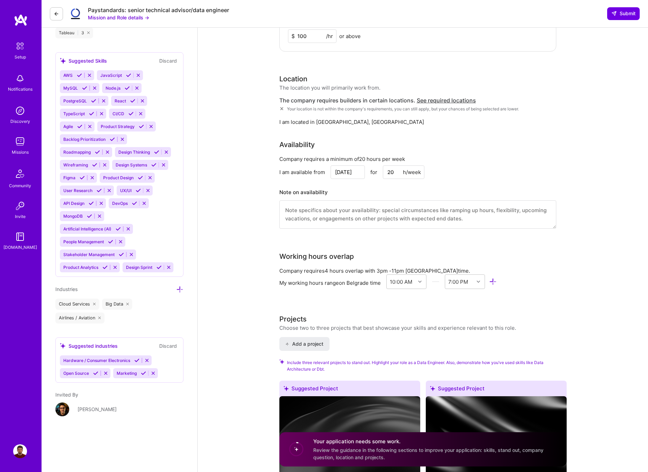
click at [347, 170] on input "Aug 28" at bounding box center [348, 173] width 34 height 14
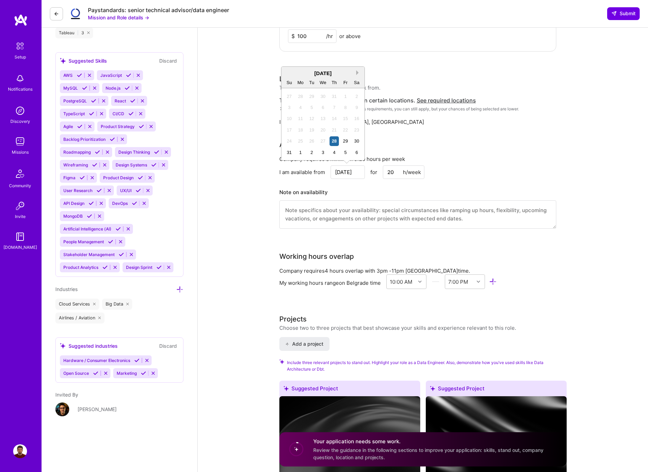
click at [359, 72] on button "Next Month" at bounding box center [358, 72] width 5 height 5
click at [322, 139] on div "1" at bounding box center [322, 140] width 9 height 9
type input "Oct 1"
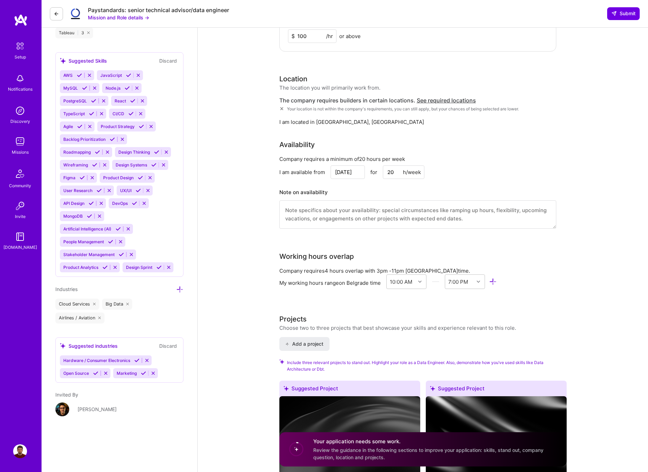
click at [472, 143] on div "Availability" at bounding box center [417, 145] width 277 height 10
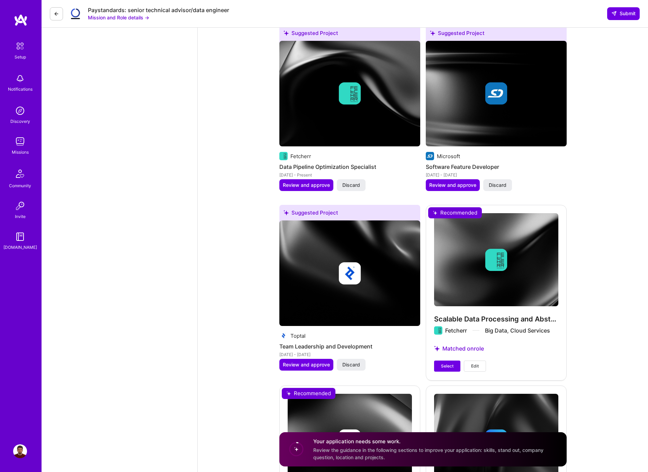
scroll to position [1262, 0]
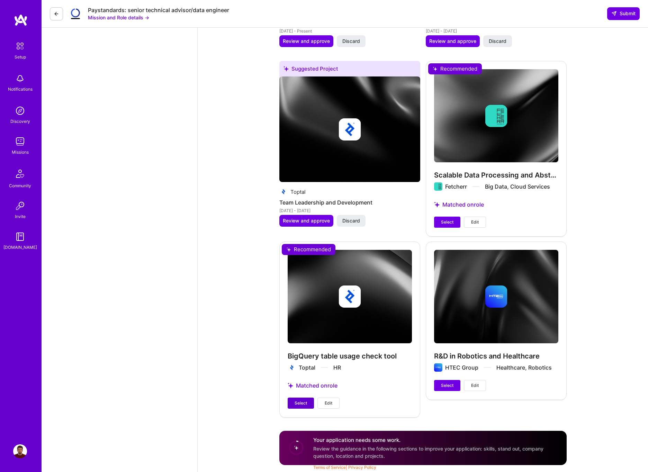
click at [306, 405] on span "Select" at bounding box center [301, 403] width 12 height 6
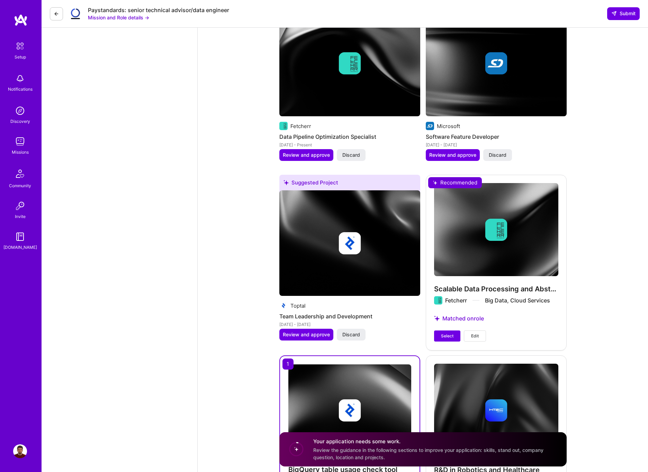
scroll to position [1118, 0]
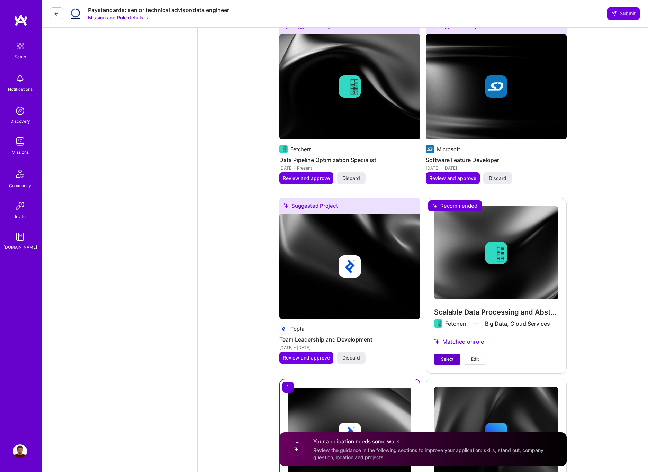
click at [444, 361] on span "Select" at bounding box center [447, 359] width 12 height 6
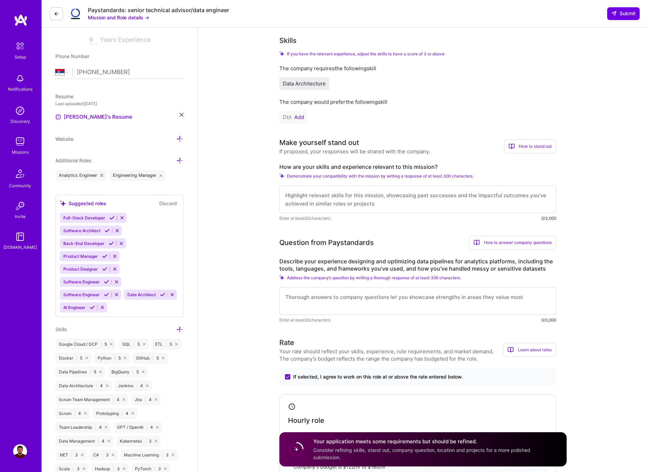
scroll to position [124, 0]
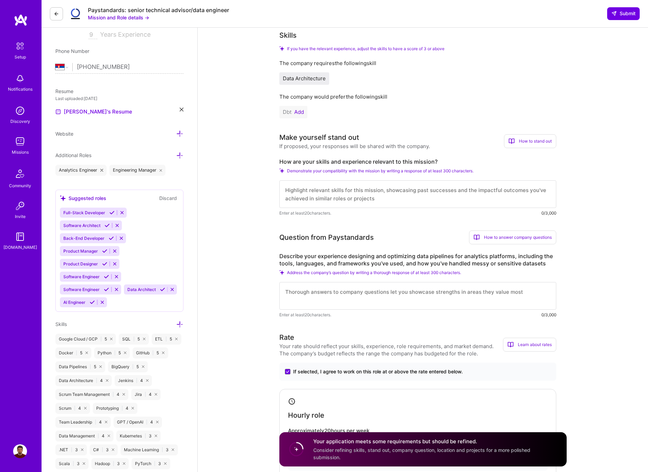
click at [342, 195] on textarea at bounding box center [417, 194] width 277 height 28
click at [315, 192] on textarea "To enrich screen reader interactions, please activate Accessibility in Grammarl…" at bounding box center [417, 194] width 277 height 28
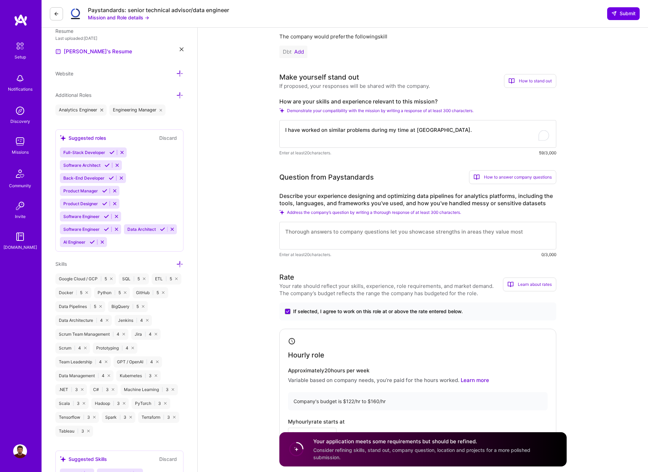
drag, startPoint x: 441, startPoint y: 131, endPoint x: 280, endPoint y: 131, distance: 160.7
click at [280, 131] on textarea "I have worked on similar problems during my time at Toptal." at bounding box center [417, 134] width 277 height 28
type textarea "I have worked on similar problems during my time at Toptal."
click at [368, 238] on textarea "To enrich screen reader interactions, please activate Accessibility in Grammarl…" at bounding box center [417, 236] width 277 height 28
paste textarea "I have worked on similar problems during my time at Toptal."
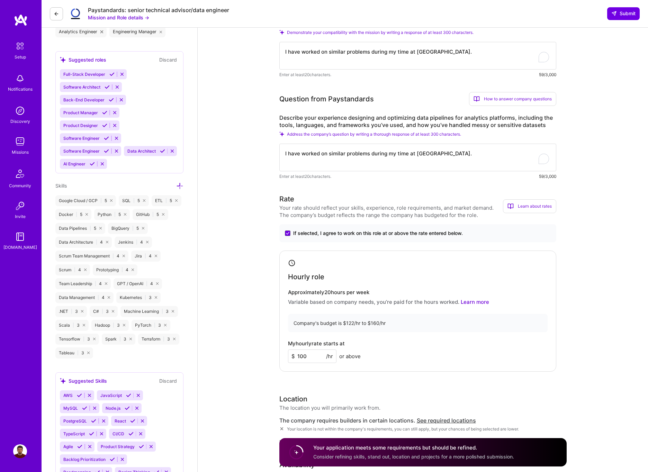
scroll to position [0, 0]
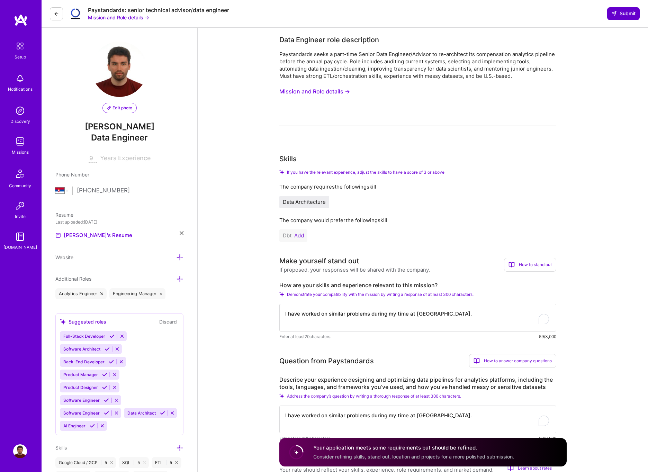
type textarea "I have worked on similar problems during my time at Toptal."
click at [619, 14] on span "Submit" at bounding box center [623, 13] width 24 height 7
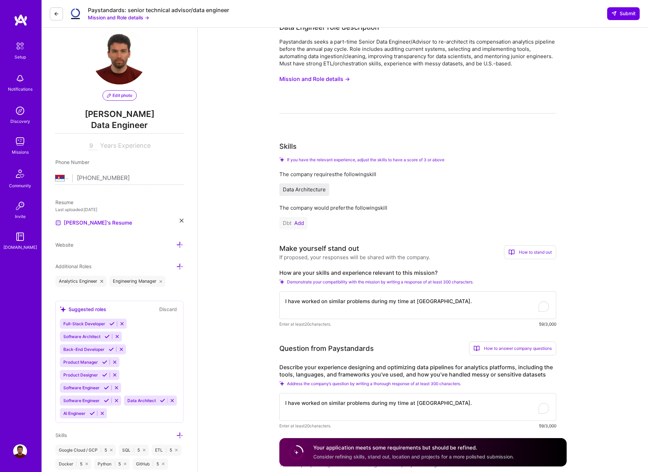
scroll to position [46, 0]
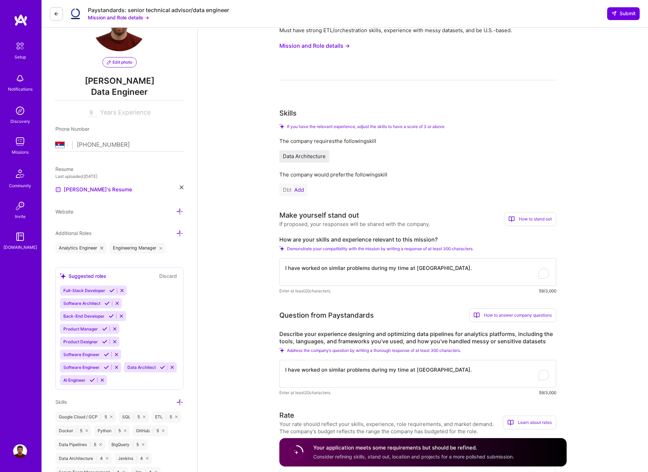
drag, startPoint x: 93, startPoint y: 112, endPoint x: 89, endPoint y: 113, distance: 4.9
click at [89, 113] on input "9" at bounding box center [93, 113] width 9 height 8
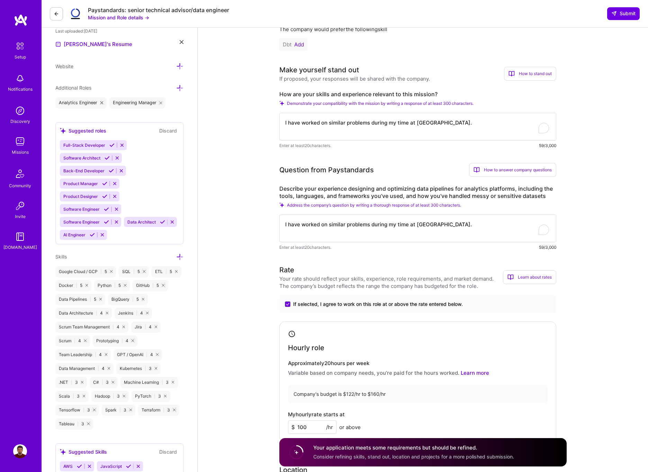
scroll to position [130, 0]
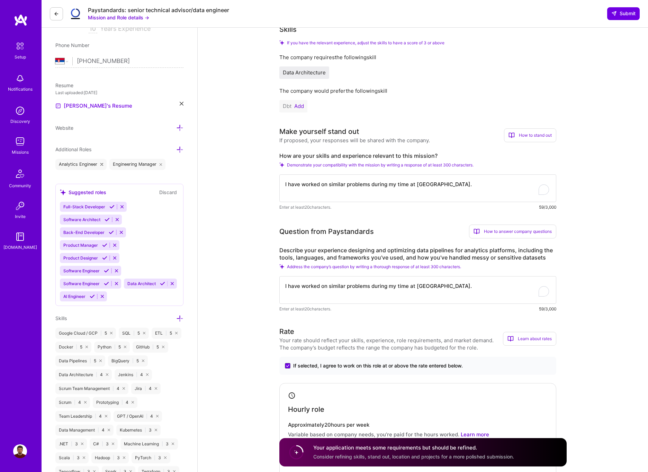
type input "10"
drag, startPoint x: 382, startPoint y: 454, endPoint x: 441, endPoint y: 454, distance: 59.9
click at [441, 454] on span "Consider refining skills, stand out, location and projects for a more polished …" at bounding box center [413, 457] width 201 height 6
click at [447, 450] on h4 "Your application meets some requirements but should be refined." at bounding box center [413, 448] width 201 height 7
drag, startPoint x: 427, startPoint y: 452, endPoint x: 406, endPoint y: 453, distance: 20.8
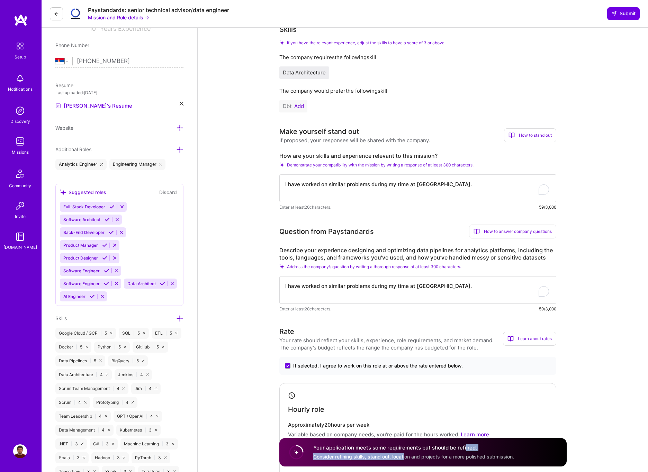
click at [406, 454] on div "Your application meets some requirements but should be refined. Consider refini…" at bounding box center [413, 453] width 201 height 16
click at [407, 451] on h4 "Your application meets some requirements but should be refined." at bounding box center [413, 448] width 201 height 7
drag, startPoint x: 287, startPoint y: 455, endPoint x: 291, endPoint y: 454, distance: 4.8
click at [289, 454] on div "Your application meets some requirements but should be refined. Consider refini…" at bounding box center [422, 452] width 287 height 28
click at [294, 453] on circle at bounding box center [296, 452] width 13 height 13
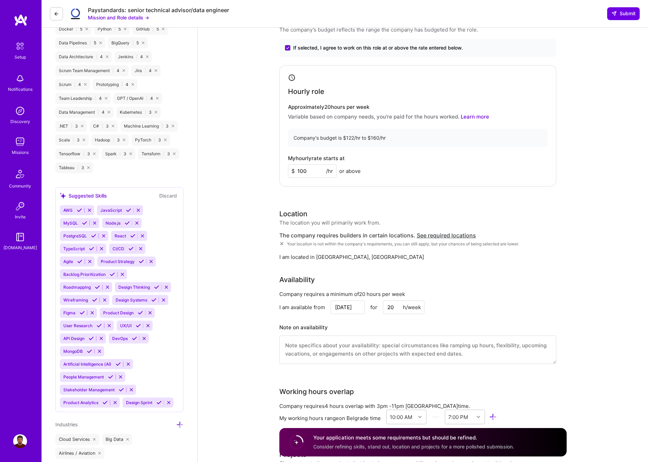
scroll to position [448, 0]
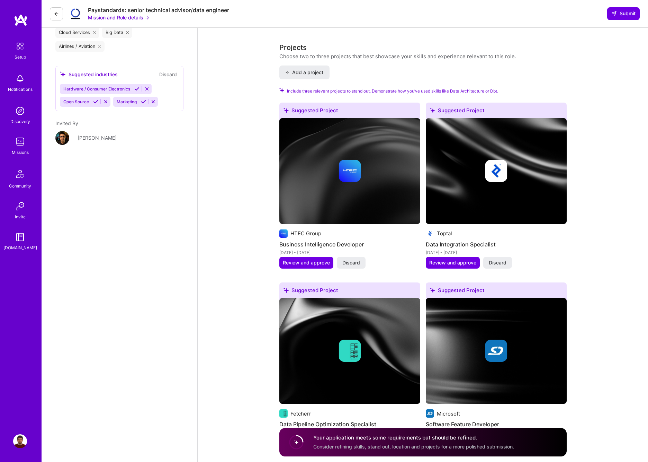
click at [607, 191] on div "Data Engineer role description Paystandards seeks a part-time Senior Data Engin…" at bounding box center [423, 20] width 450 height 1695
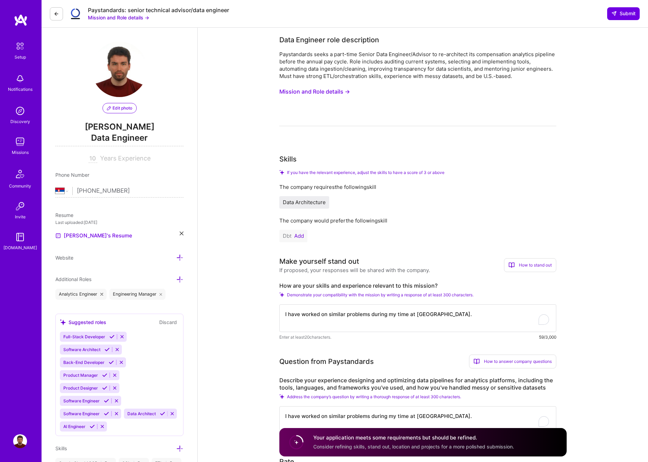
scroll to position [430, 0]
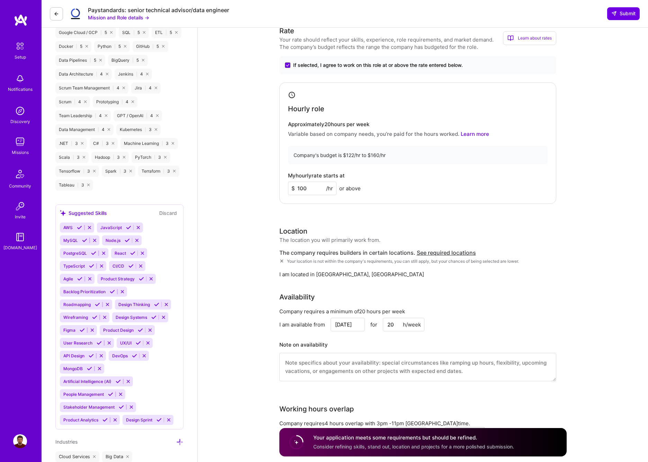
click at [335, 255] on div "The company requires builders in certain locations. See required locations" at bounding box center [417, 252] width 277 height 7
drag, startPoint x: 298, startPoint y: 259, endPoint x: 499, endPoint y: 261, distance: 200.5
click at [499, 261] on span "Your location is not within the company's requirements, you can still apply, bu…" at bounding box center [403, 260] width 232 height 5
drag, startPoint x: 312, startPoint y: 274, endPoint x: 327, endPoint y: 273, distance: 14.5
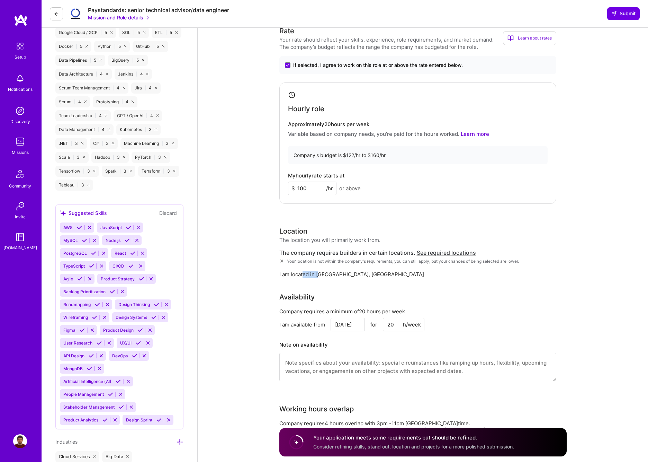
click at [320, 274] on div "I am located in Belgrade, Serbia" at bounding box center [417, 273] width 277 height 7
click at [366, 239] on div "Location The location you will primarily work from. The company requires builde…" at bounding box center [417, 252] width 277 height 52
click at [365, 239] on div "The location you will primarily work from." at bounding box center [329, 239] width 101 height 7
click at [630, 12] on span "Submit" at bounding box center [623, 13] width 24 height 7
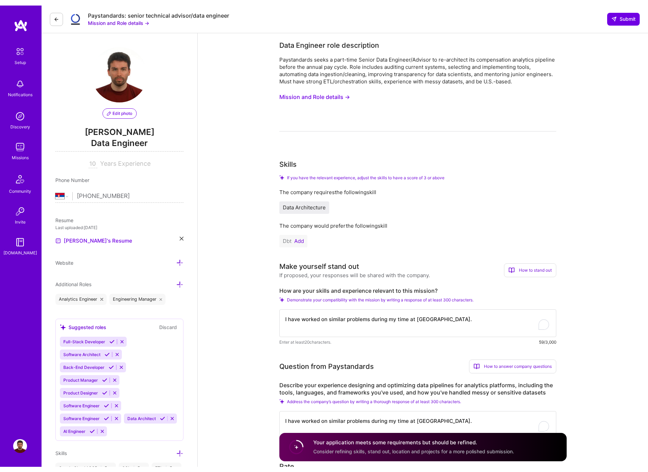
scroll to position [2, 0]
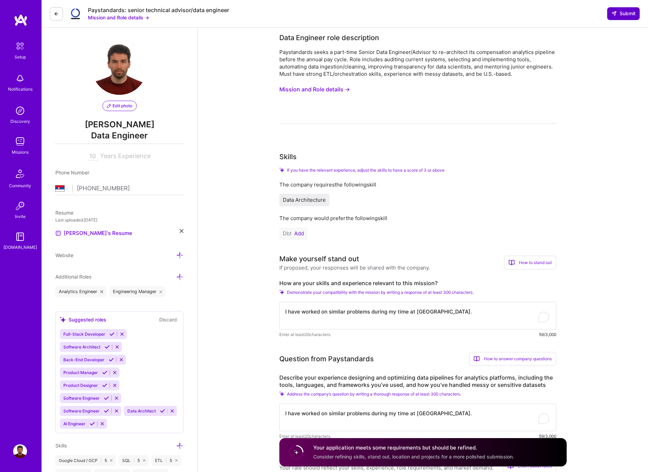
click at [629, 12] on span "Submit" at bounding box center [623, 13] width 24 height 7
